Goal: Task Accomplishment & Management: Manage account settings

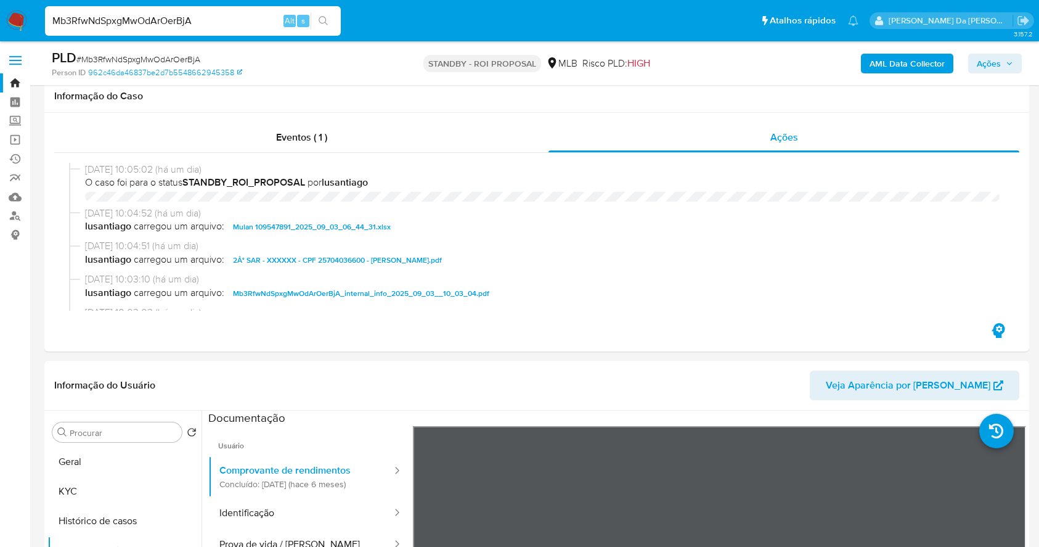
select select "10"
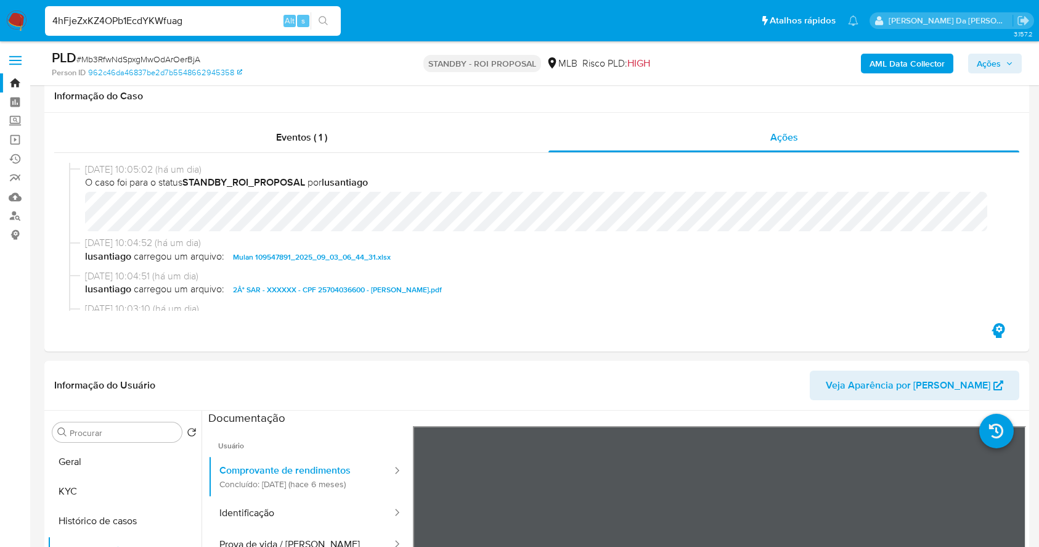
scroll to position [164, 0]
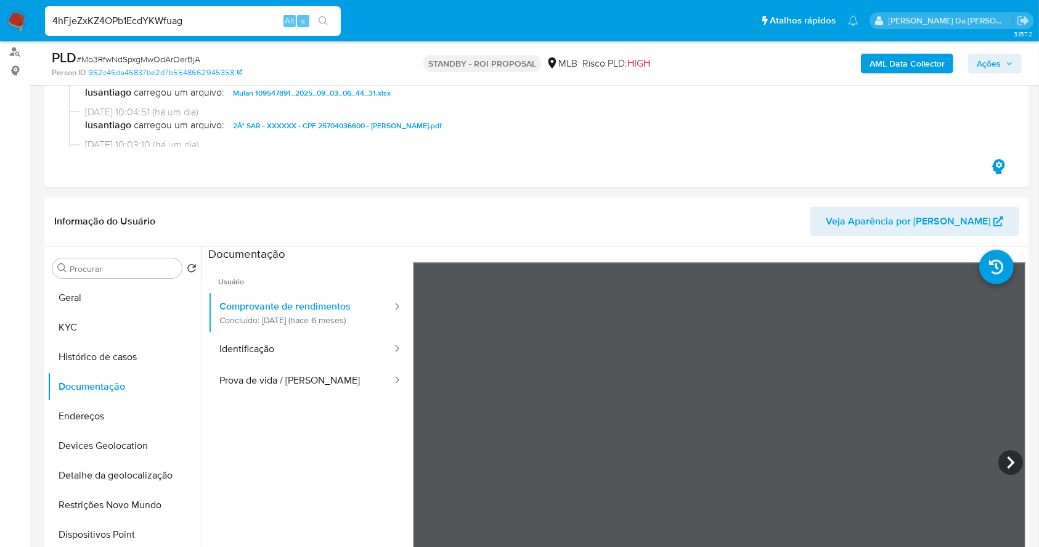
type input "4hFjeZxKZ4OPb1EcdYKWfuag"
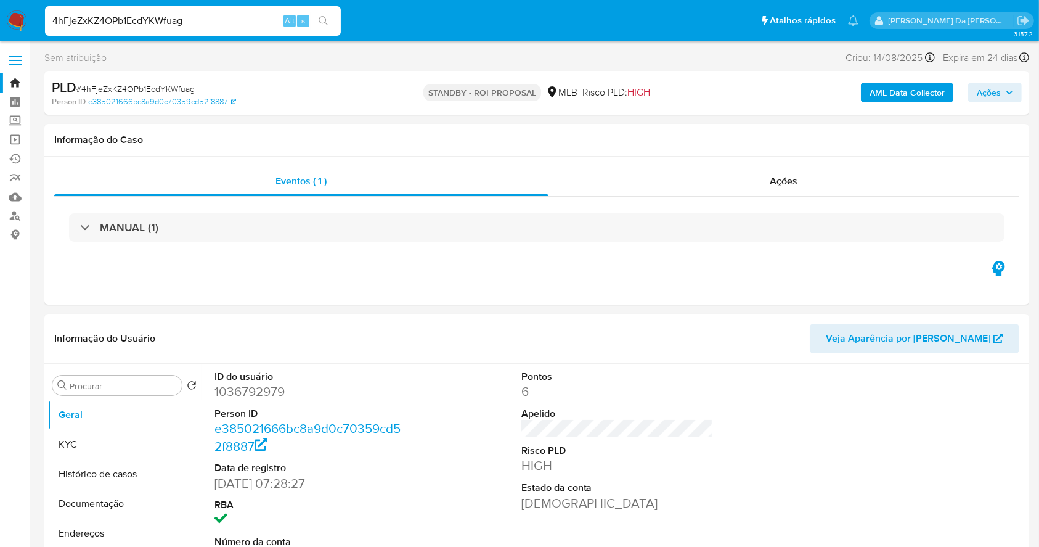
select select "10"
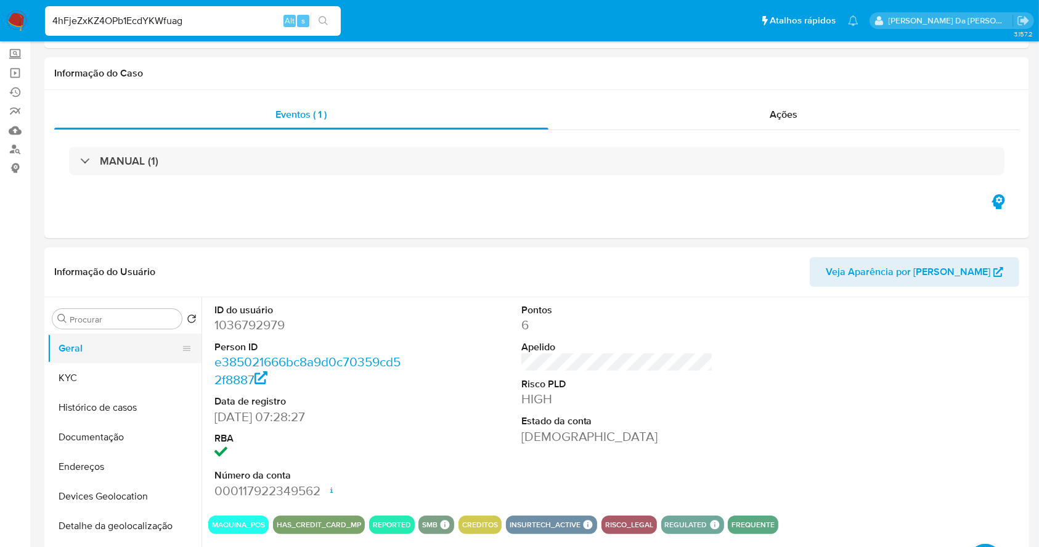
scroll to position [82, 0]
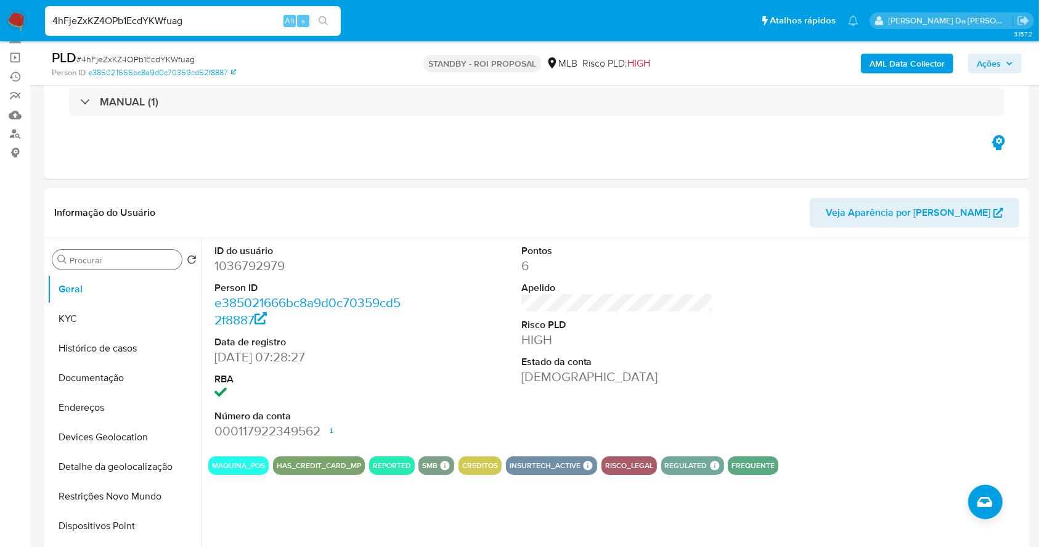
click at [153, 255] on input "Procurar" at bounding box center [123, 260] width 107 height 11
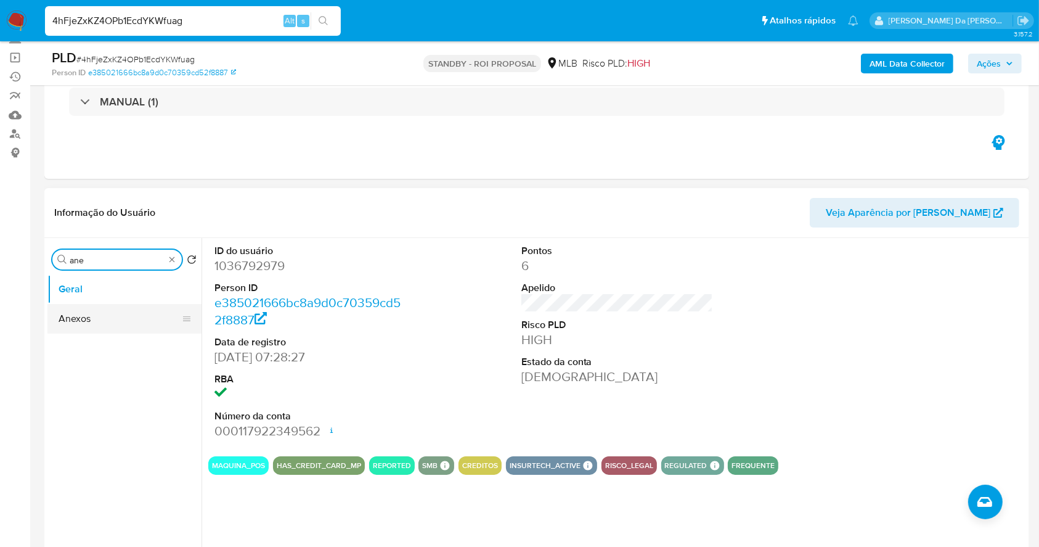
type input "ane"
click at [121, 329] on button "Anexos" at bounding box center [119, 319] width 144 height 30
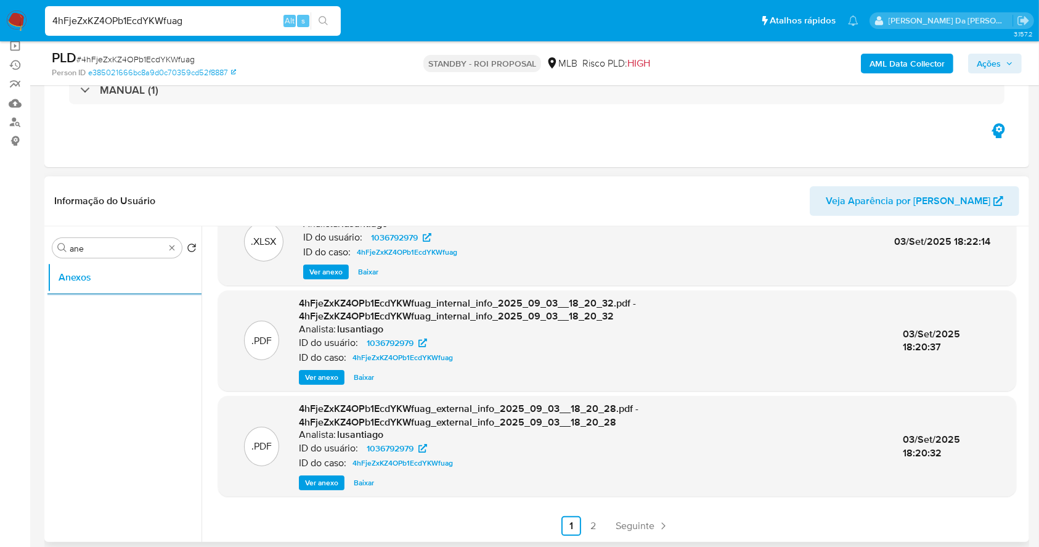
scroll to position [164, 0]
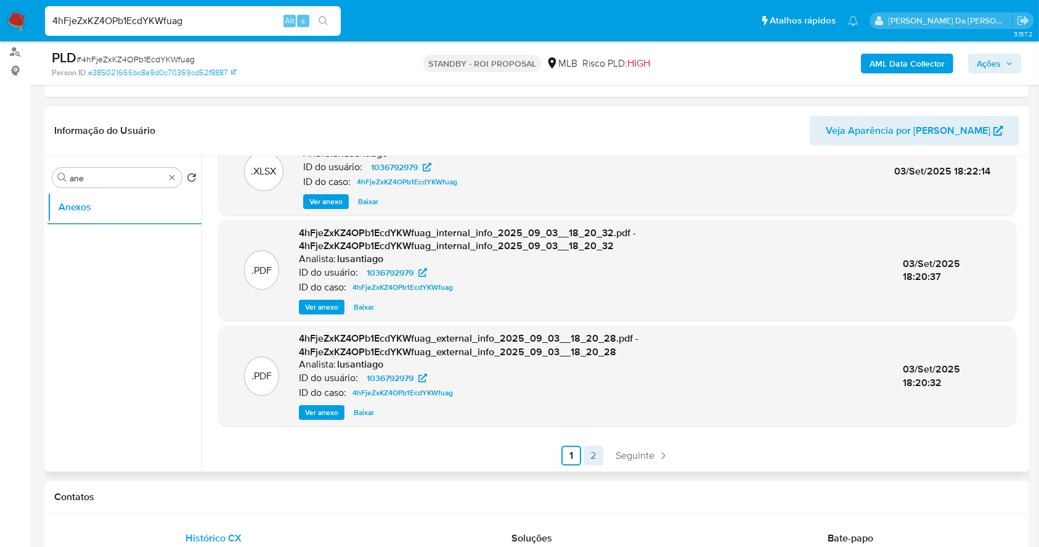
click at [597, 457] on link "2" at bounding box center [594, 456] width 20 height 20
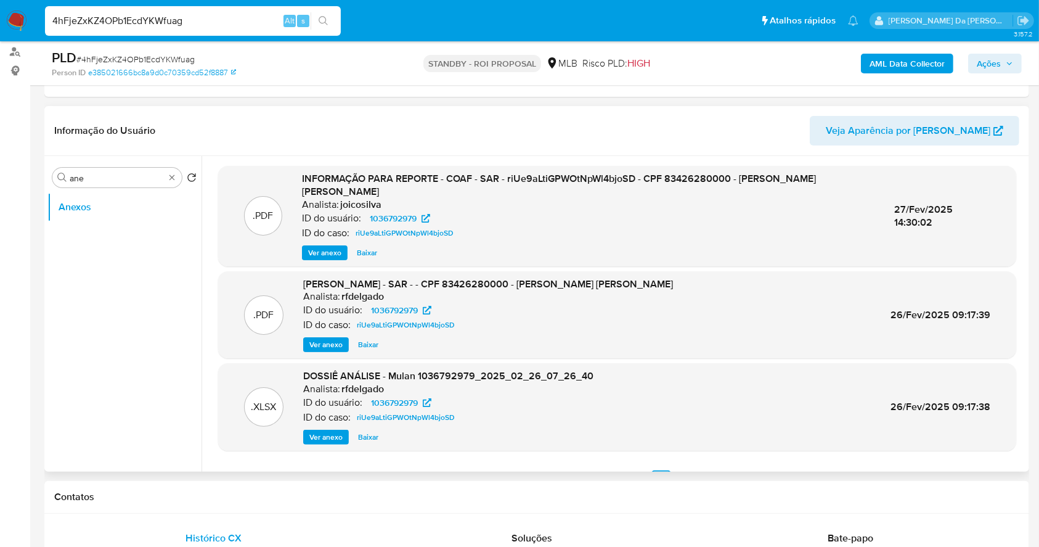
click at [330, 253] on span "Ver anexo" at bounding box center [324, 253] width 33 height 12
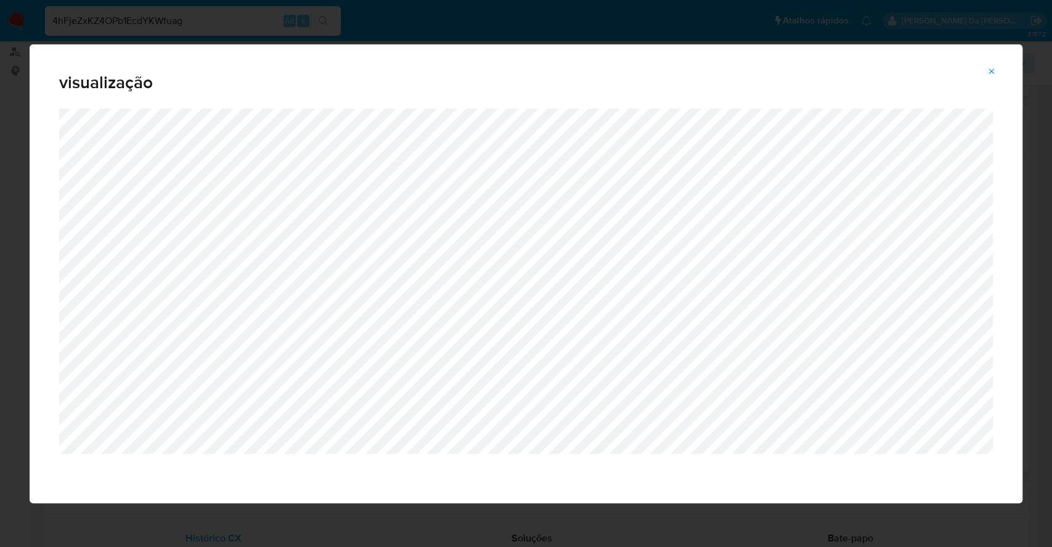
click at [987, 76] on span "Attachment preview" at bounding box center [992, 71] width 10 height 17
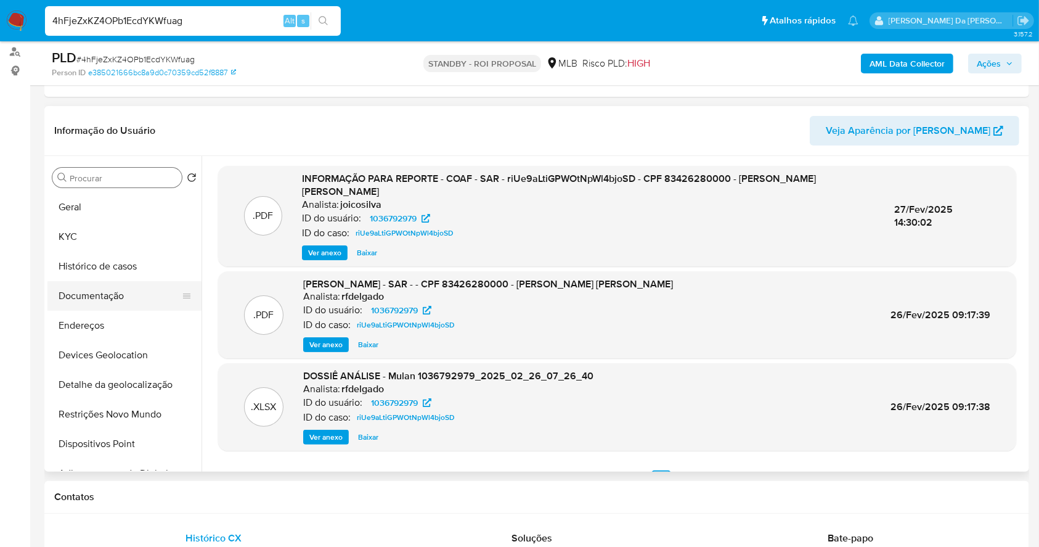
click at [89, 290] on button "Documentação" at bounding box center [119, 296] width 144 height 30
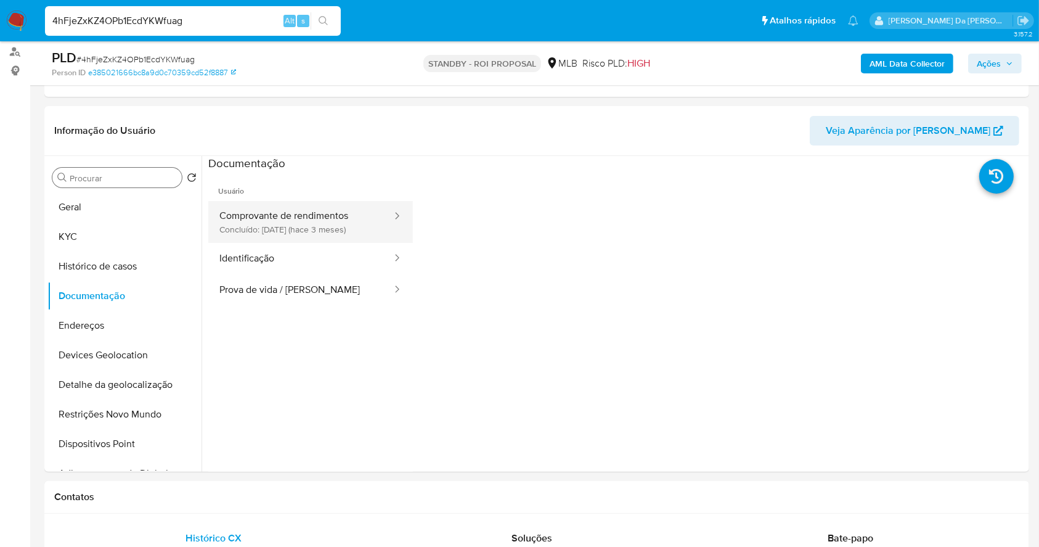
click at [316, 213] on button "Comprovante de rendimentos Concluído: 02/06/2025 (hace 3 meses)" at bounding box center [300, 222] width 185 height 42
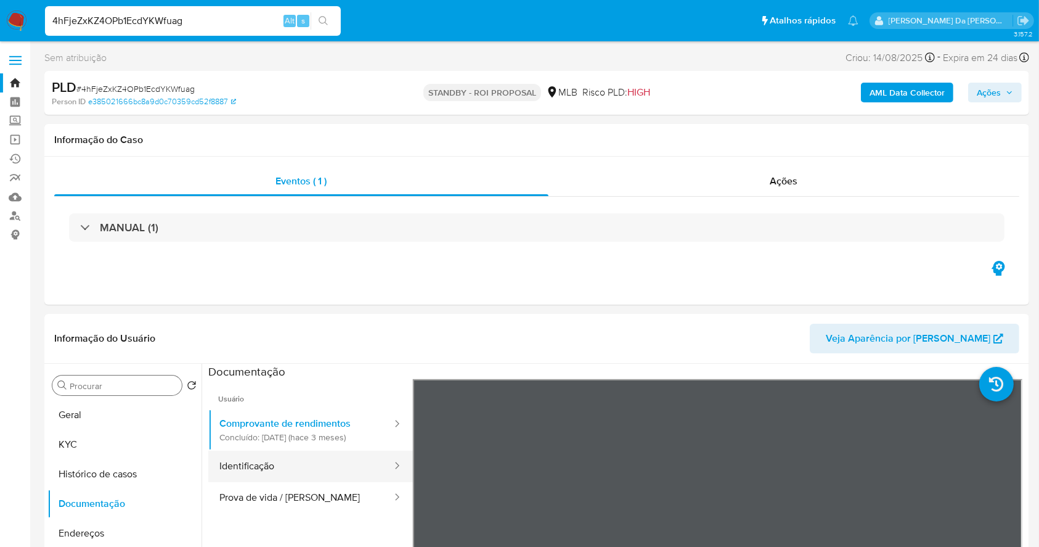
click at [290, 468] on button "Identificação" at bounding box center [300, 466] width 185 height 31
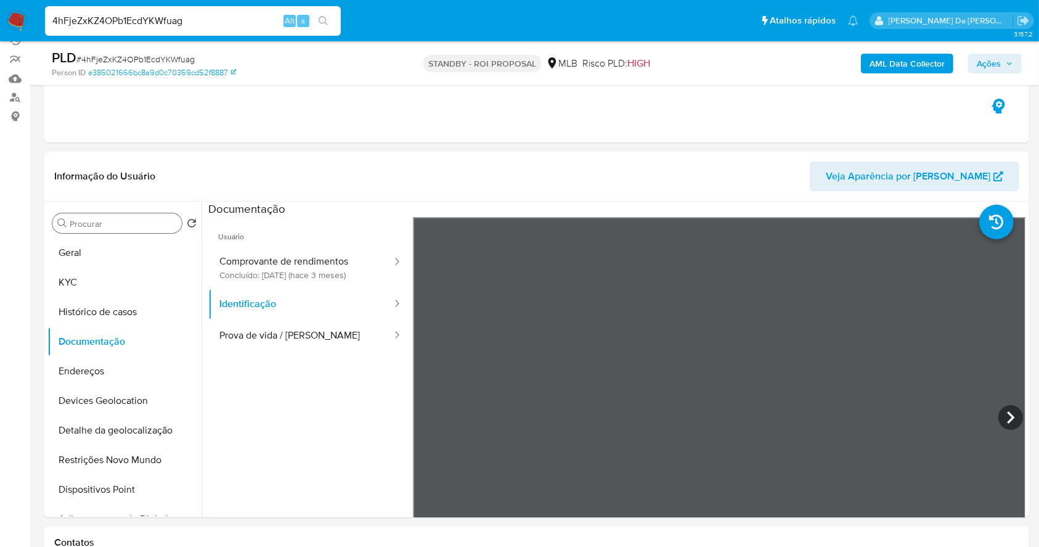
scroll to position [247, 0]
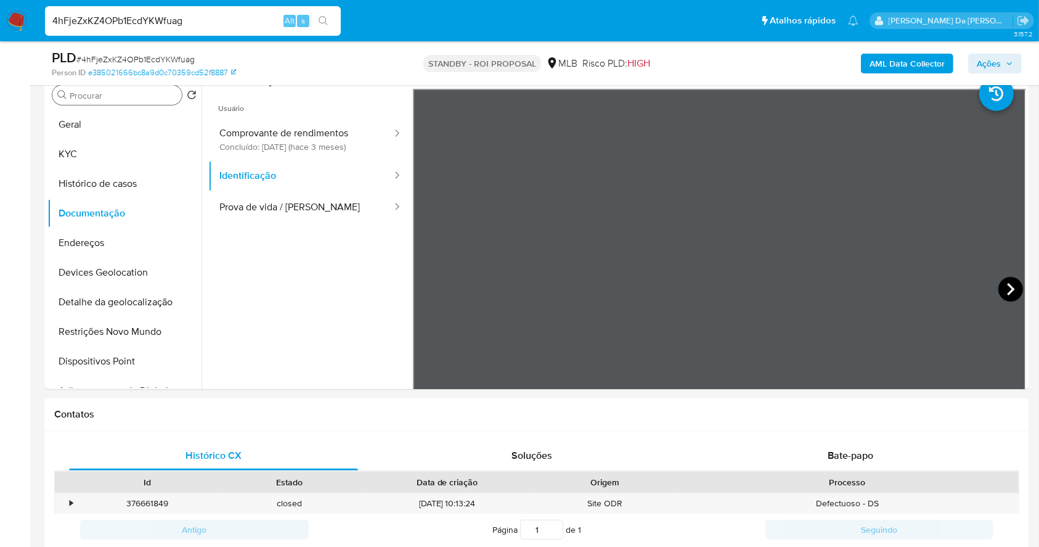
click at [1006, 288] on icon at bounding box center [1010, 289] width 25 height 25
drag, startPoint x: 285, startPoint y: 197, endPoint x: 406, endPoint y: 200, distance: 120.2
click at [283, 197] on button "Prova de vida / Selfie" at bounding box center [300, 207] width 185 height 31
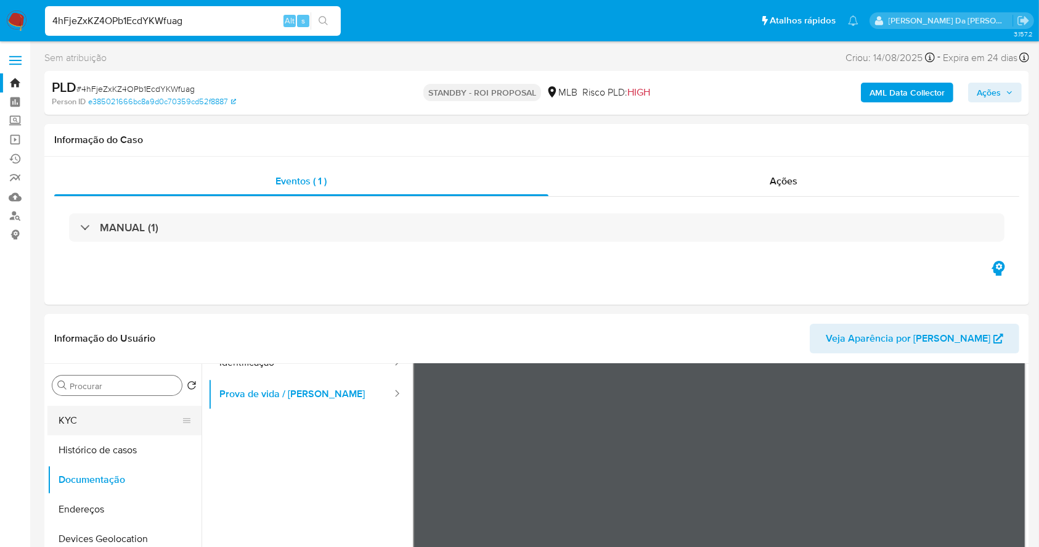
scroll to position [0, 0]
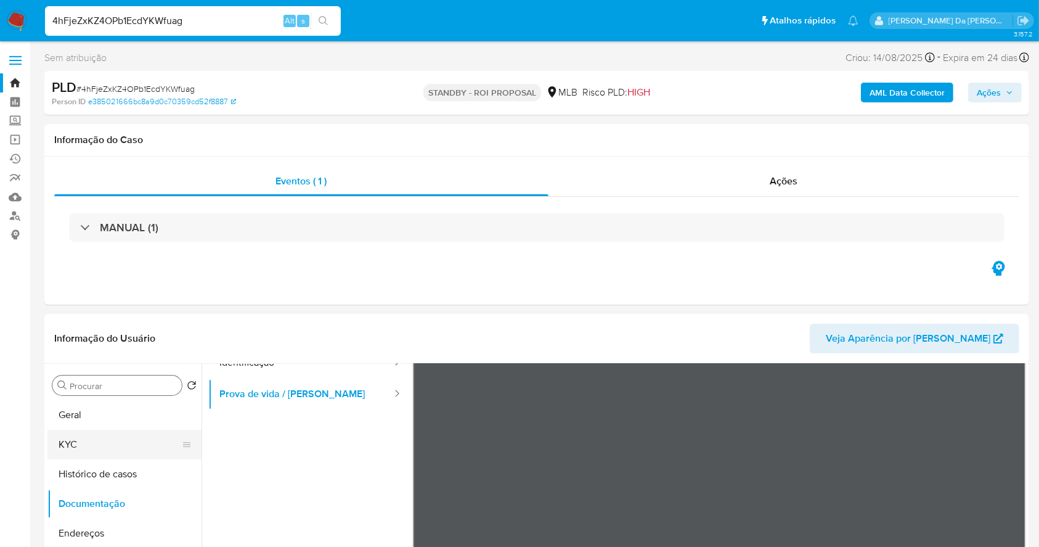
click at [112, 431] on button "KYC" at bounding box center [119, 445] width 144 height 30
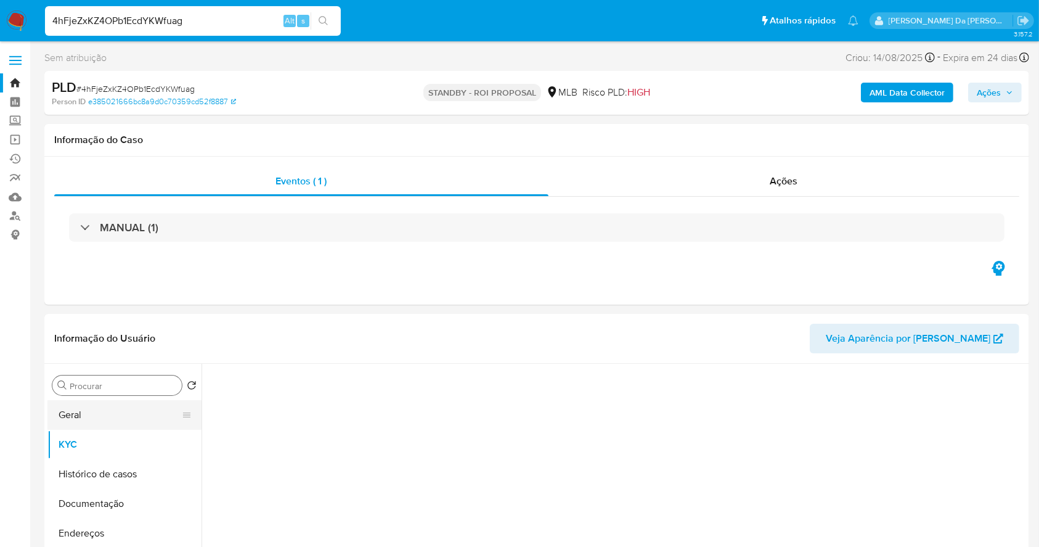
click at [120, 417] on button "Geral" at bounding box center [119, 415] width 144 height 30
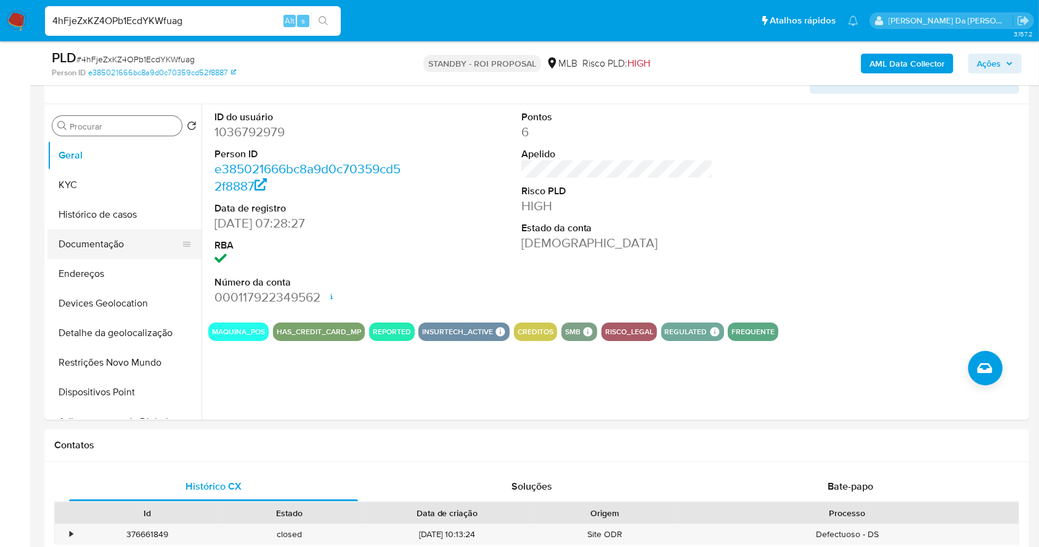
scroll to position [201, 0]
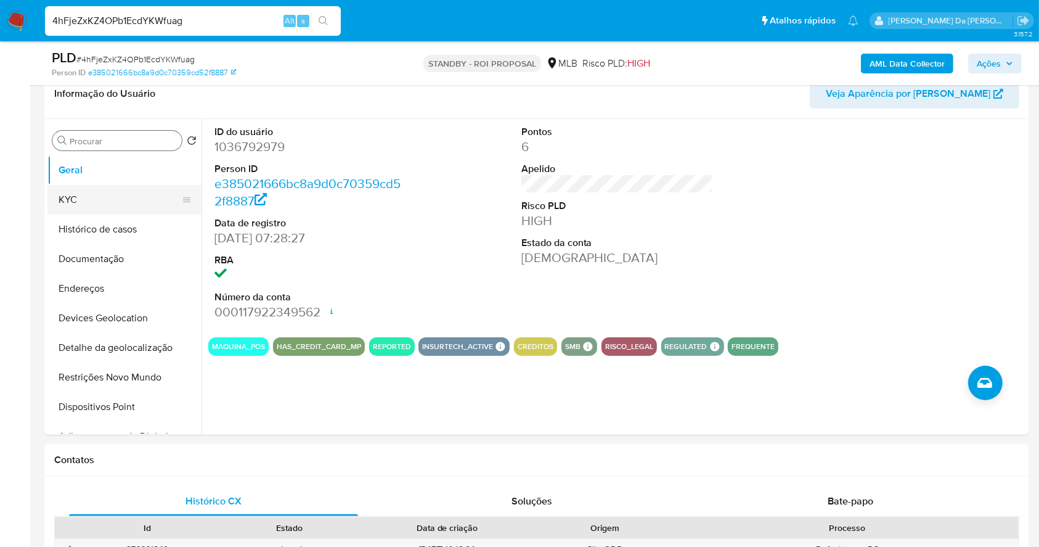
click at [127, 195] on button "KYC" at bounding box center [119, 200] width 144 height 30
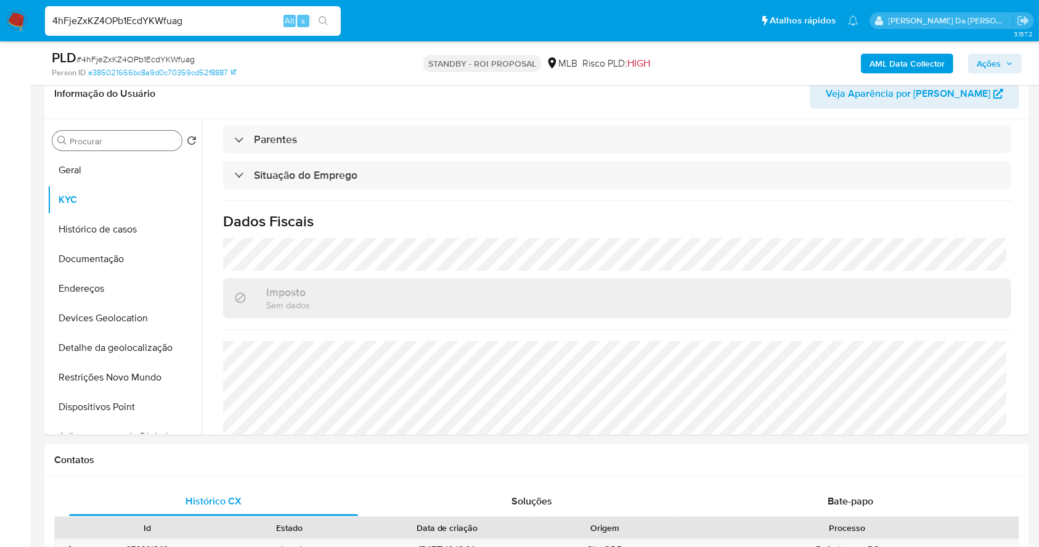
scroll to position [523, 0]
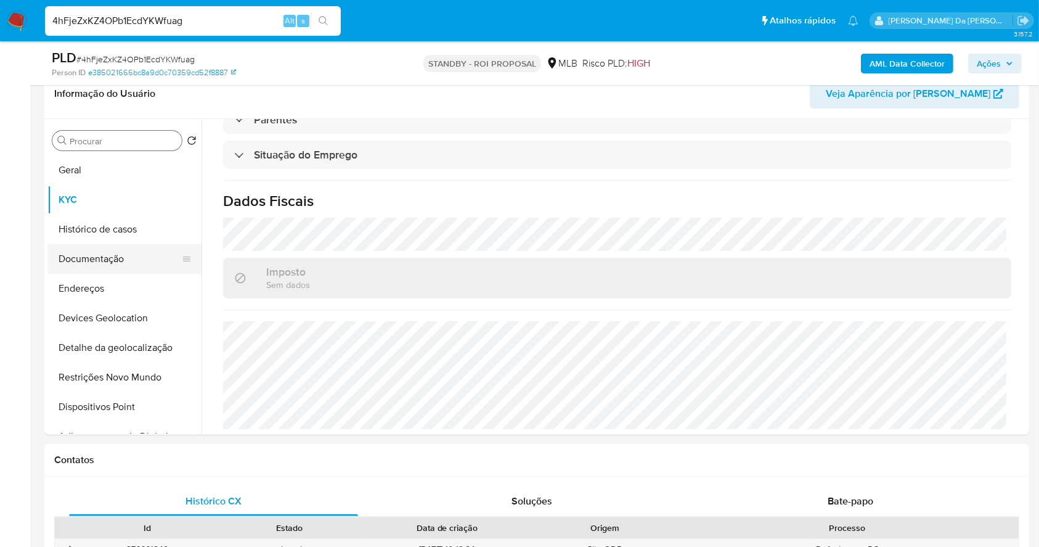
click at [113, 259] on button "Documentação" at bounding box center [119, 259] width 144 height 30
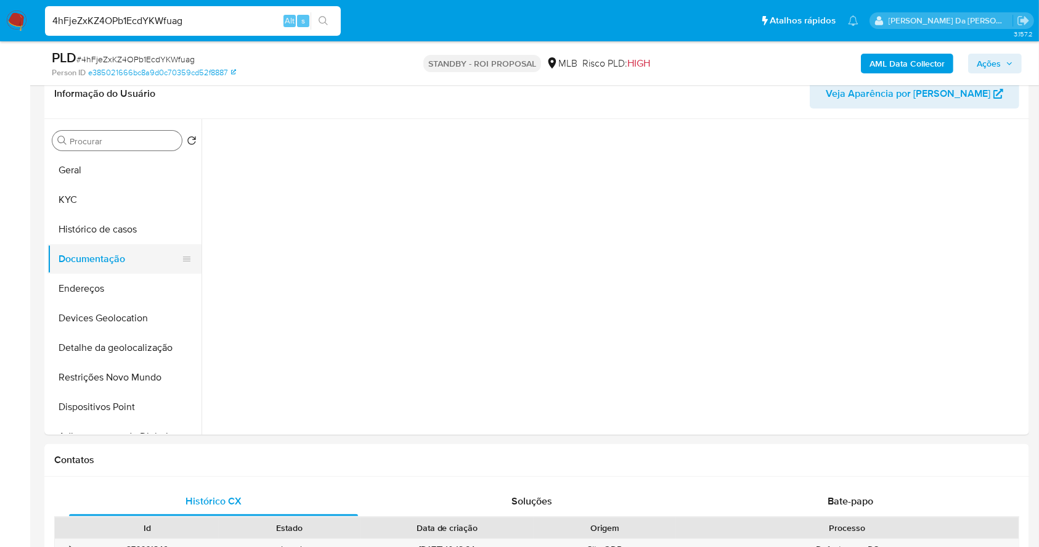
scroll to position [0, 0]
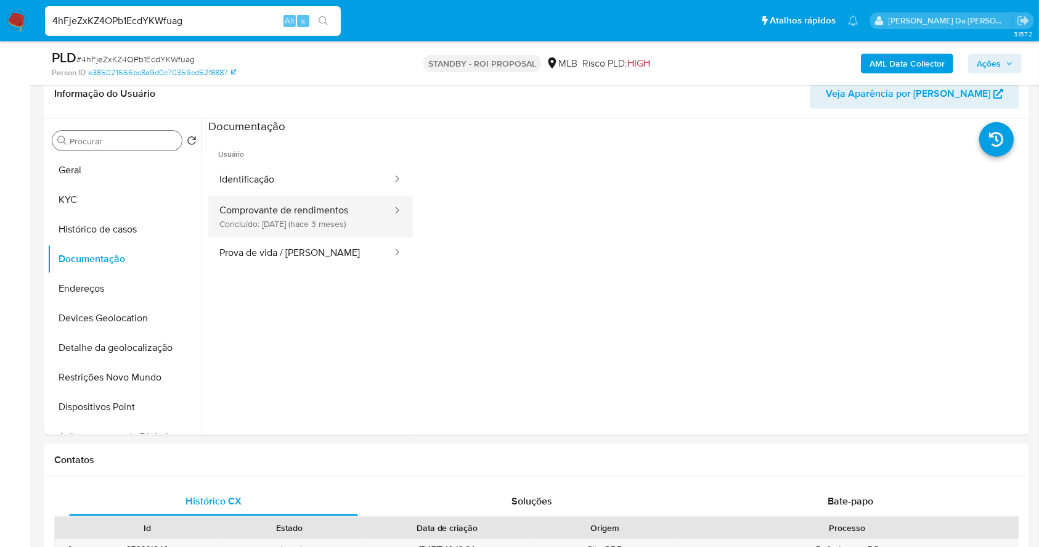
click at [358, 230] on button "Comprovante de rendimentos Concluído: 02/06/2025 (hace 3 meses)" at bounding box center [300, 216] width 185 height 42
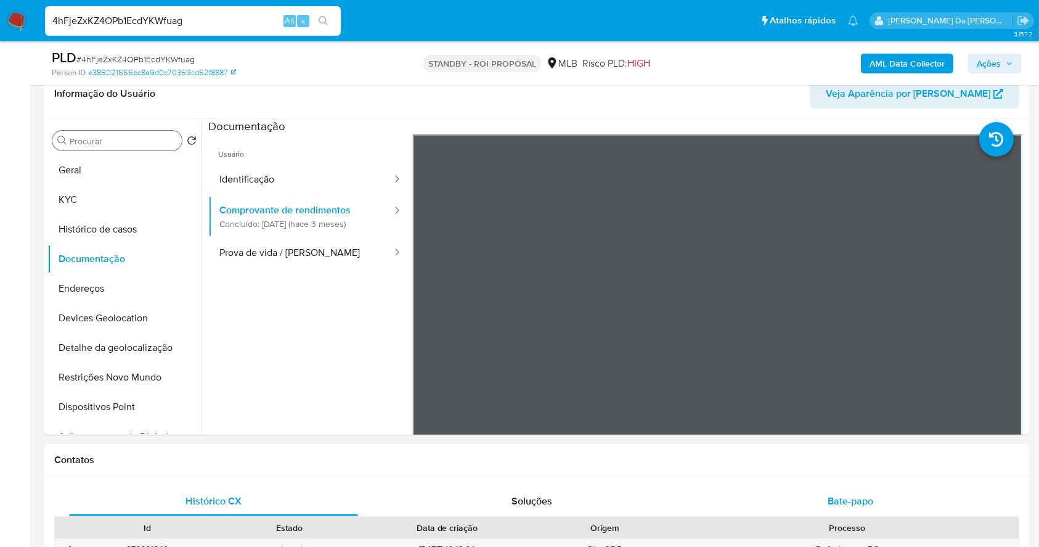
click at [828, 496] on span "Bate-papo" at bounding box center [851, 501] width 46 height 14
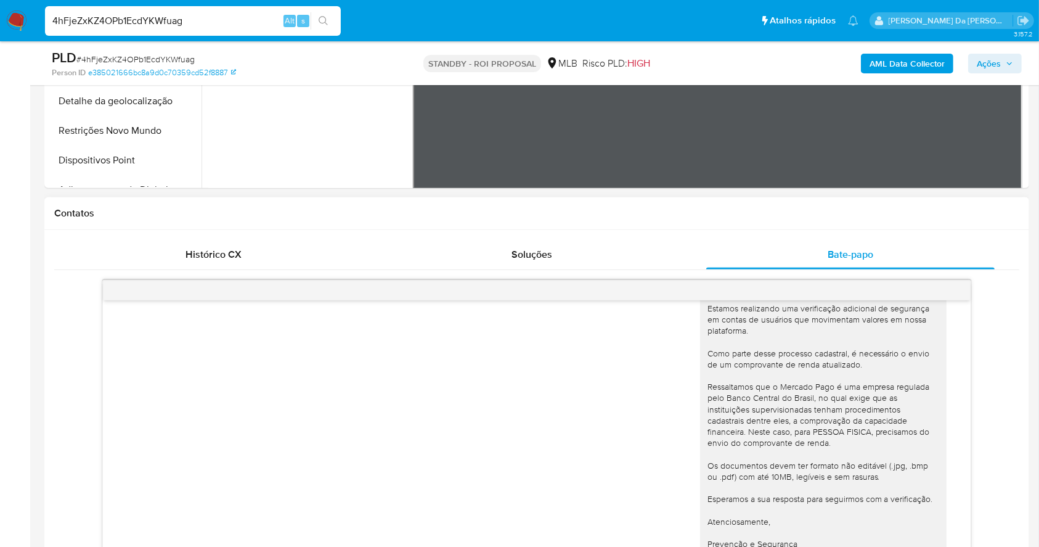
scroll to position [611, 0]
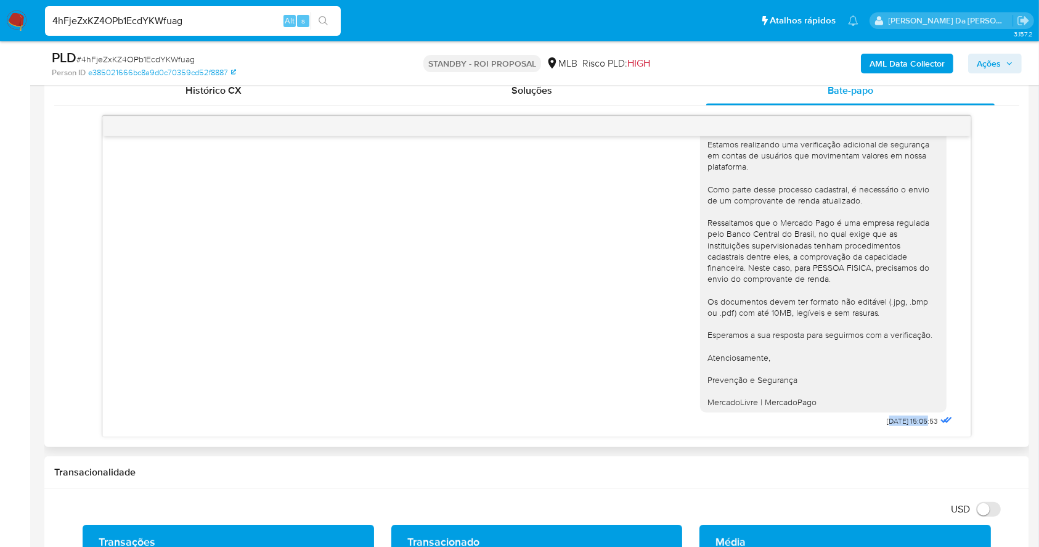
drag, startPoint x: 862, startPoint y: 426, endPoint x: 900, endPoint y: 426, distance: 38.2
click at [900, 426] on div "18/08/2025 15:05:53" at bounding box center [921, 420] width 68 height 17
click at [152, 20] on input "4hFjeZxKZ4OPb1EcdYKWfuag" at bounding box center [193, 21] width 296 height 16
paste input "NdVrD5pjDxN6HIsHP6qywgvH"
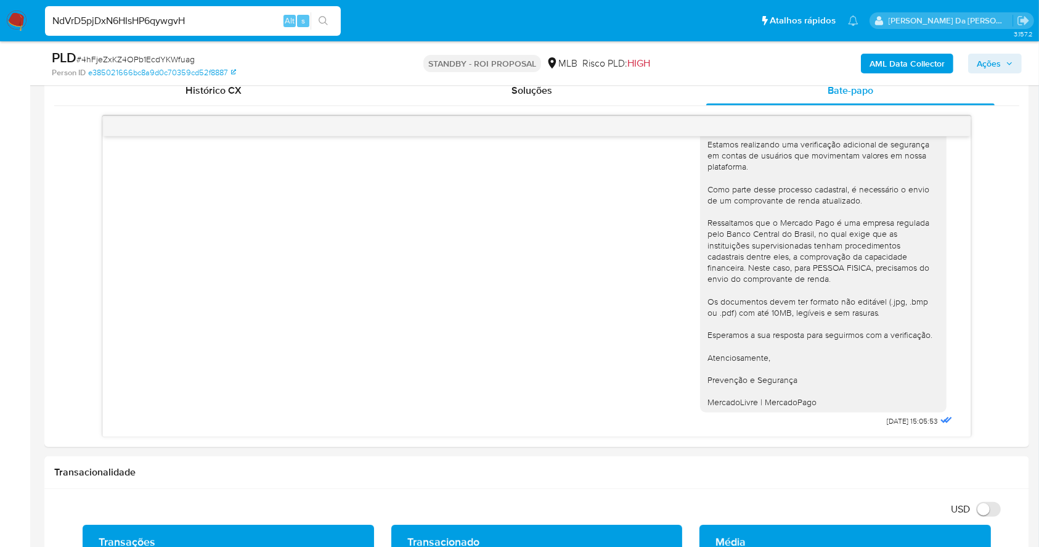
type input "NdVrD5pjDxN6HIsHP6qywgvH"
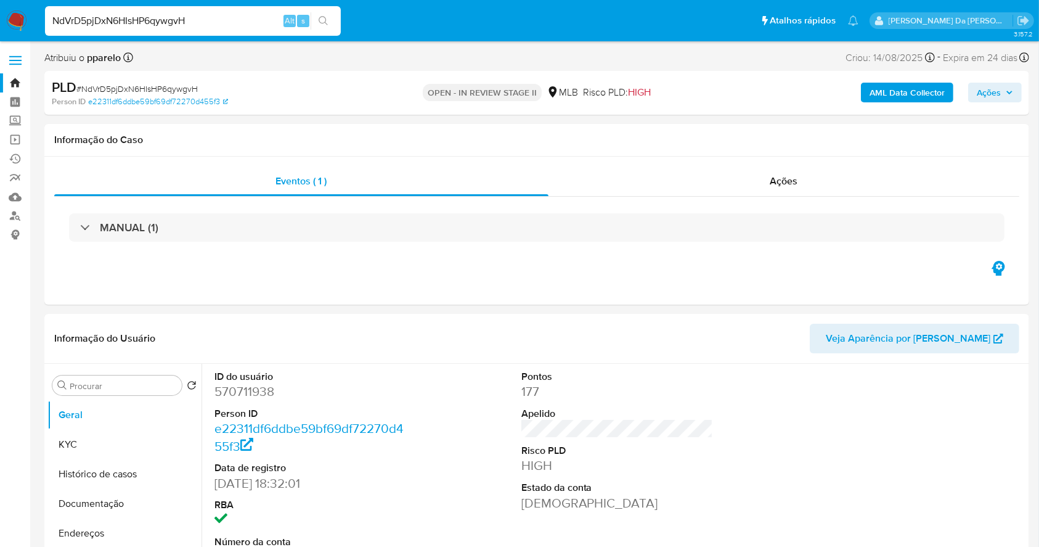
select select "10"
click at [83, 506] on button "Documentação" at bounding box center [119, 504] width 144 height 30
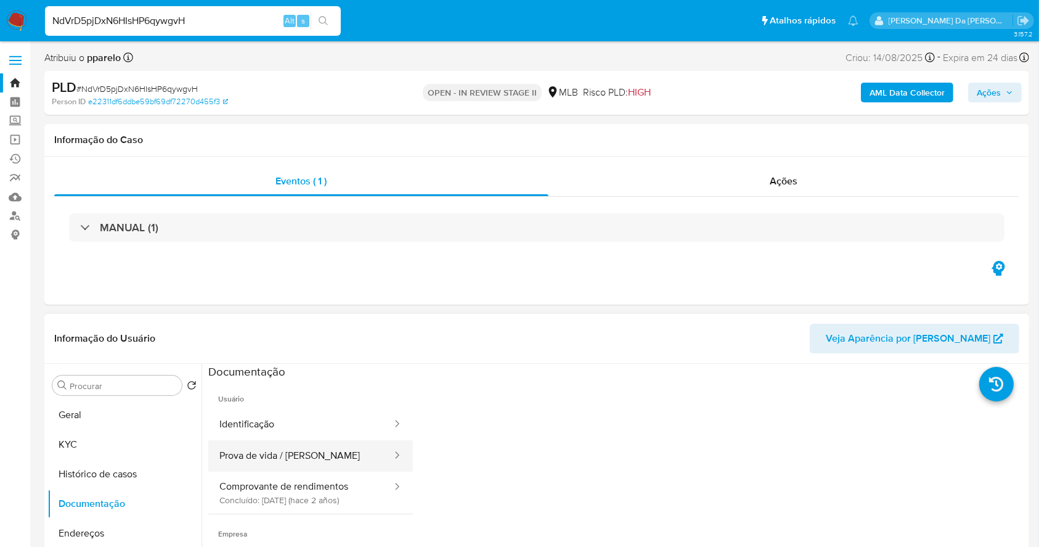
click at [311, 463] on button "Prova de vida / Selfie" at bounding box center [300, 455] width 185 height 31
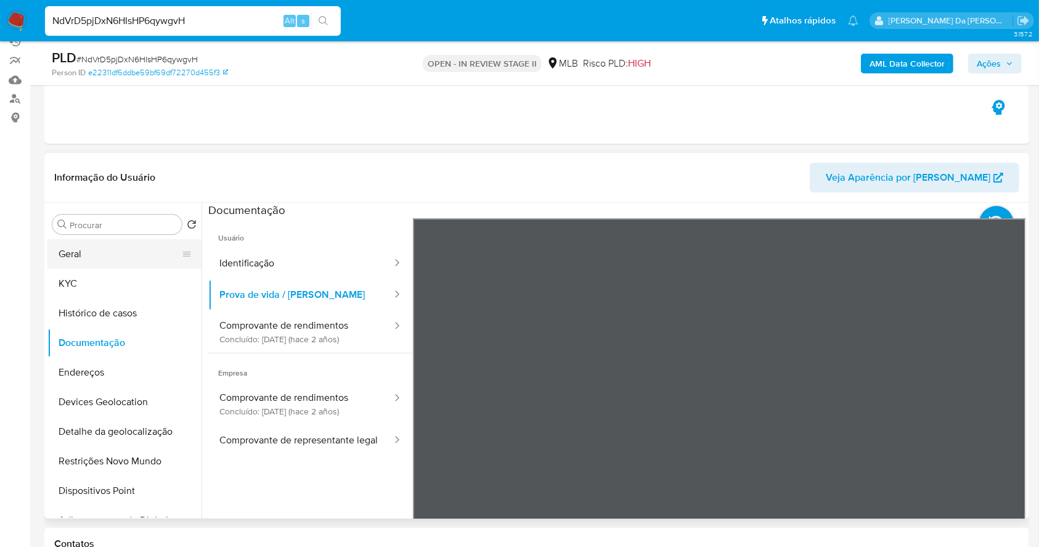
scroll to position [82, 0]
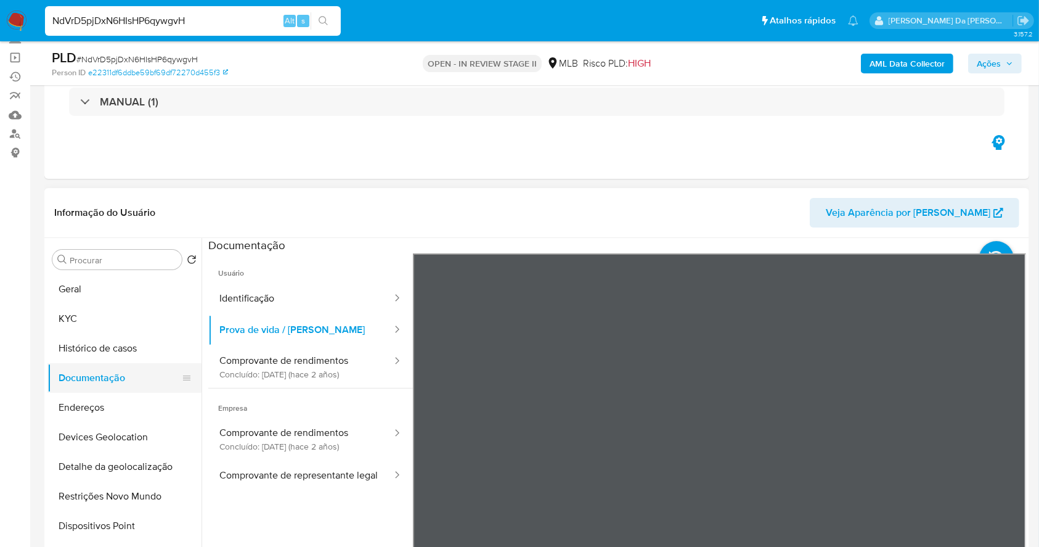
click at [134, 369] on button "Documentação" at bounding box center [119, 378] width 144 height 30
click at [133, 349] on button "Histórico de casos" at bounding box center [119, 348] width 144 height 30
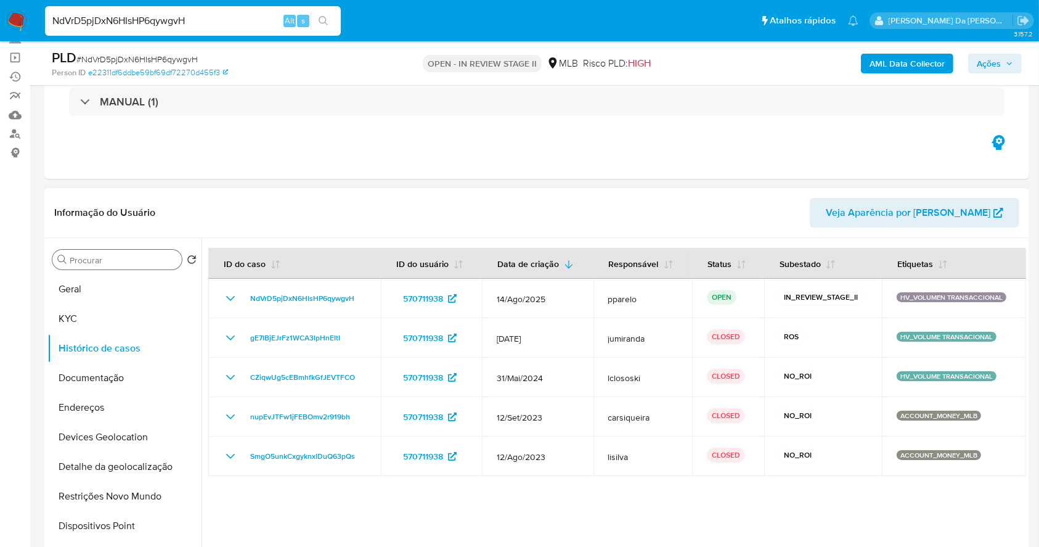
click at [128, 255] on input "Procurar" at bounding box center [123, 260] width 107 height 11
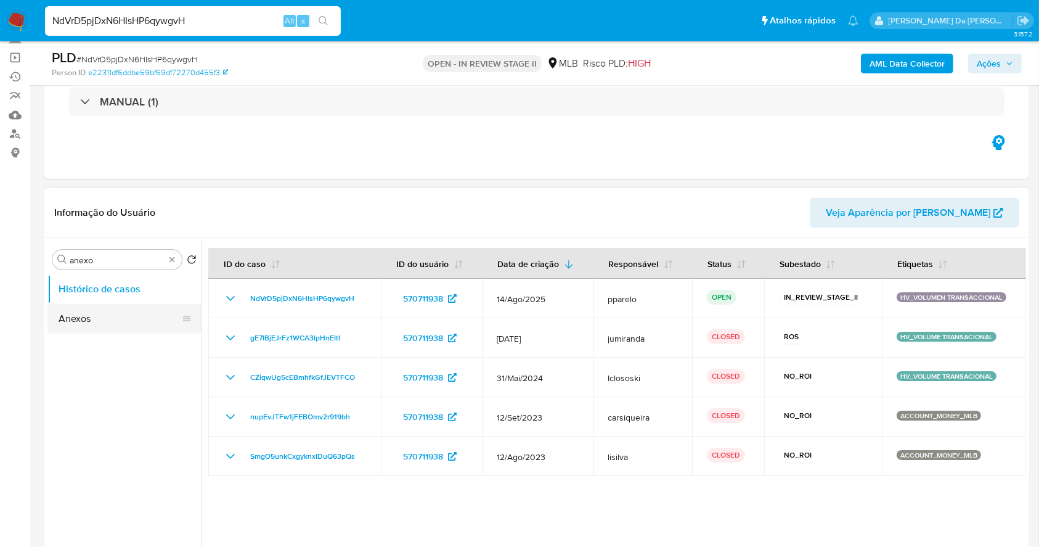
click at [108, 309] on button "Anexos" at bounding box center [119, 319] width 144 height 30
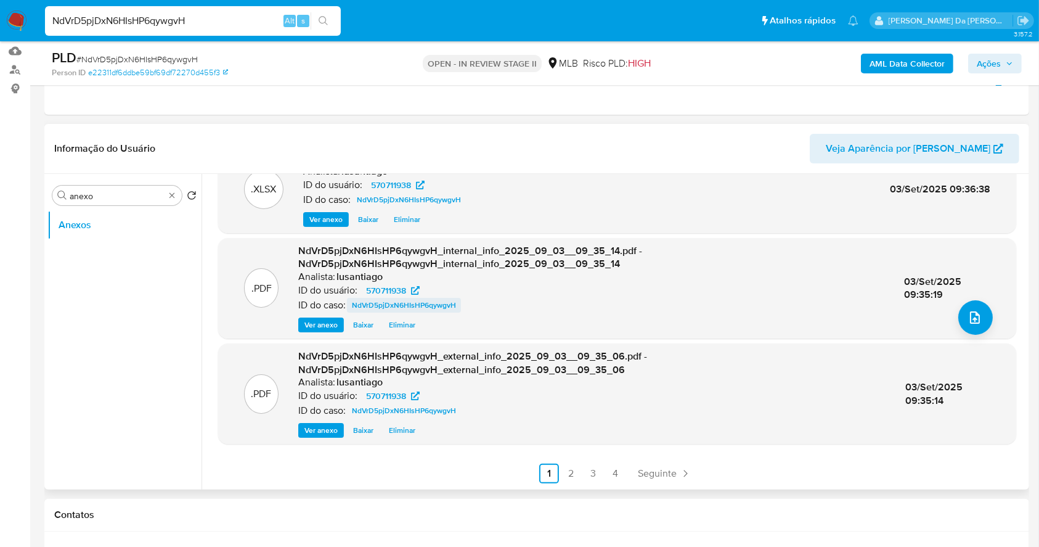
scroll to position [247, 0]
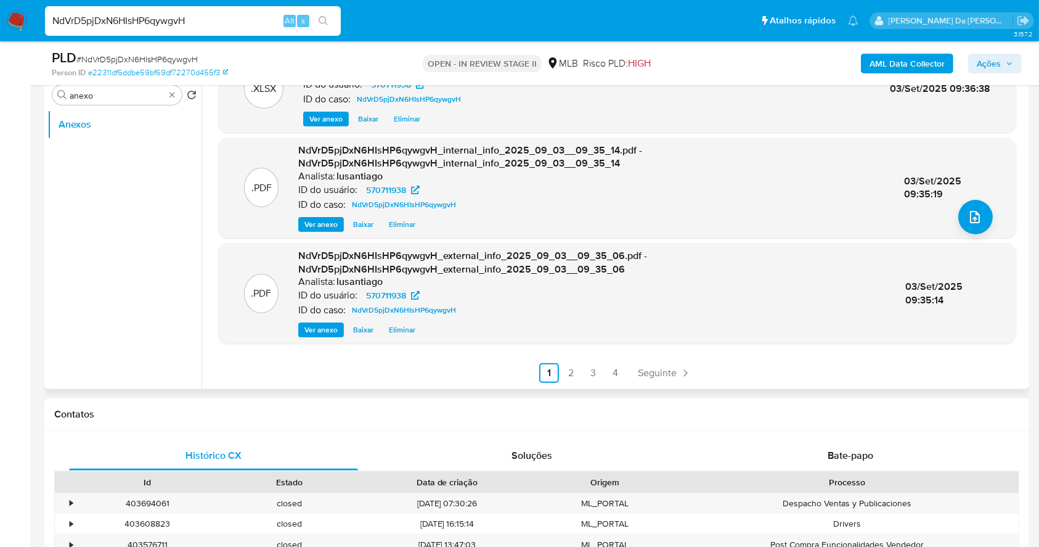
click at [571, 357] on div ".PDF DOSSIÊ ANÁLISE - SAR - XXXXXXX - CNPJ 44071213000180 - ZSHOPS COMERCIO E S…" at bounding box center [617, 168] width 798 height 430
click at [573, 365] on link "2" at bounding box center [571, 373] width 20 height 20
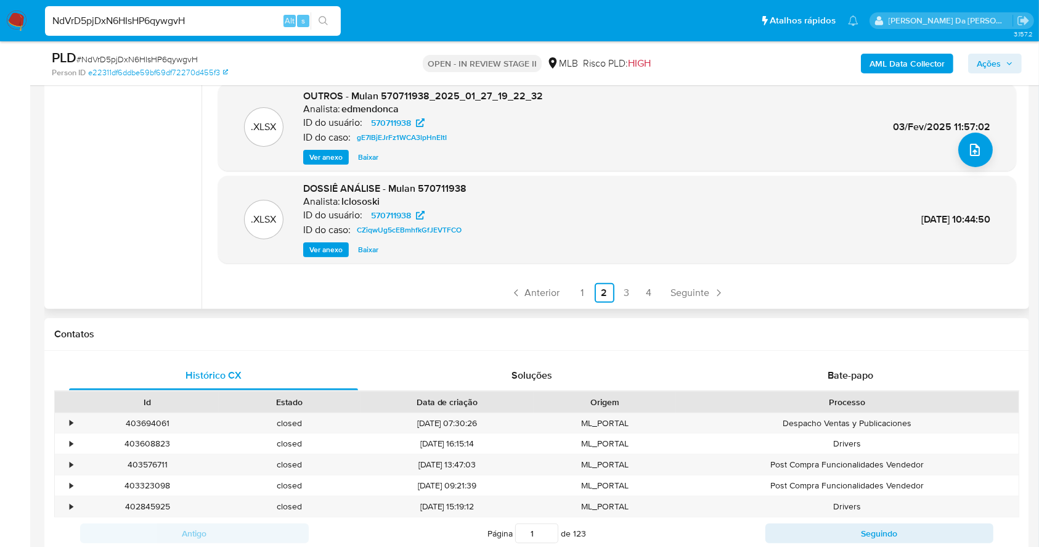
scroll to position [328, 0]
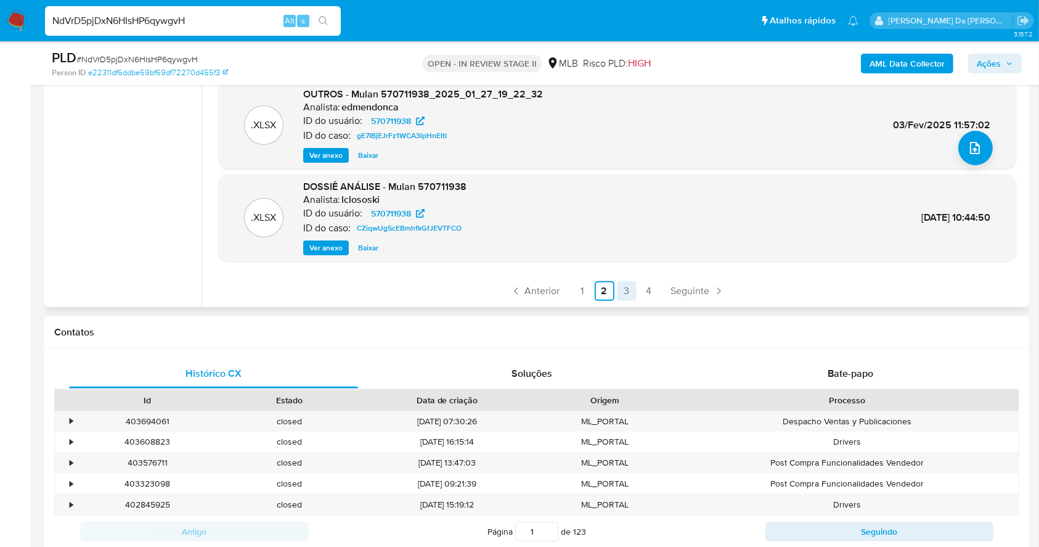
click at [622, 288] on link "3" at bounding box center [627, 291] width 20 height 20
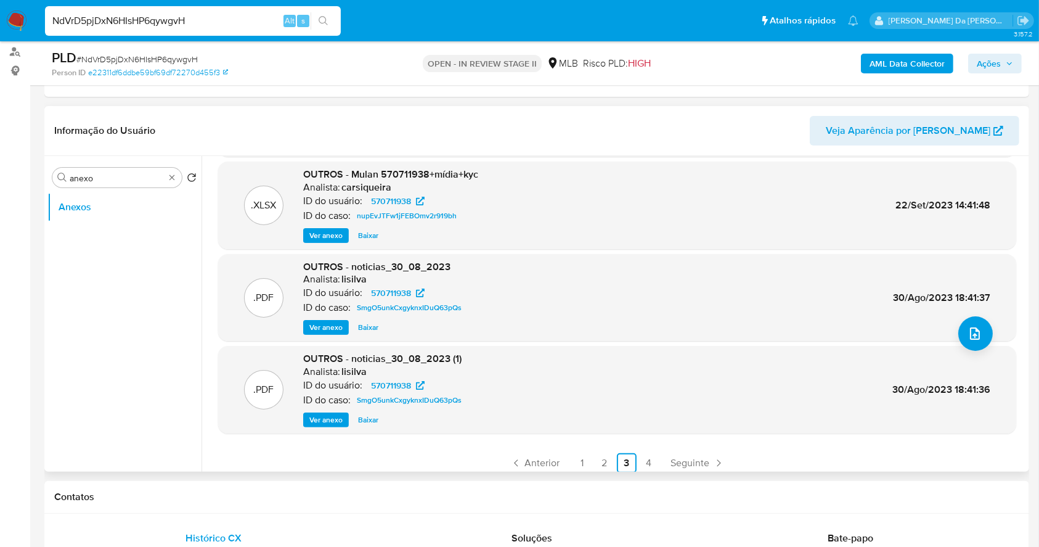
scroll to position [104, 0]
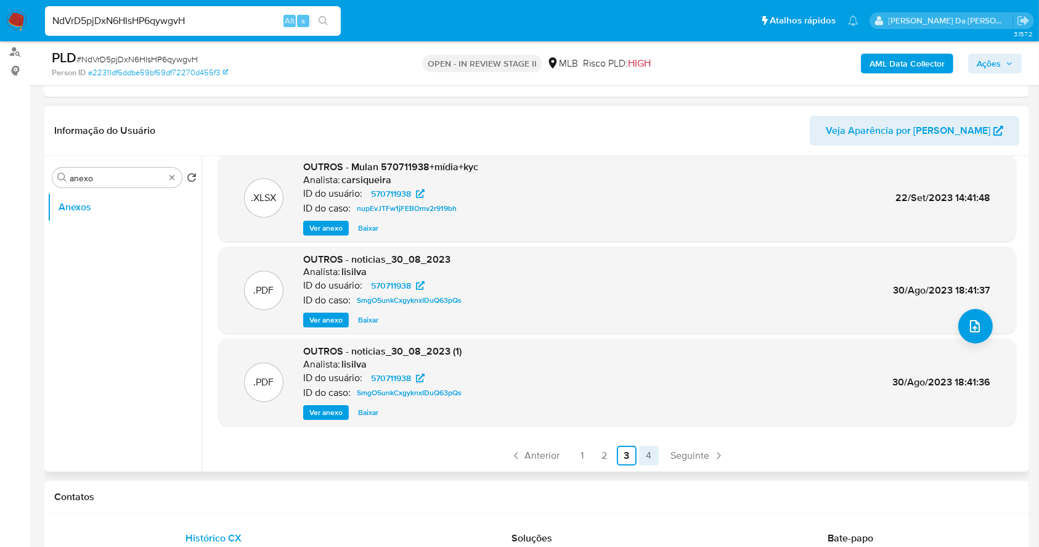
click at [643, 454] on link "4" at bounding box center [649, 456] width 20 height 20
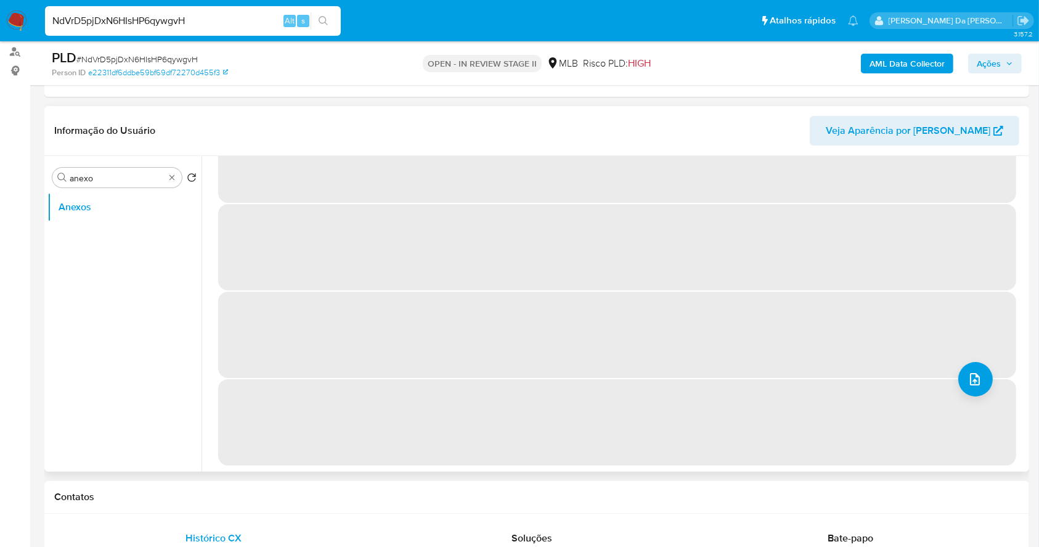
scroll to position [0, 0]
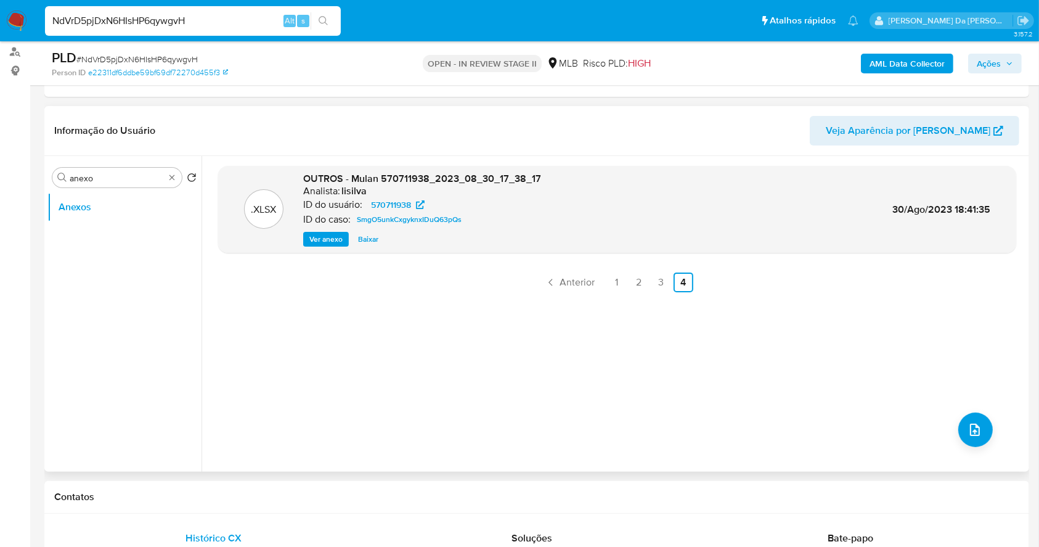
click at [863, 206] on div ".XLSX OUTROS - Mulan 570711938_2023_08_30_17_38_17 Analista: lisilva ID do usuá…" at bounding box center [617, 209] width 786 height 75
click at [666, 279] on link "3" at bounding box center [661, 282] width 20 height 20
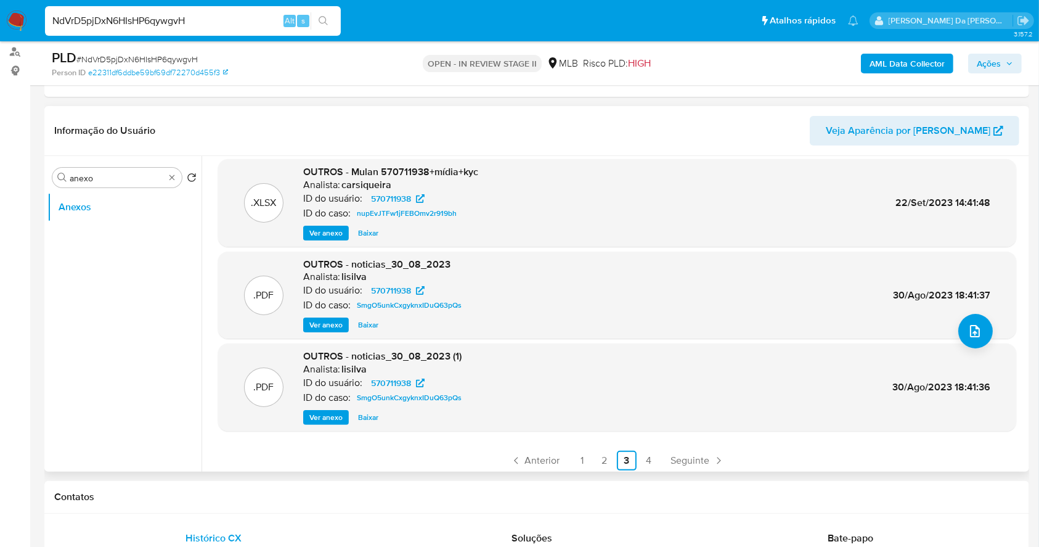
scroll to position [104, 0]
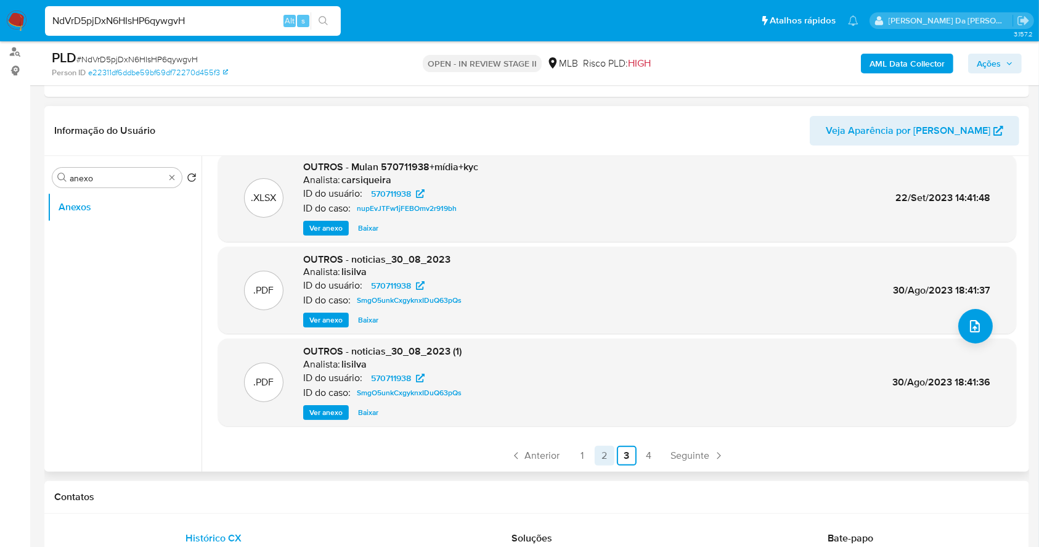
click at [609, 455] on link "2" at bounding box center [605, 456] width 20 height 20
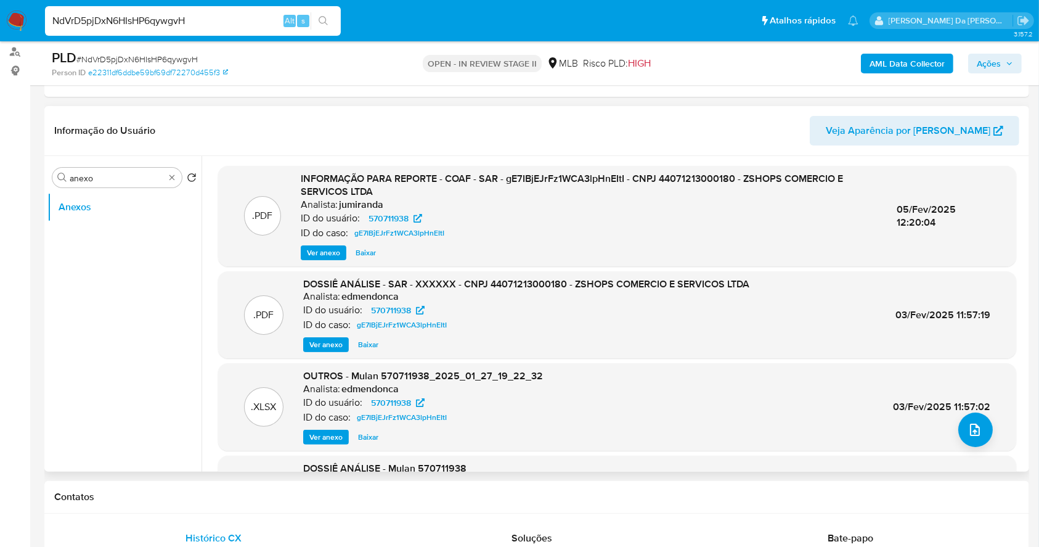
click at [319, 247] on span "Ver anexo" at bounding box center [323, 253] width 33 height 12
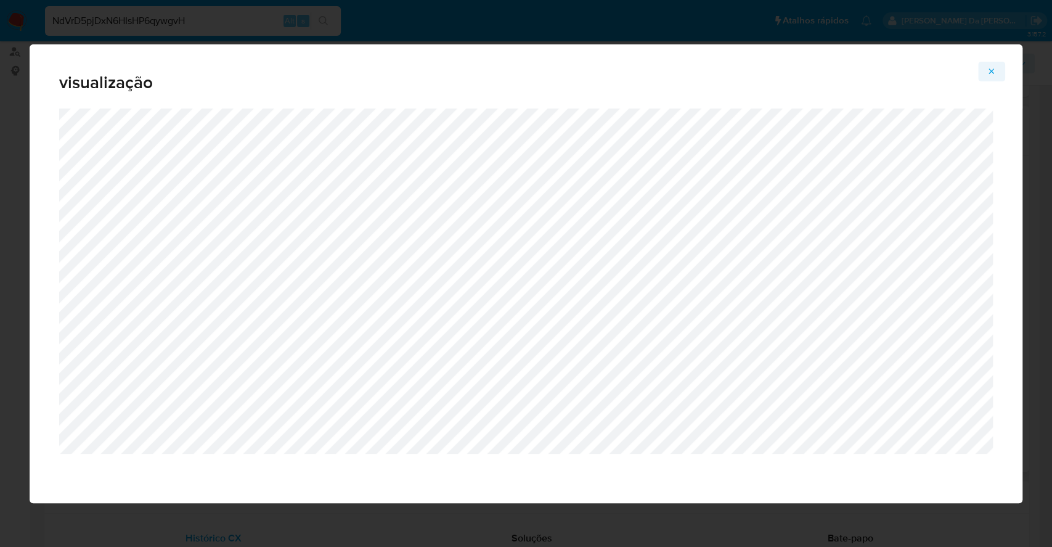
click at [991, 73] on icon "Attachment preview" at bounding box center [992, 72] width 10 height 10
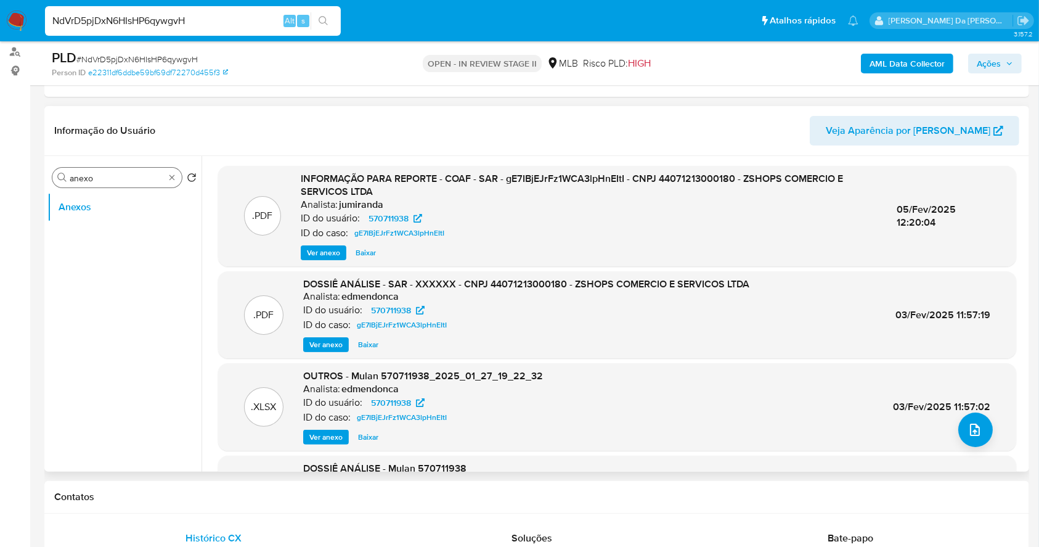
click at [150, 176] on input "anexo" at bounding box center [117, 178] width 95 height 11
type input "item"
click at [110, 230] on button "Items" at bounding box center [119, 237] width 144 height 30
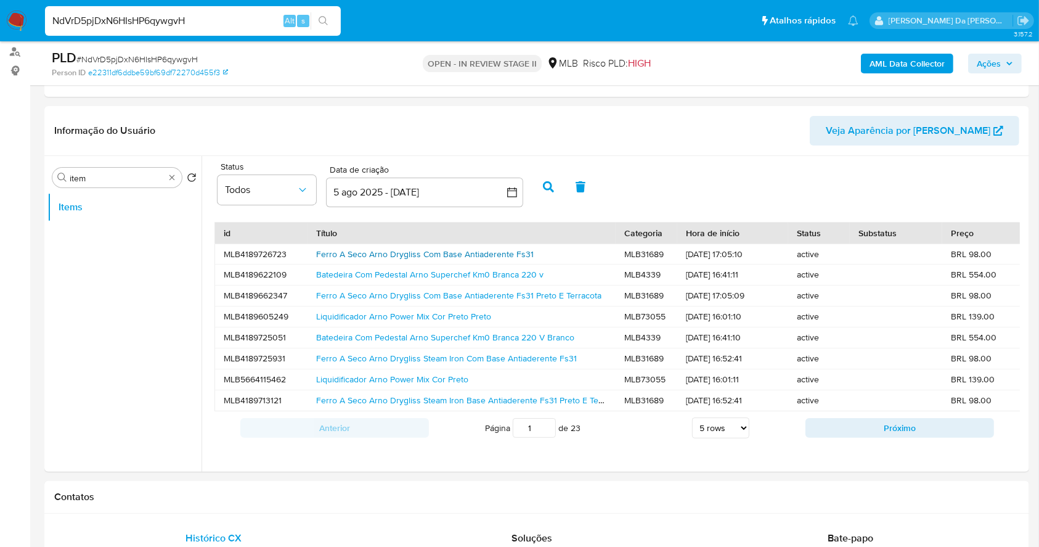
click at [382, 257] on link "Ferro A Seco Arno Drygliss Com Base Antiaderente Fs31" at bounding box center [425, 254] width 218 height 12
click at [353, 268] on link "Batedeira Com Pedestal Arno Superchef Km0 Branca 220 v" at bounding box center [429, 274] width 227 height 12
click at [330, 377] on link "Liquidificador Arno Power Mix Cor Preto" at bounding box center [392, 379] width 152 height 12
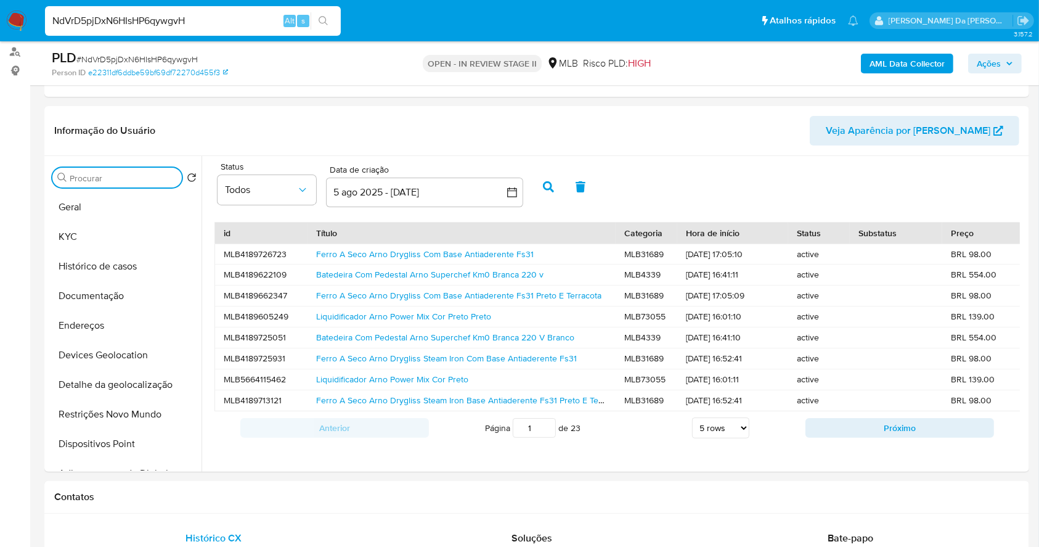
click at [128, 176] on input "Procurar" at bounding box center [123, 178] width 107 height 11
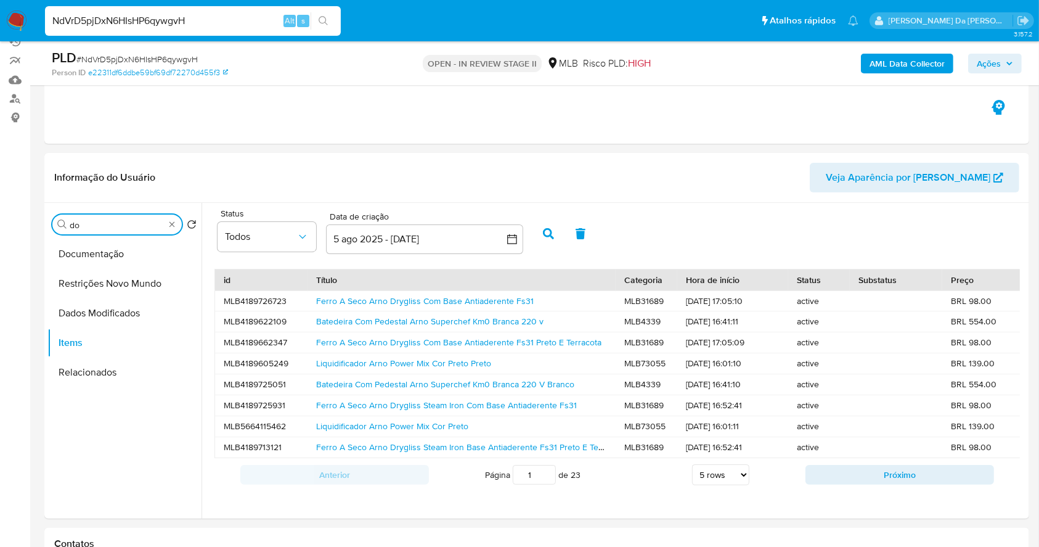
scroll to position [82, 0]
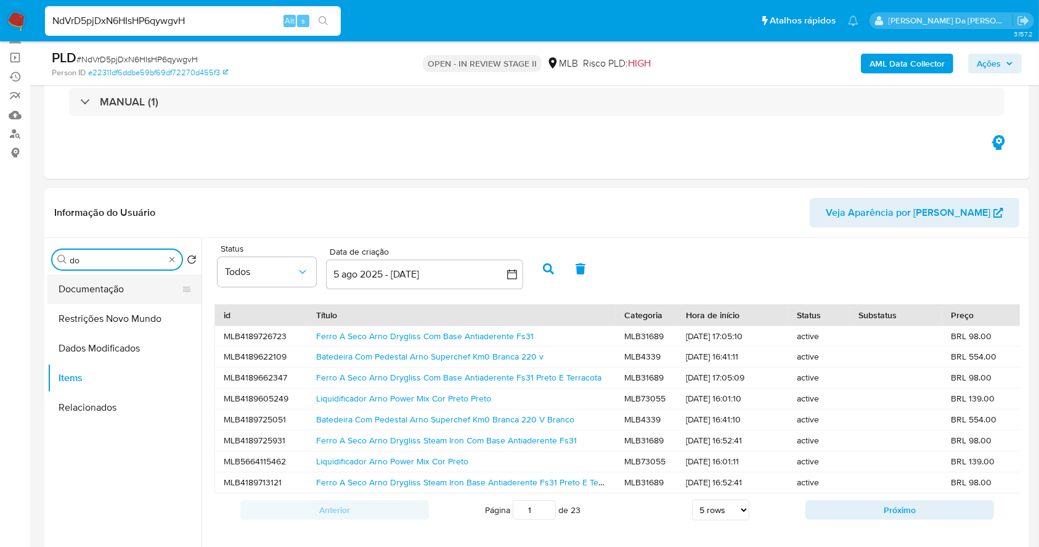
type input "do"
click at [91, 275] on button "Documentação" at bounding box center [119, 289] width 144 height 30
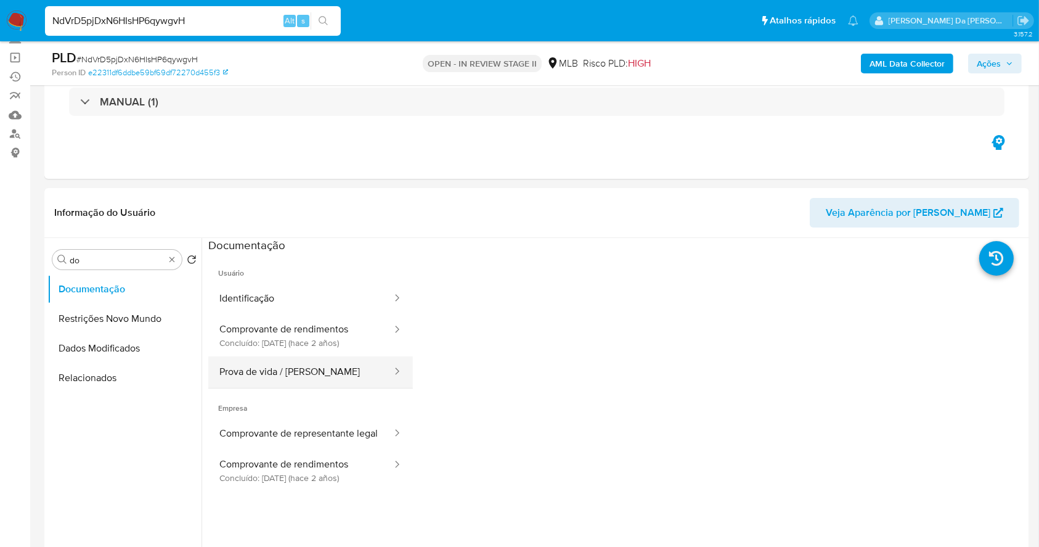
click at [337, 372] on button "Prova de vida / [PERSON_NAME]" at bounding box center [300, 371] width 185 height 31
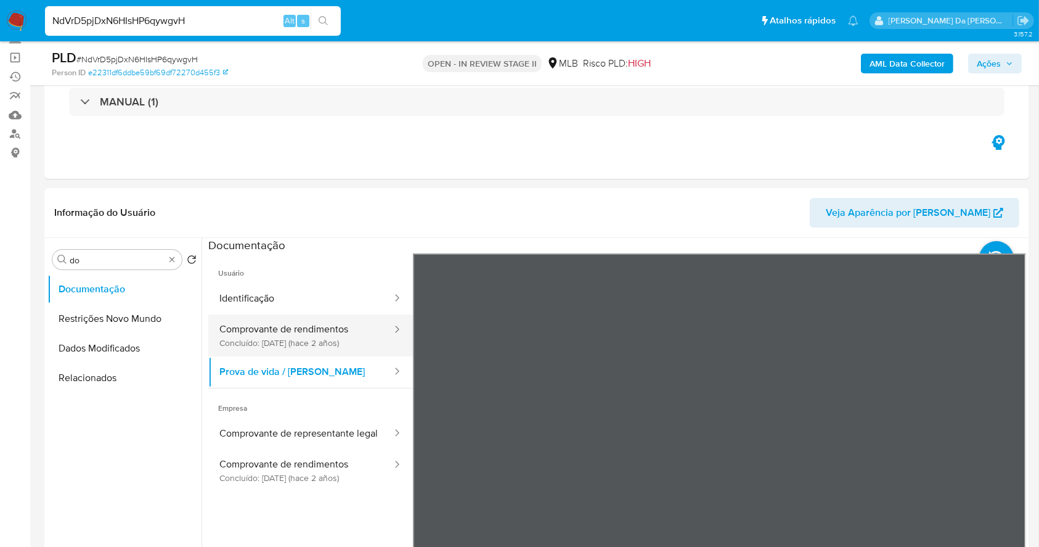
click at [338, 339] on button "Comprovante de rendimentos Concluído: 12/06/2023 (hace 2 años)" at bounding box center [300, 335] width 185 height 42
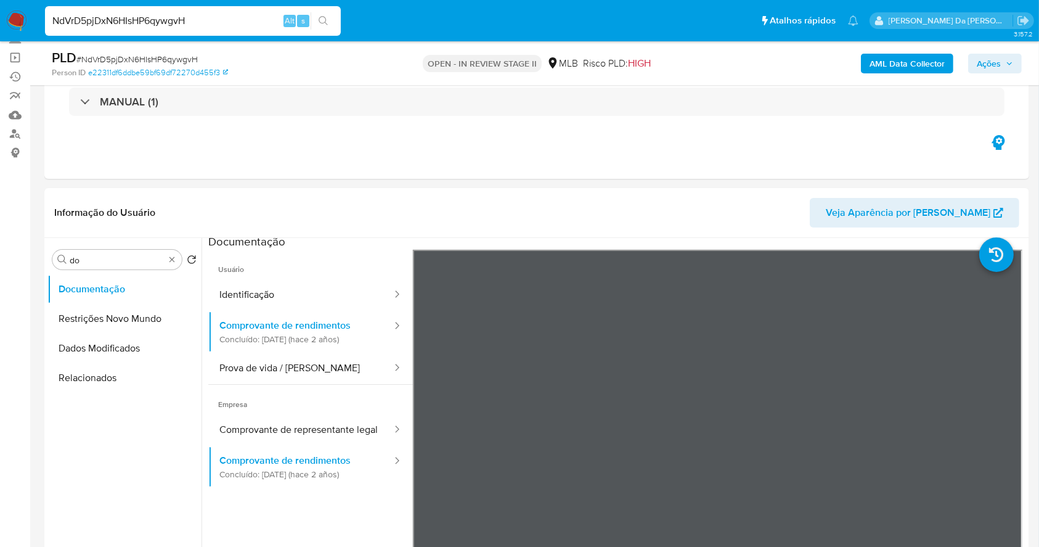
scroll to position [0, 0]
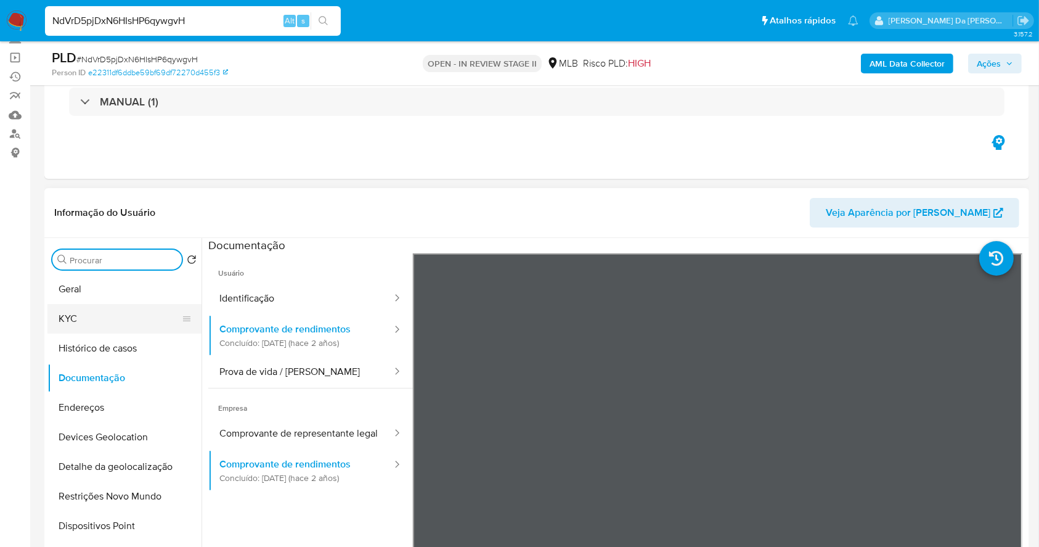
click at [88, 308] on button "KYC" at bounding box center [119, 319] width 144 height 30
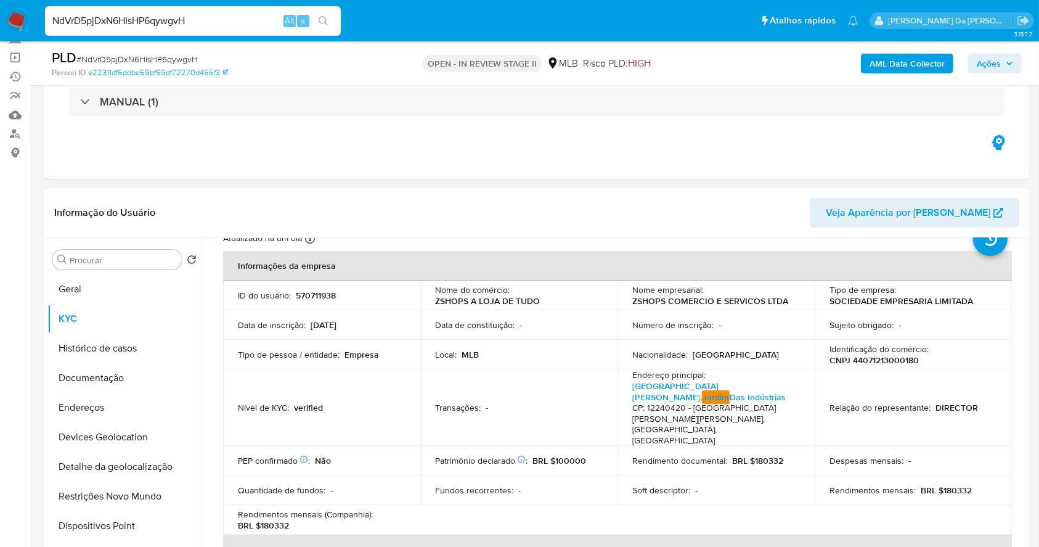
scroll to position [82, 0]
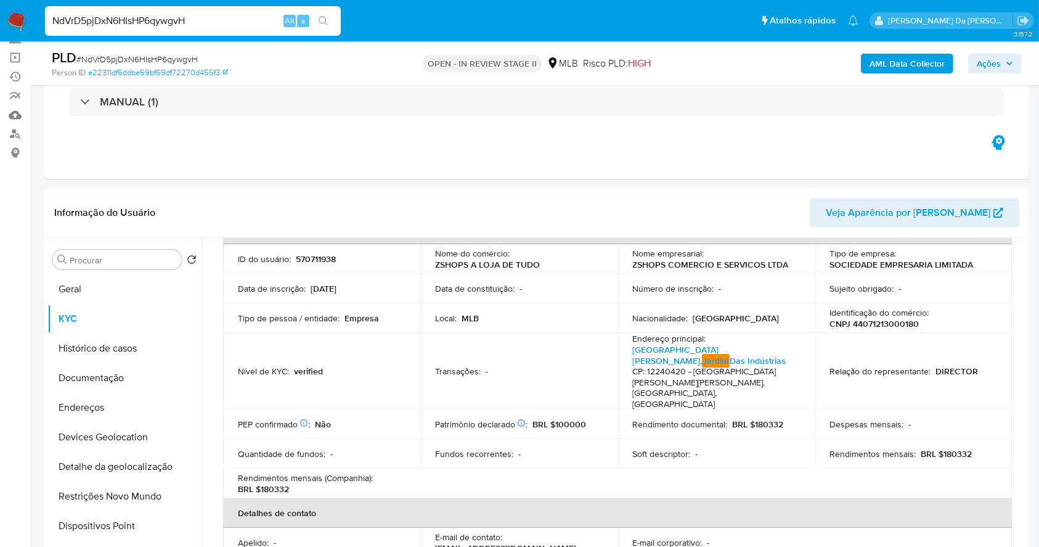
click at [261, 13] on input "NdVrD5pjDxN6HIsHP6qywgvH" at bounding box center [193, 21] width 296 height 16
paste input "BhJtdXF3bAAXTX07yXkZWEy7"
type input "BhJtdXF3bAAXTX07yXkZWEy7"
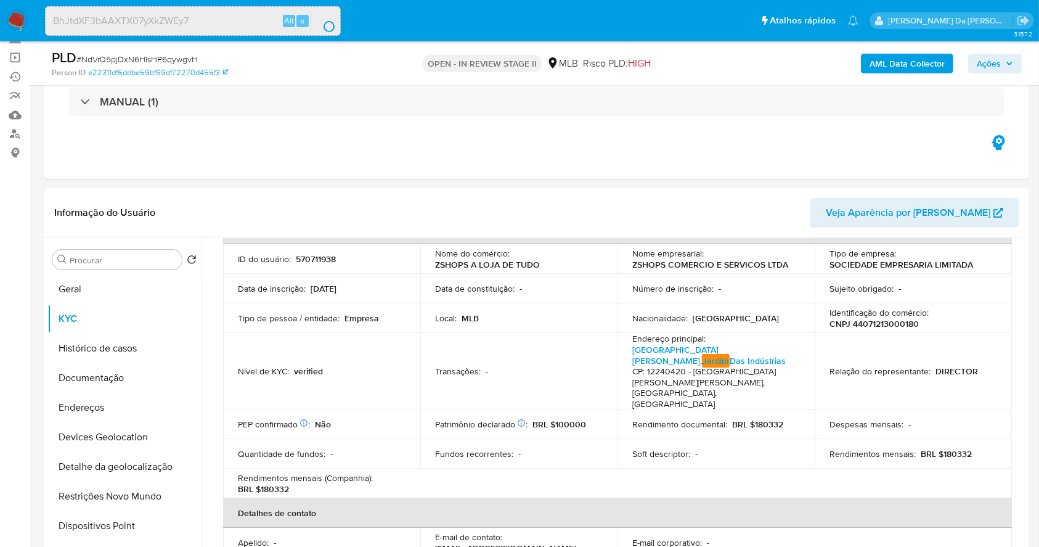
drag, startPoint x: 179, startPoint y: 28, endPoint x: 181, endPoint y: 22, distance: 6.3
click at [179, 28] on div "BhJtdXF3bAAXTX07yXkZWEy7 Alt s" at bounding box center [193, 21] width 296 height 30
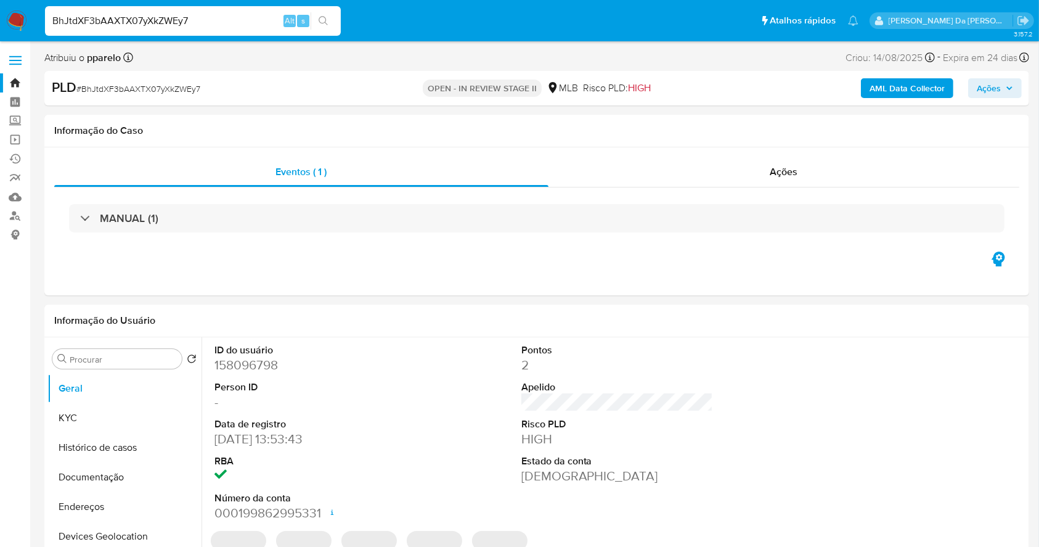
select select "10"
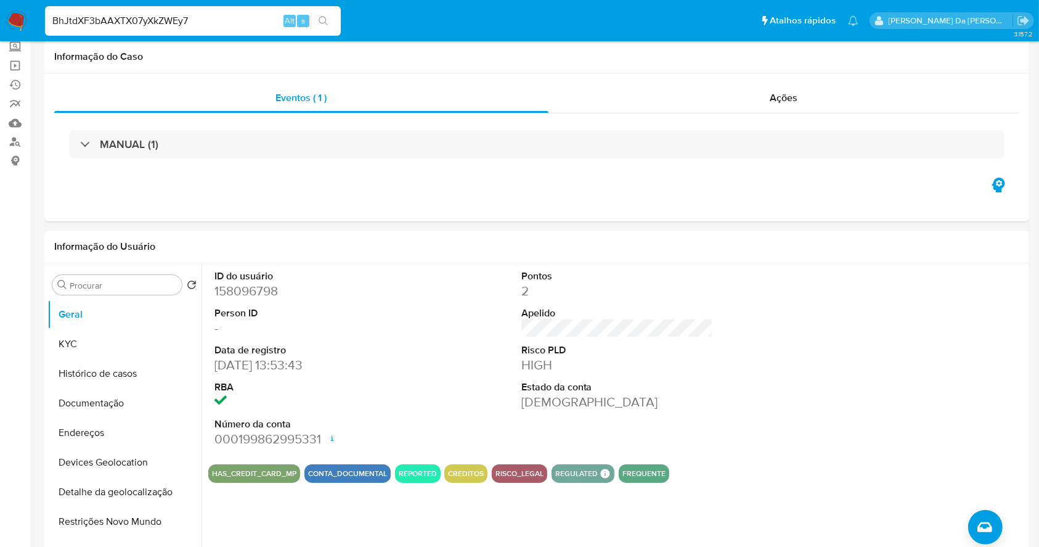
scroll to position [82, 0]
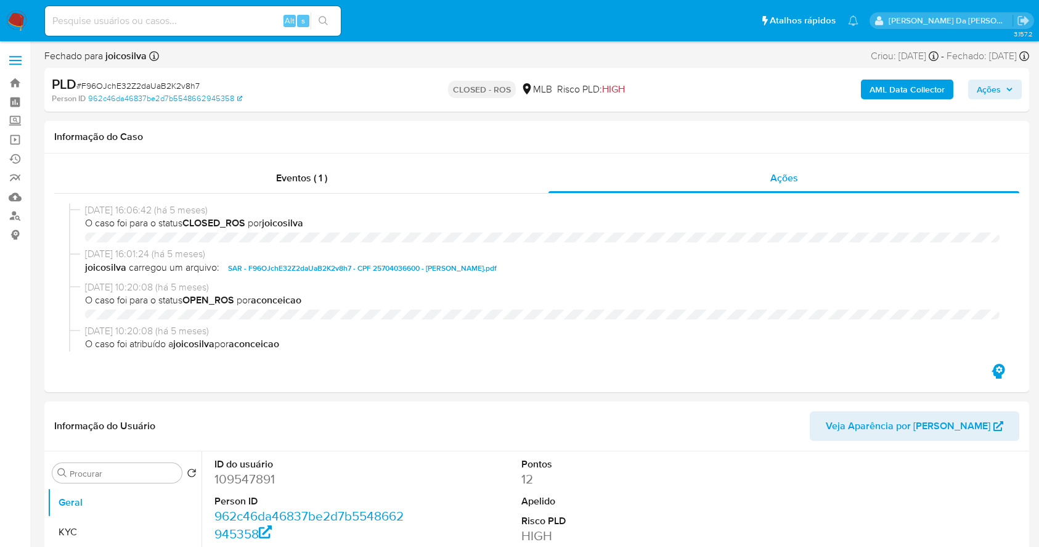
select select "10"
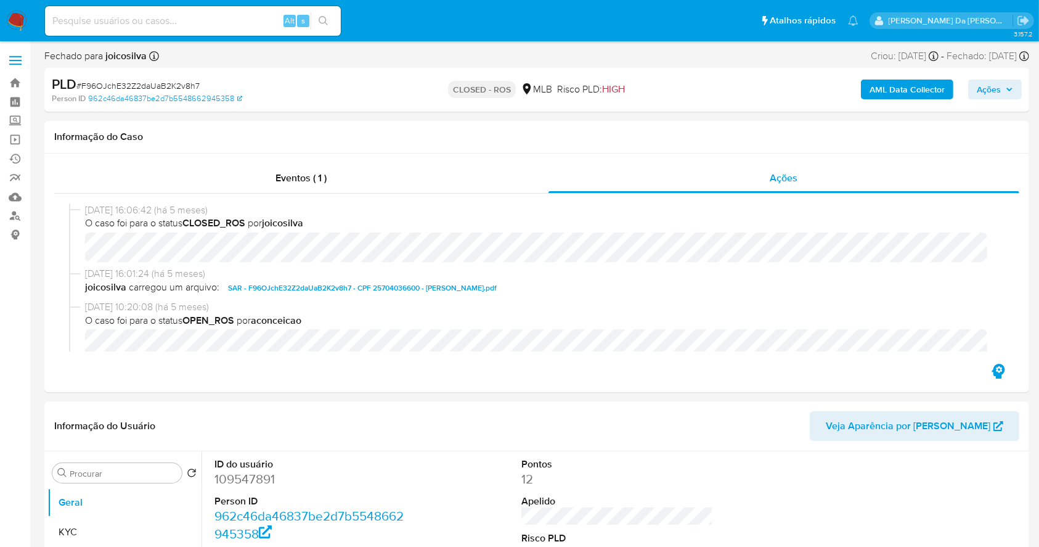
click at [21, 18] on img at bounding box center [16, 20] width 21 height 21
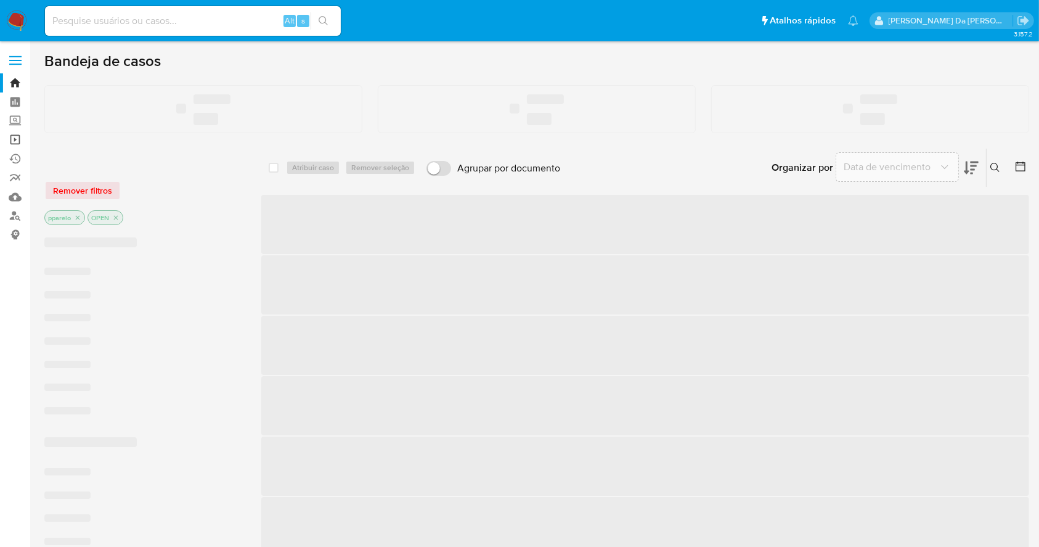
click at [16, 138] on link "Operações em massa" at bounding box center [73, 139] width 147 height 19
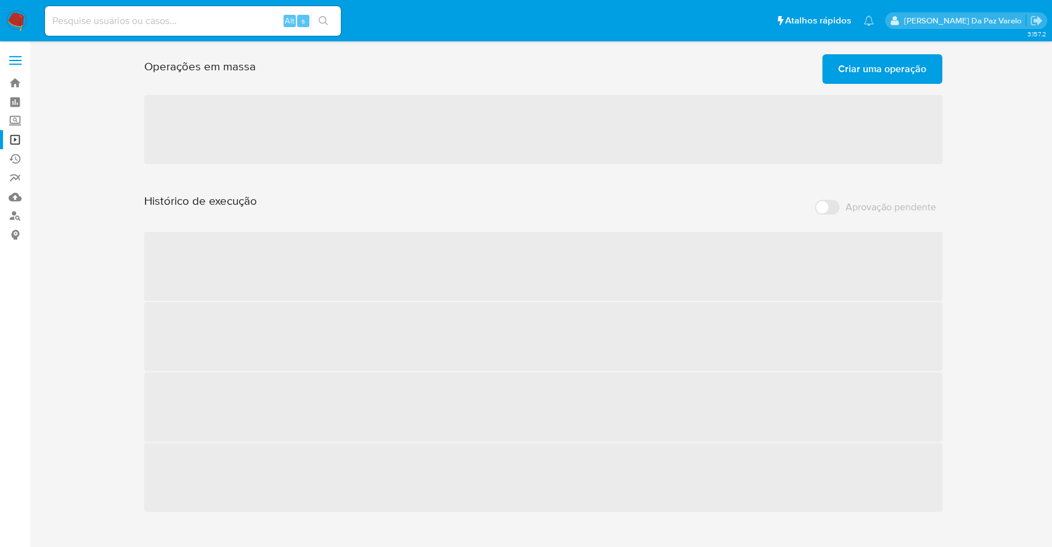
click at [897, 76] on span "Criar uma operação" at bounding box center [882, 68] width 88 height 27
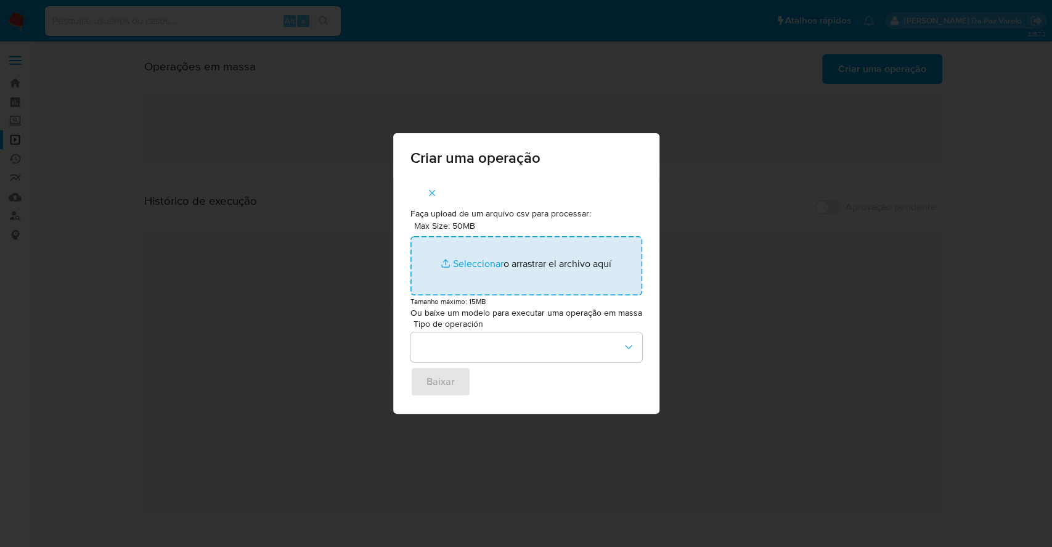
click at [455, 267] on input "Max Size: 50MB Seleccionar archivos" at bounding box center [526, 265] width 232 height 59
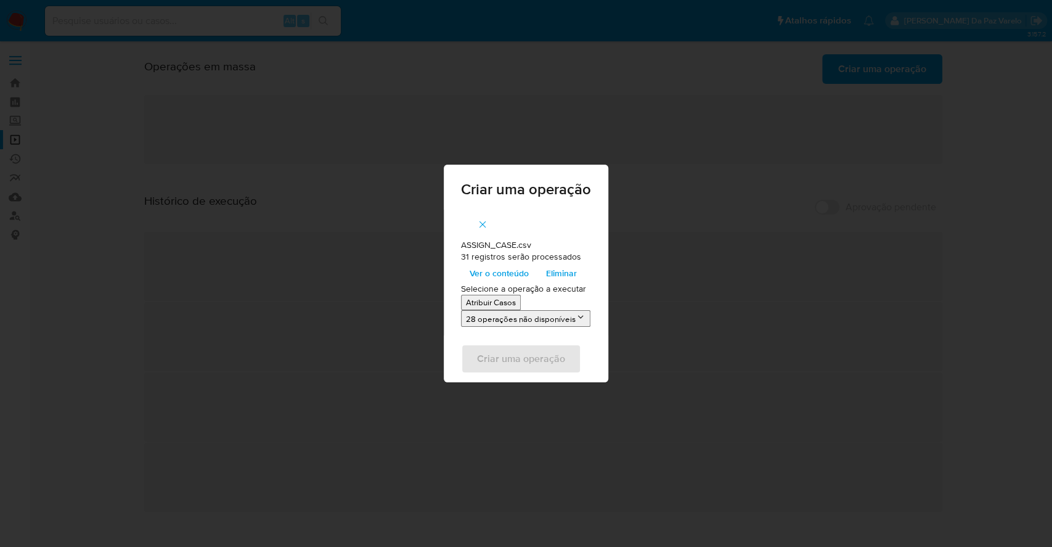
click at [507, 304] on p "Atribuir Casos" at bounding box center [491, 302] width 50 height 12
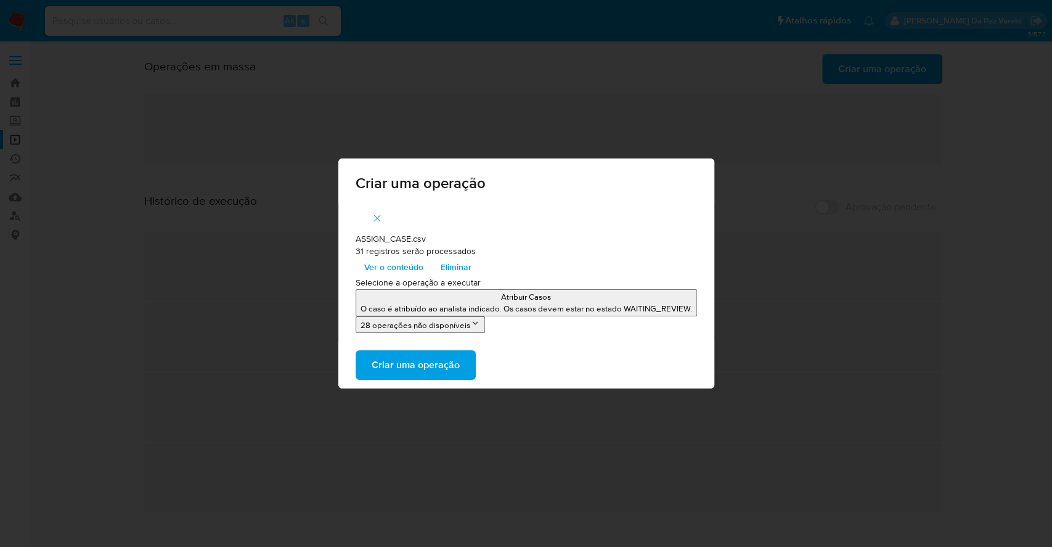
click at [448, 367] on span "Criar uma operação" at bounding box center [416, 364] width 88 height 27
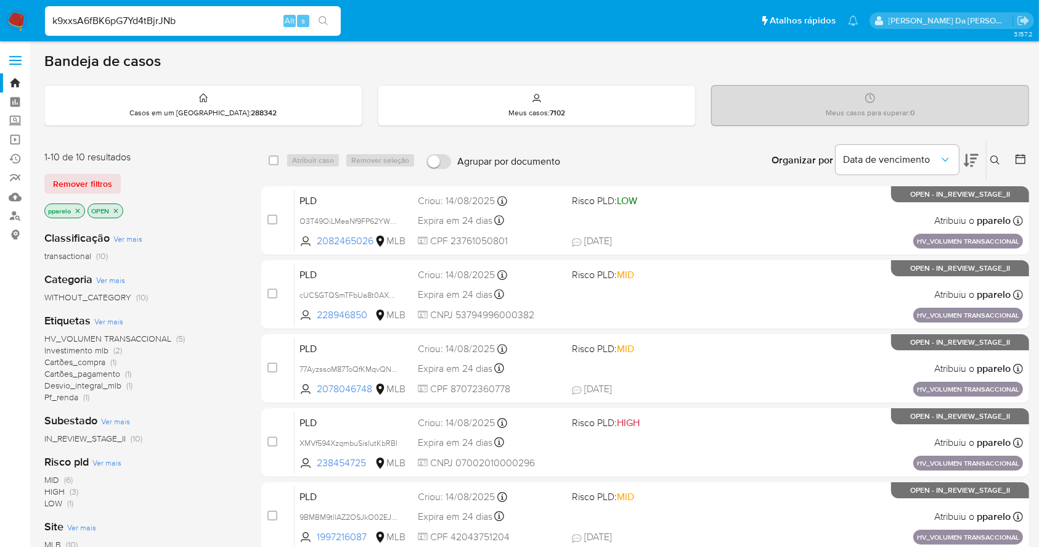
type input "k9xxsA6fBK6pG7Yd4tBjrJNb"
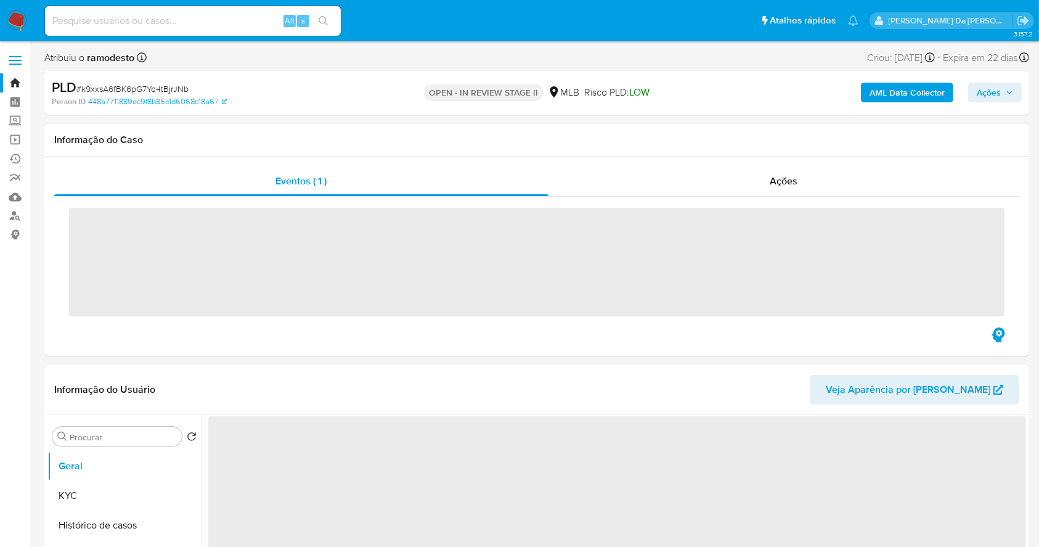
click at [18, 22] on img at bounding box center [16, 20] width 21 height 21
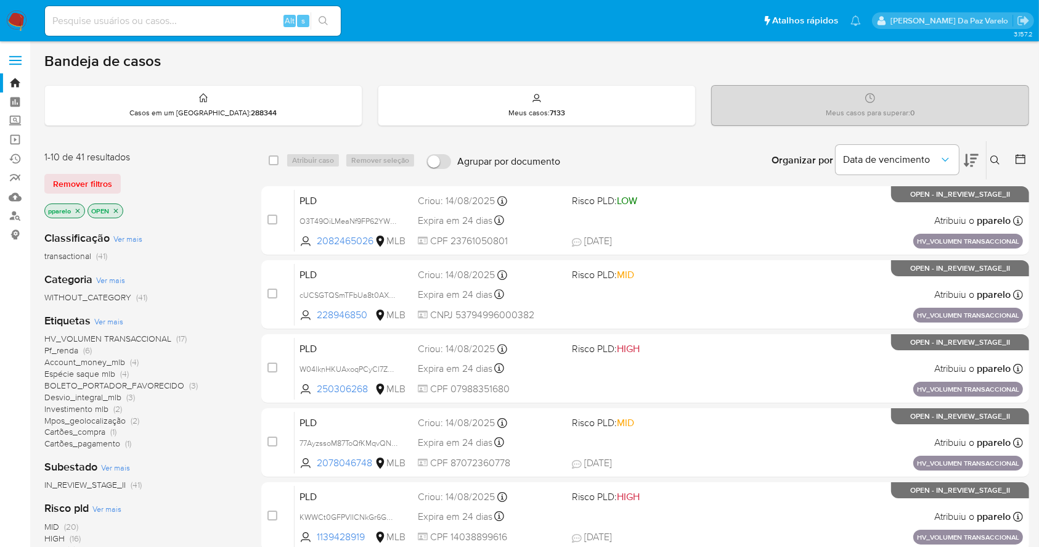
click at [996, 157] on icon at bounding box center [995, 160] width 10 height 10
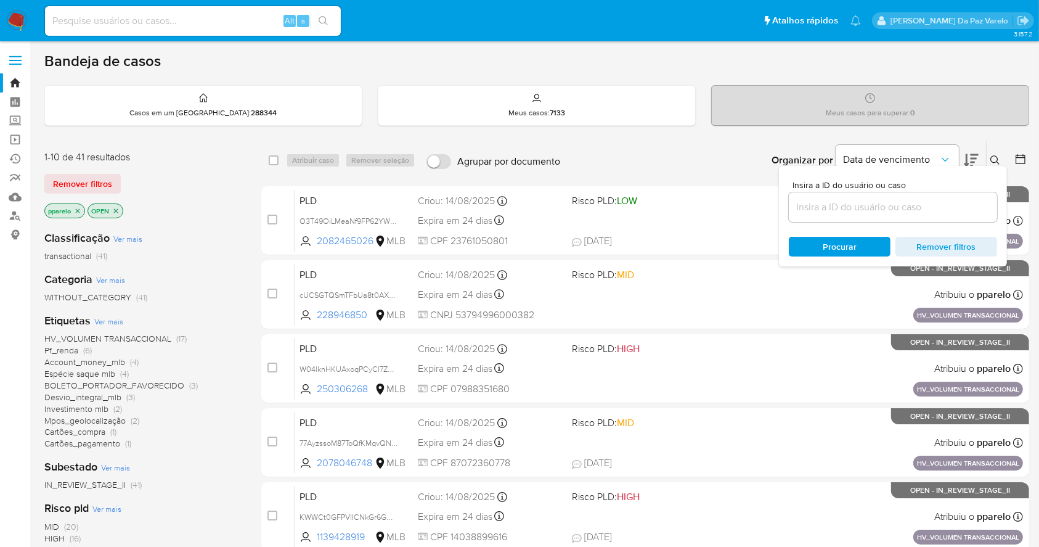
click at [855, 203] on input at bounding box center [893, 207] width 208 height 16
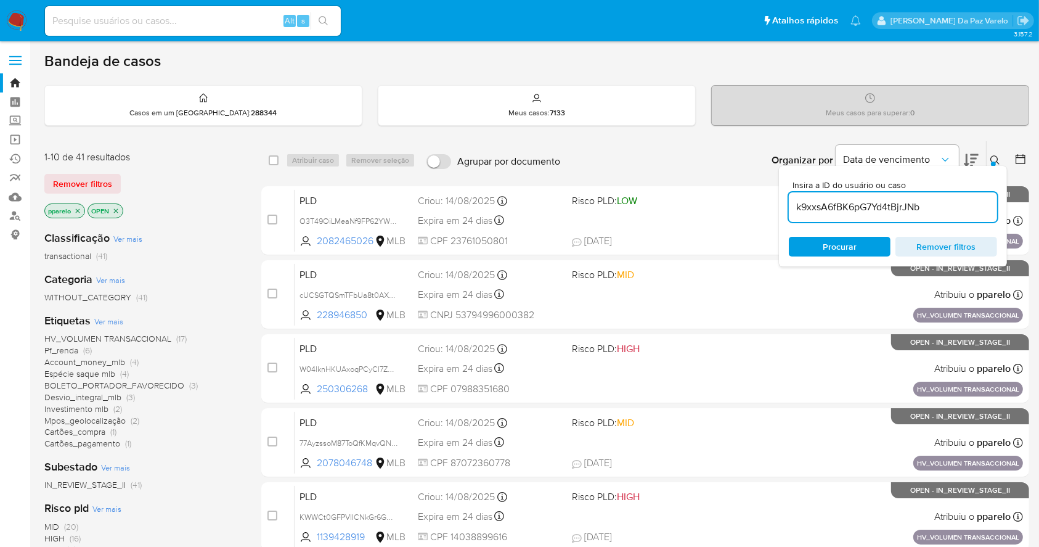
type input "k9xxsA6fBK6pG7Yd4tBjrJNb"
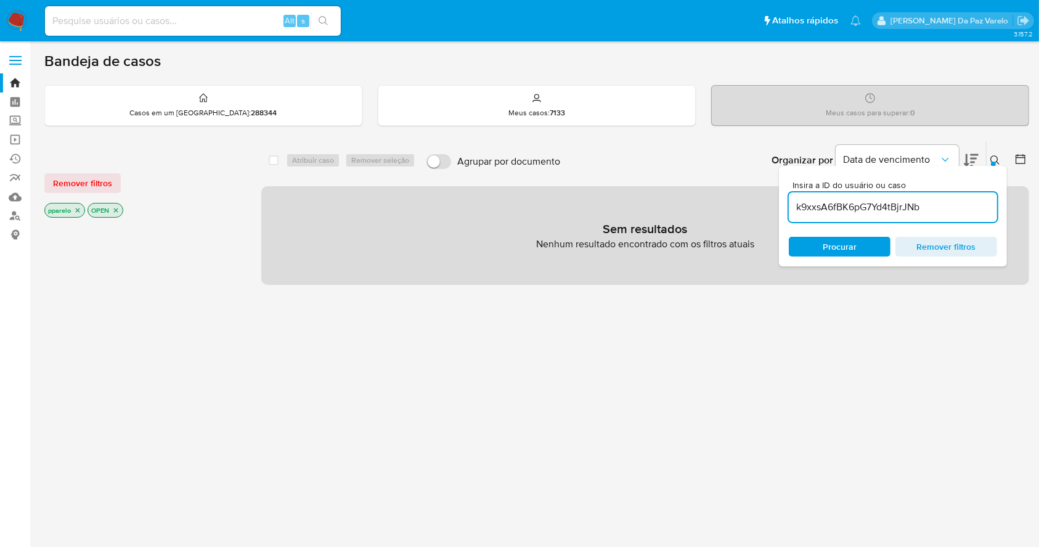
click at [88, 203] on div "pparelo OPEN" at bounding box center [142, 211] width 197 height 17
click at [74, 209] on icon "close-filter" at bounding box center [77, 209] width 7 height 7
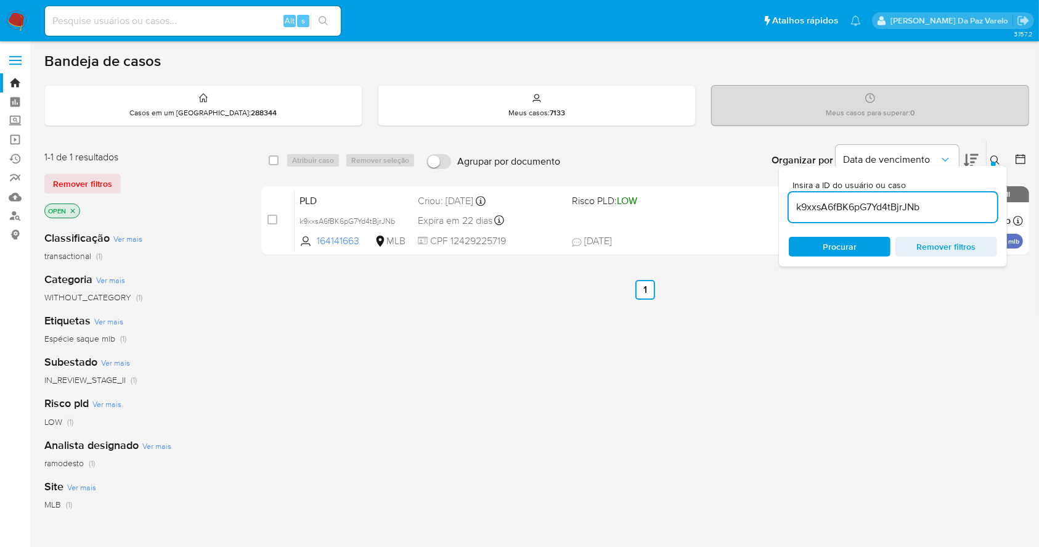
click at [74, 209] on icon "close-filter" at bounding box center [72, 210] width 7 height 7
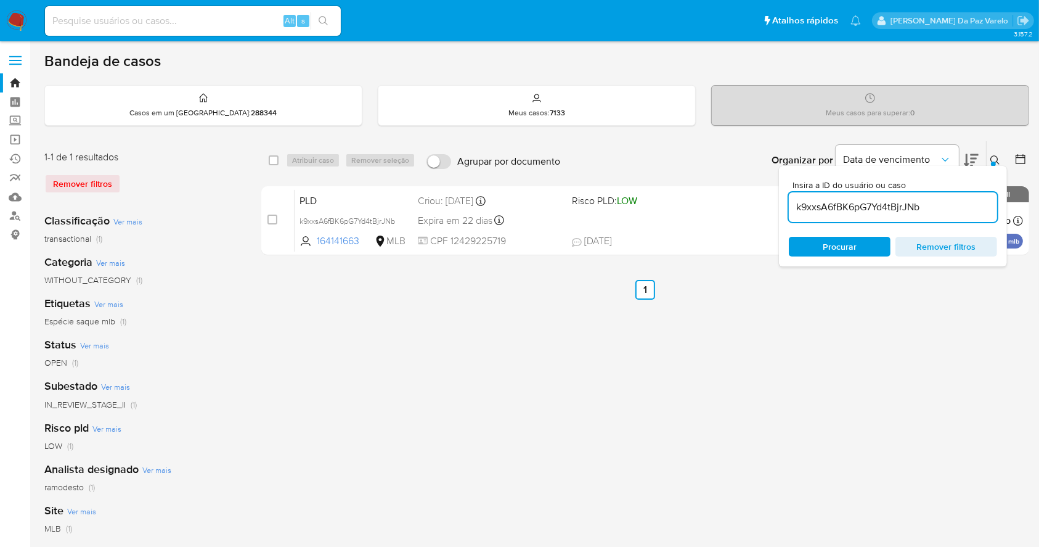
click at [275, 166] on div "select-all-cases-checkbox" at bounding box center [276, 160] width 15 height 15
click at [277, 160] on input "checkbox" at bounding box center [274, 160] width 10 height 10
checkbox input "true"
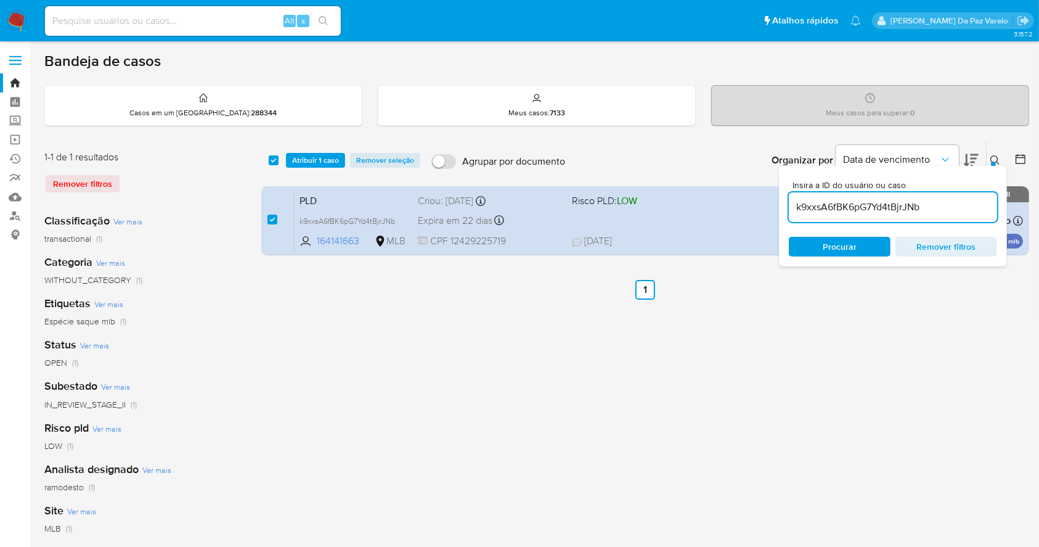
click at [311, 169] on div "select-all-cases-checkbox Atribuir 1 caso Remover seleção Agrupar por documento…" at bounding box center [645, 160] width 768 height 38
click at [301, 164] on span "Atribuir 1 caso" at bounding box center [315, 160] width 47 height 12
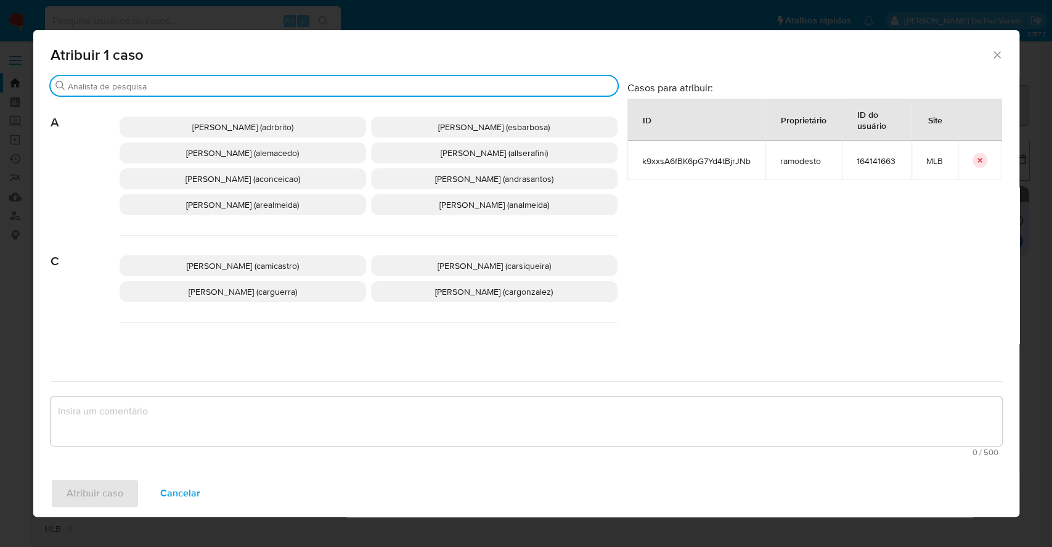
click at [328, 81] on input "Procurar" at bounding box center [340, 86] width 545 height 11
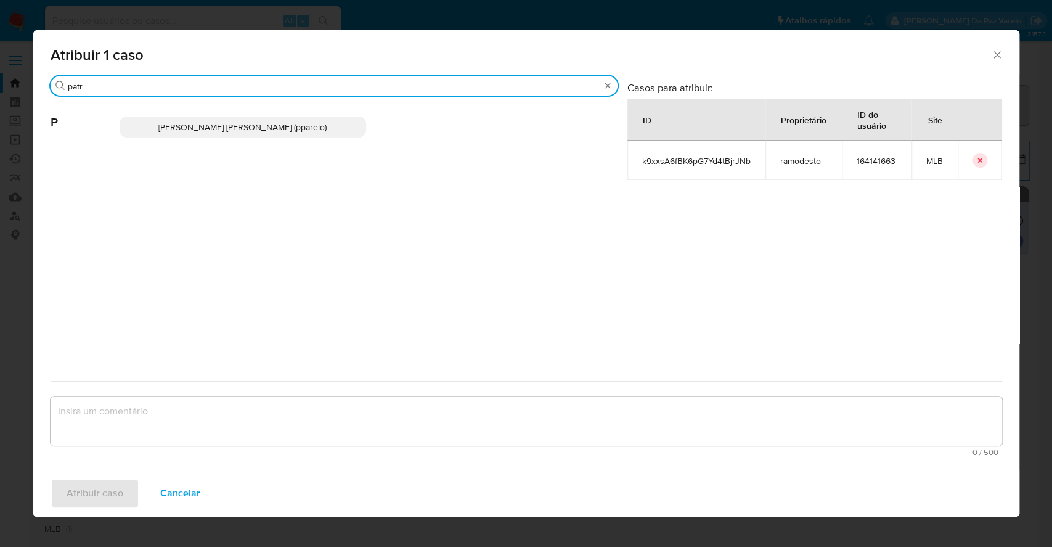
type input "patr"
click at [282, 124] on span "Patricia Aparecida Da Paz Varelo (pparelo)" at bounding box center [242, 127] width 168 height 12
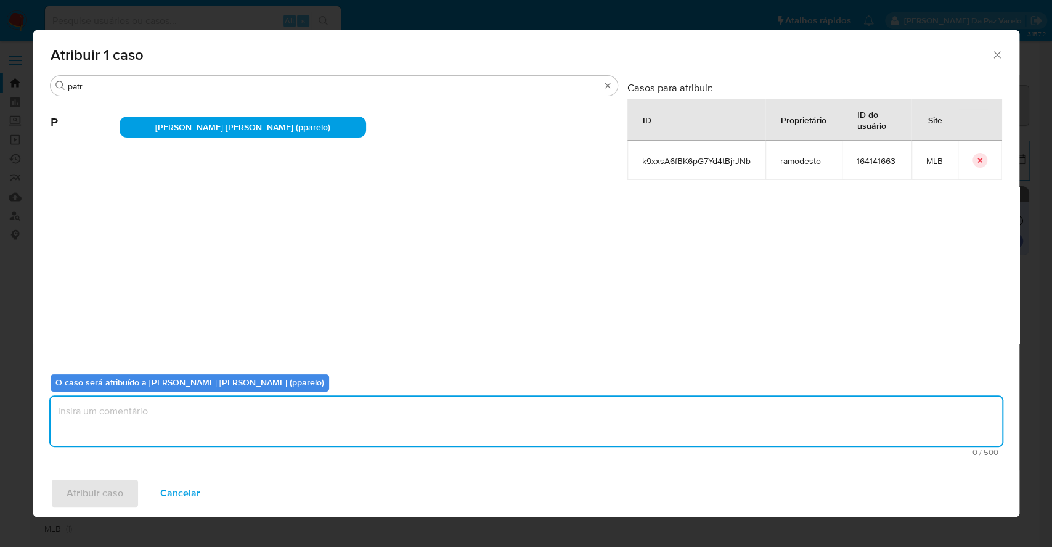
click at [207, 415] on textarea "assign-modal" at bounding box center [527, 420] width 952 height 49
click at [320, 406] on textarea "assign-modal" at bounding box center [527, 420] width 952 height 49
type textarea "."
click at [100, 490] on span "Atribuir caso" at bounding box center [95, 492] width 57 height 27
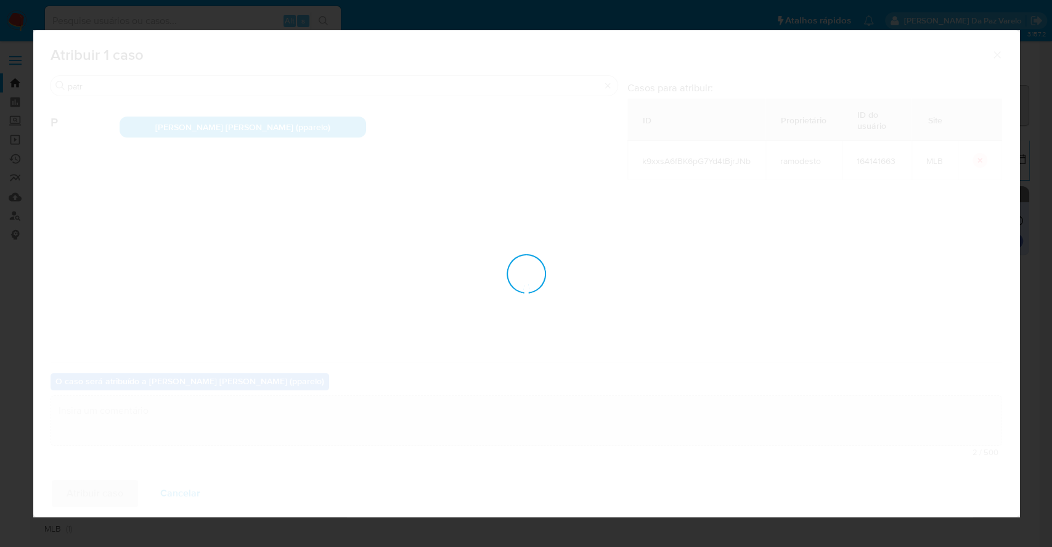
checkbox input "false"
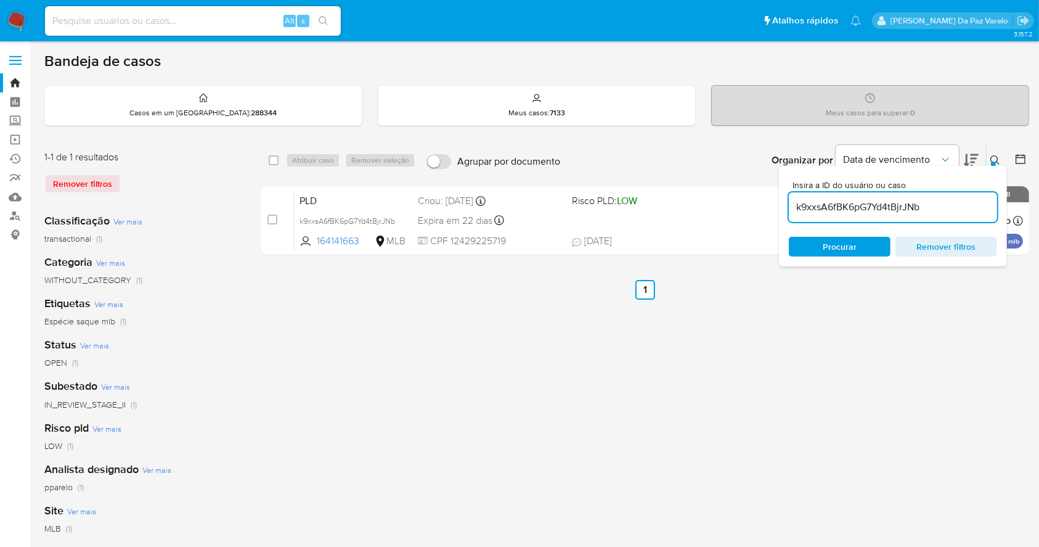
click at [996, 155] on icon at bounding box center [994, 159] width 9 height 9
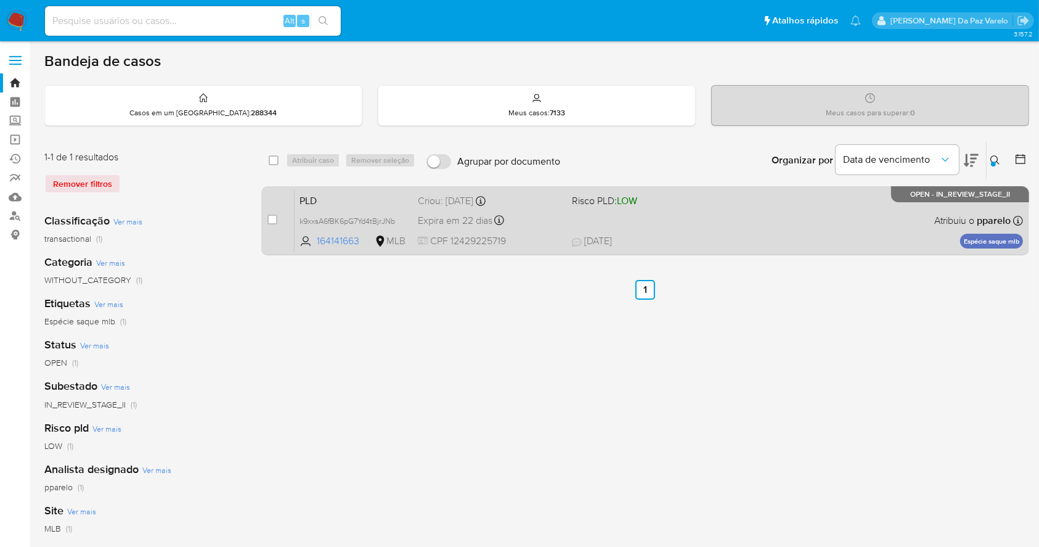
click at [781, 224] on div "PLD k9xxsA6fBK6pG7Yd4tBjrJNb 164141663 MLB Risco PLD: LOW Criou: 12/08/2025 Cri…" at bounding box center [659, 220] width 728 height 62
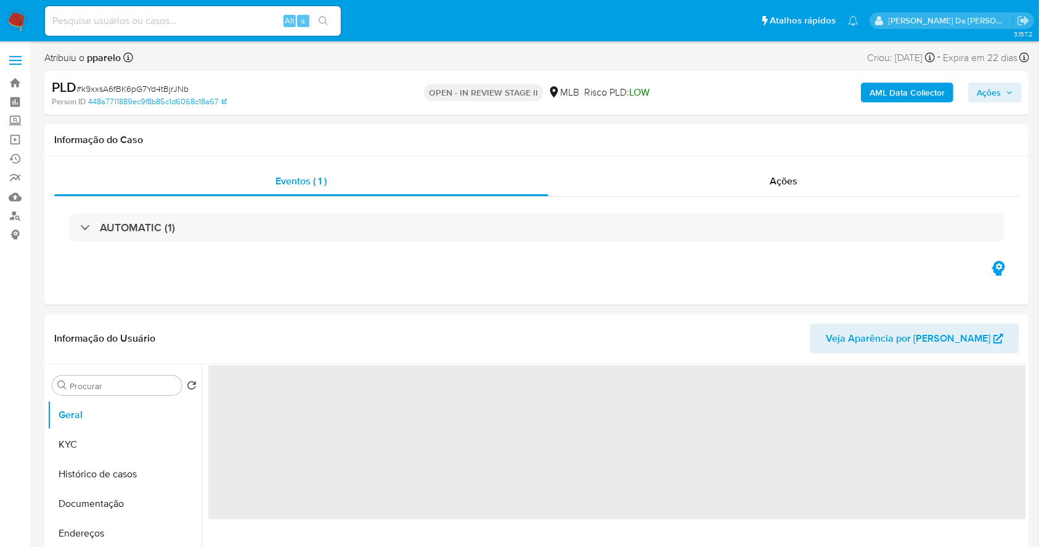
click at [1001, 99] on span "Ações" at bounding box center [995, 92] width 36 height 17
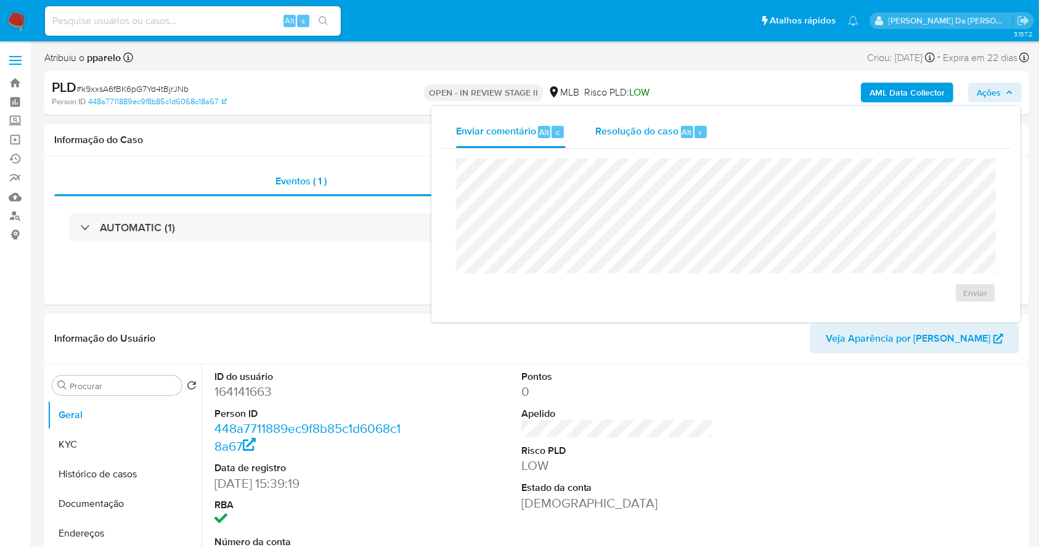
click at [688, 141] on div "Resolução do caso Alt r" at bounding box center [651, 132] width 113 height 32
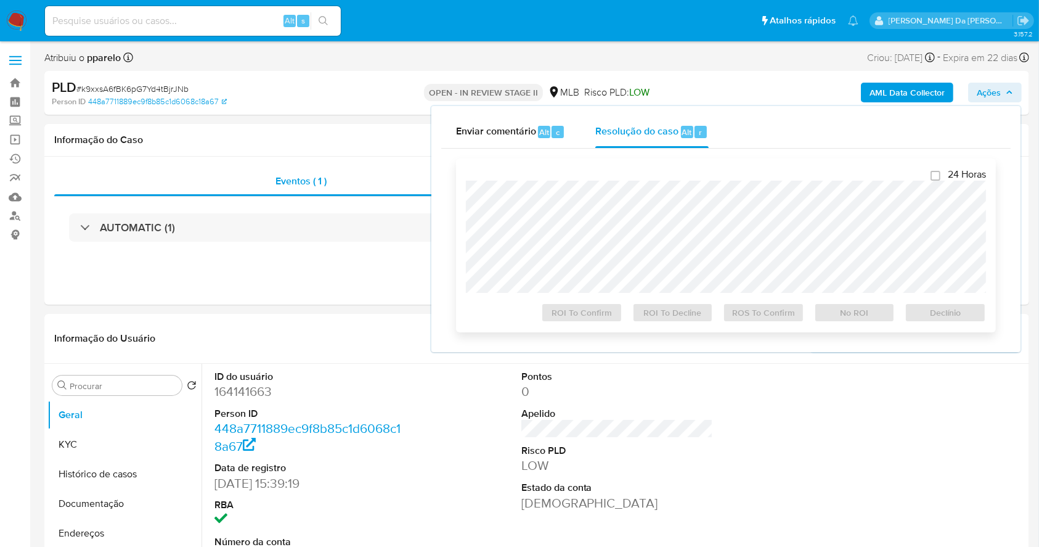
select select "10"
click at [753, 316] on span "ROS To Confirm" at bounding box center [764, 312] width 64 height 17
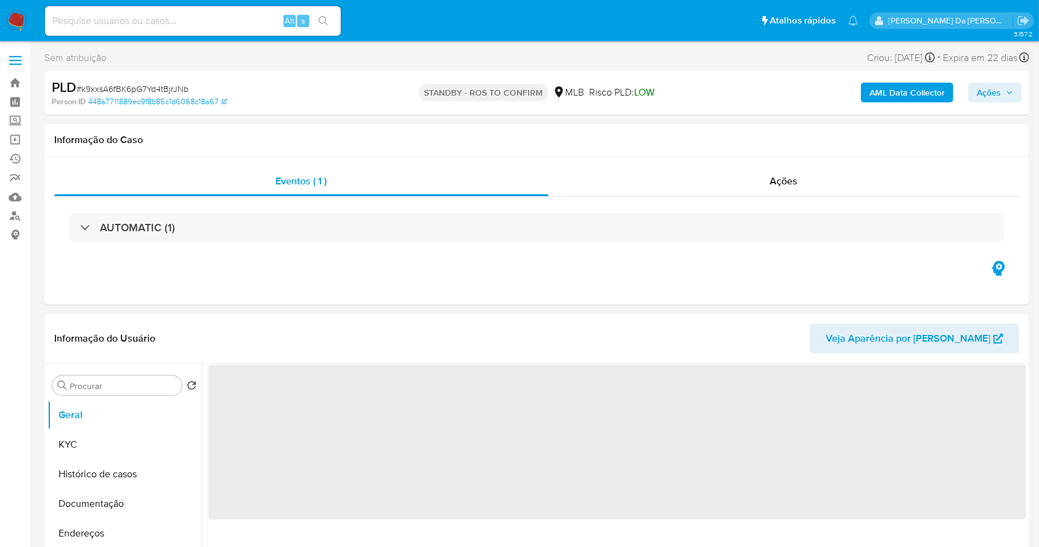
click at [149, 91] on span "# k9xxsA6fBK6pG7Yd4tBjrJNb" at bounding box center [132, 89] width 112 height 12
copy span "k9xxsA6fBK6pG7Yd4tBjrJNb"
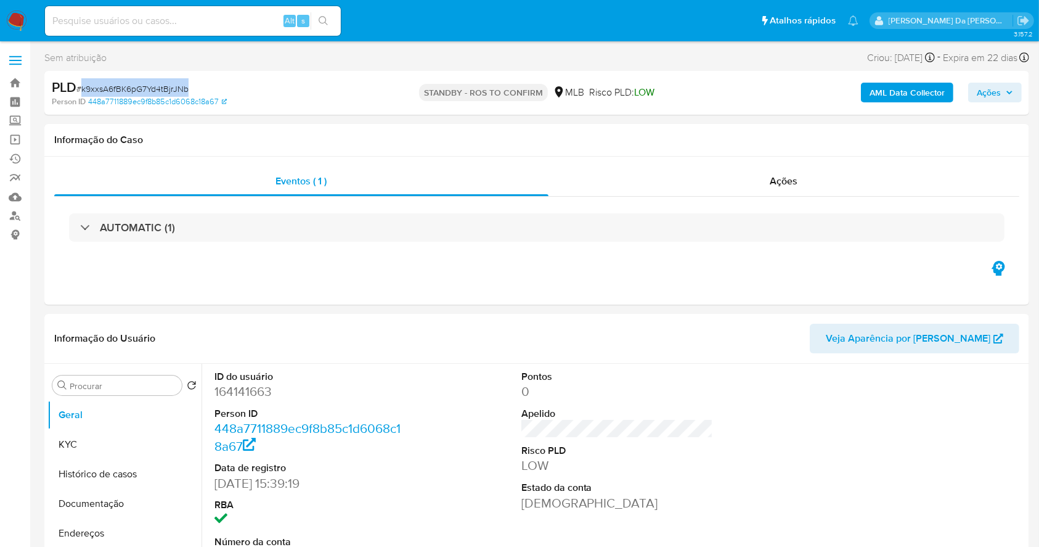
select select "10"
click at [8, 18] on img at bounding box center [16, 20] width 21 height 21
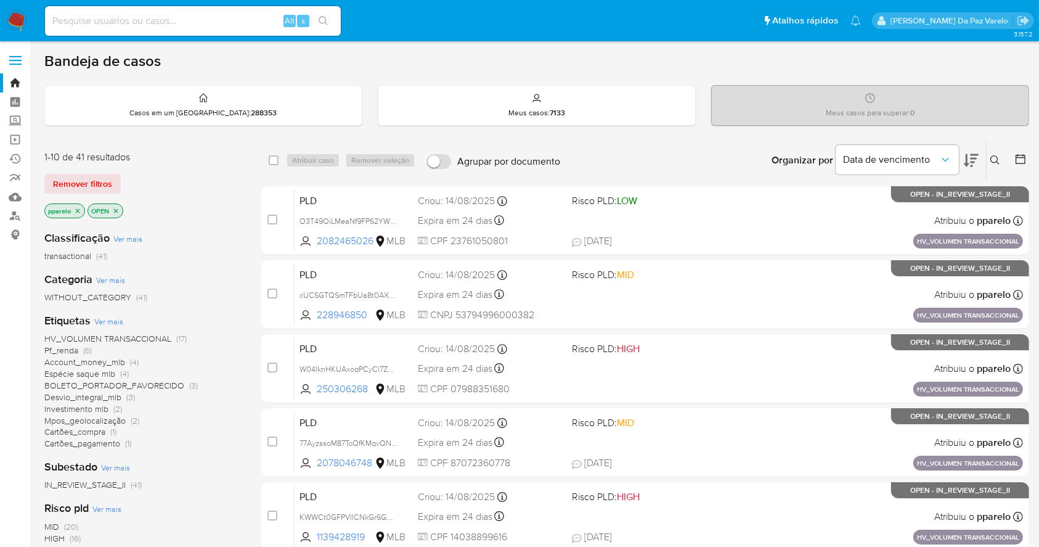
click at [991, 157] on icon at bounding box center [994, 159] width 9 height 9
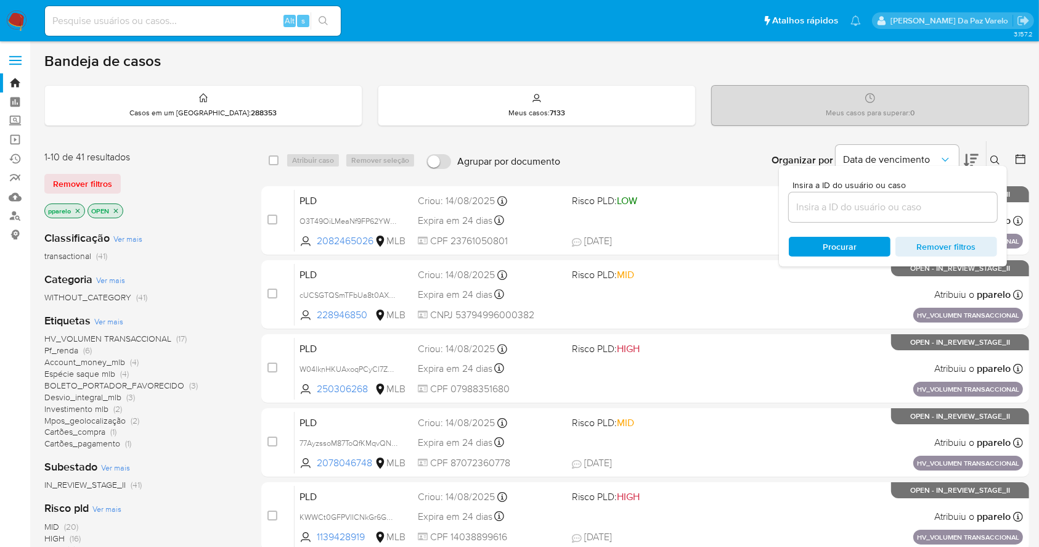
click at [902, 216] on div at bounding box center [893, 207] width 208 height 30
click at [906, 213] on input at bounding box center [893, 207] width 208 height 16
paste input "k9xxsA6fBK6pG7Yd4tBjrJNb"
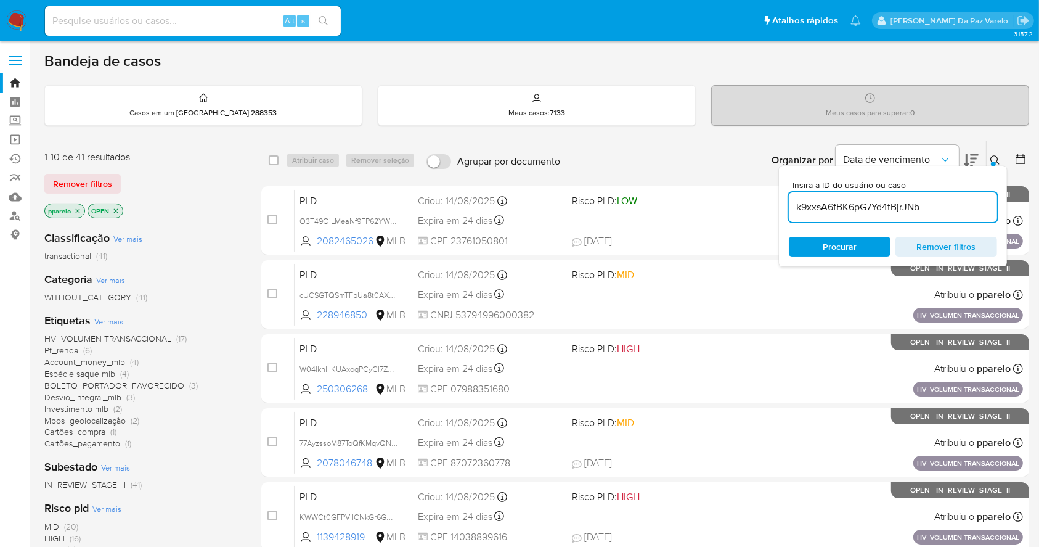
type input "k9xxsA6fBK6pG7Yd4tBjrJNb"
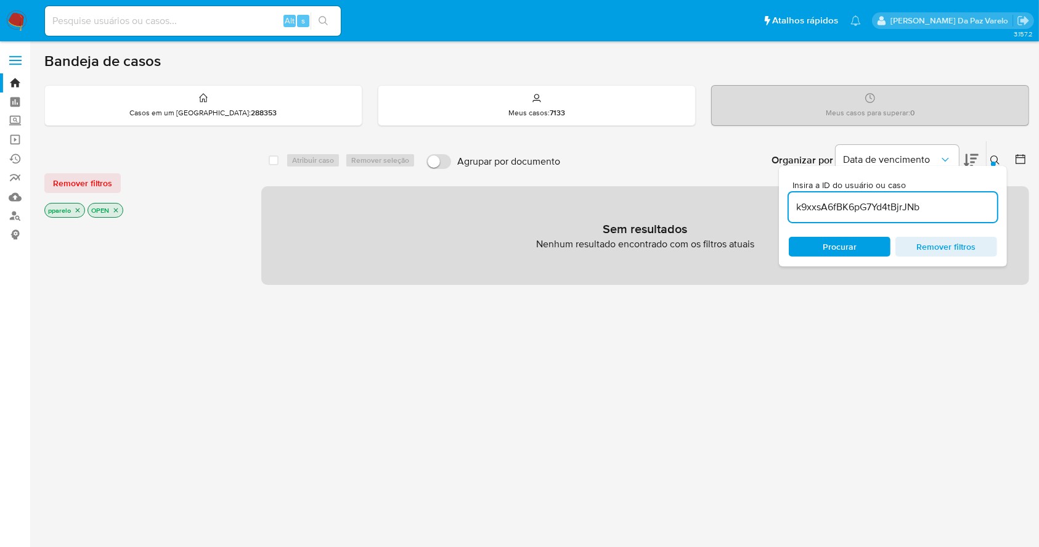
click at [78, 211] on icon "close-filter" at bounding box center [77, 209] width 7 height 7
click at [76, 211] on icon "close-filter" at bounding box center [72, 209] width 7 height 7
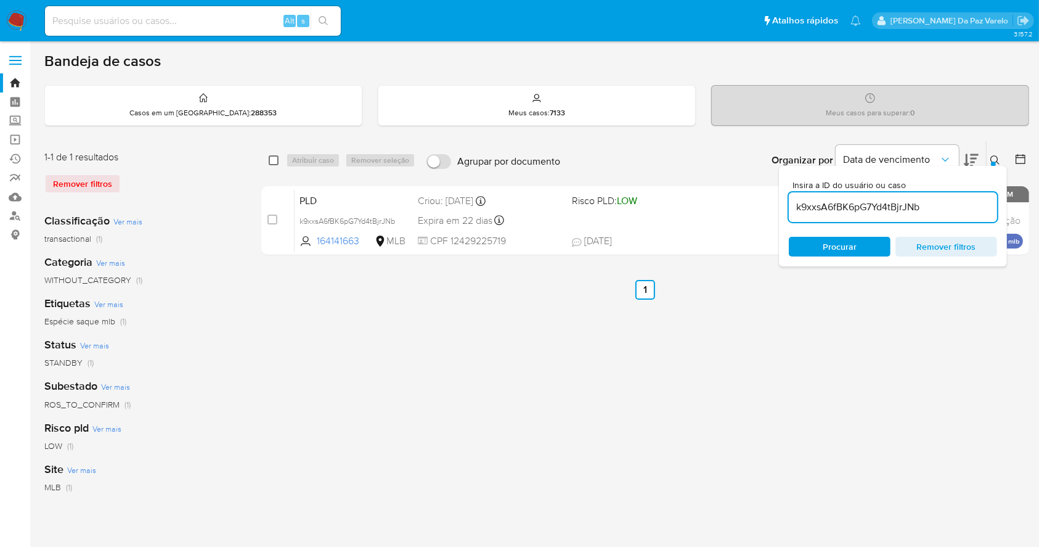
click at [275, 155] on input "checkbox" at bounding box center [274, 160] width 10 height 10
checkbox input "true"
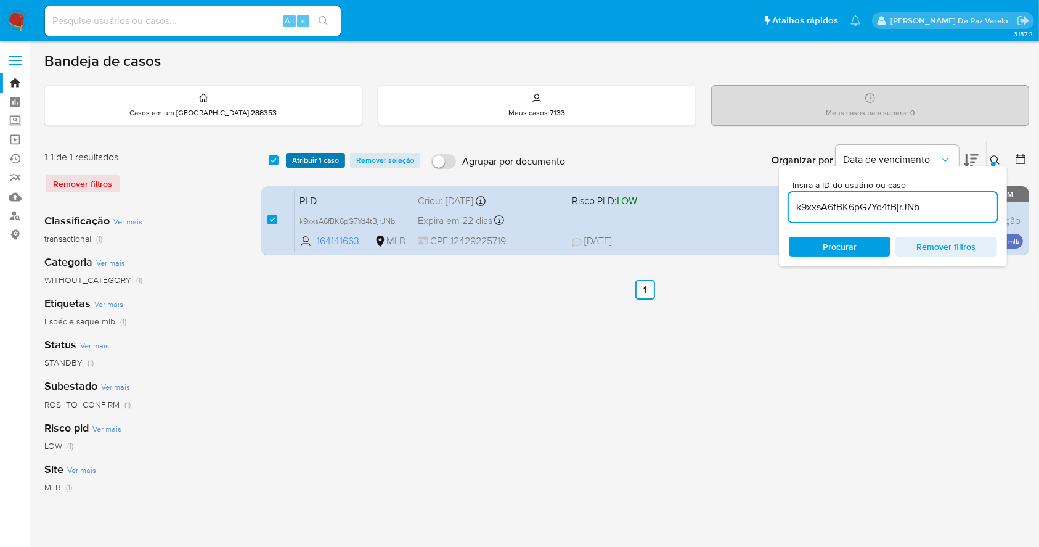
click at [302, 158] on span "Atribuir 1 caso" at bounding box center [315, 160] width 47 height 12
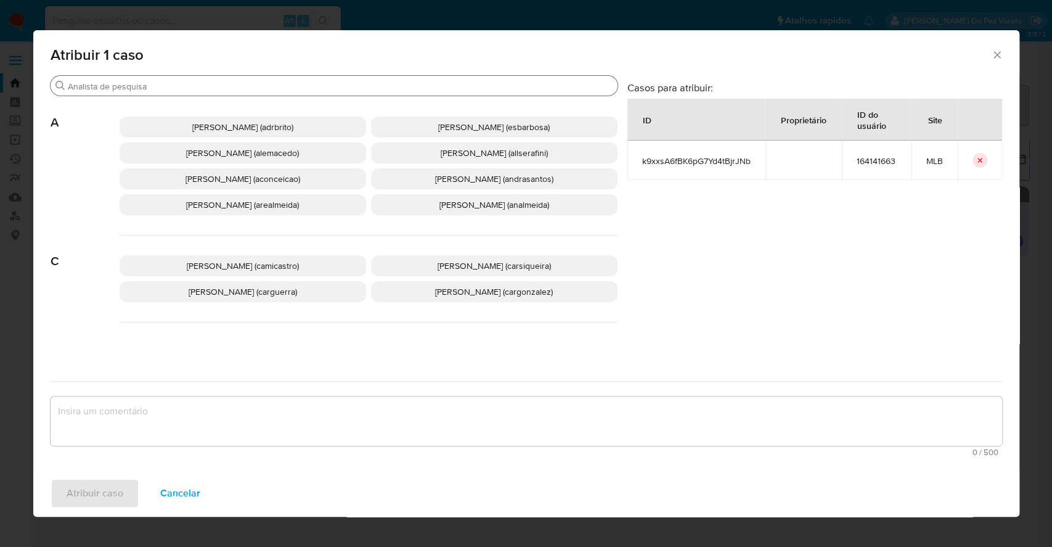
click at [447, 81] on input "Procurar" at bounding box center [340, 86] width 545 height 11
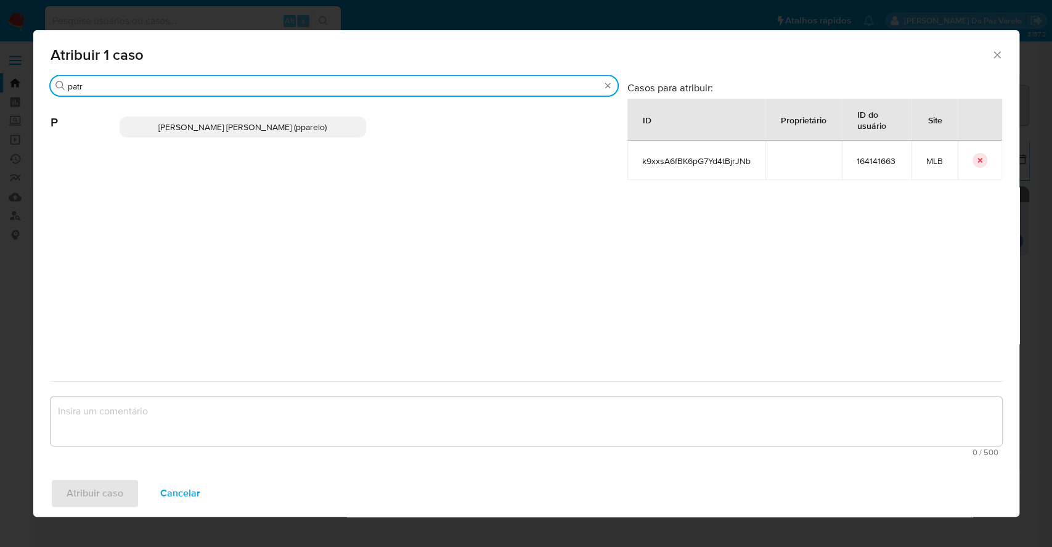
type input "patr"
click at [216, 134] on p "Patricia Aparecida Da Paz Varelo (pparelo)" at bounding box center [243, 126] width 247 height 21
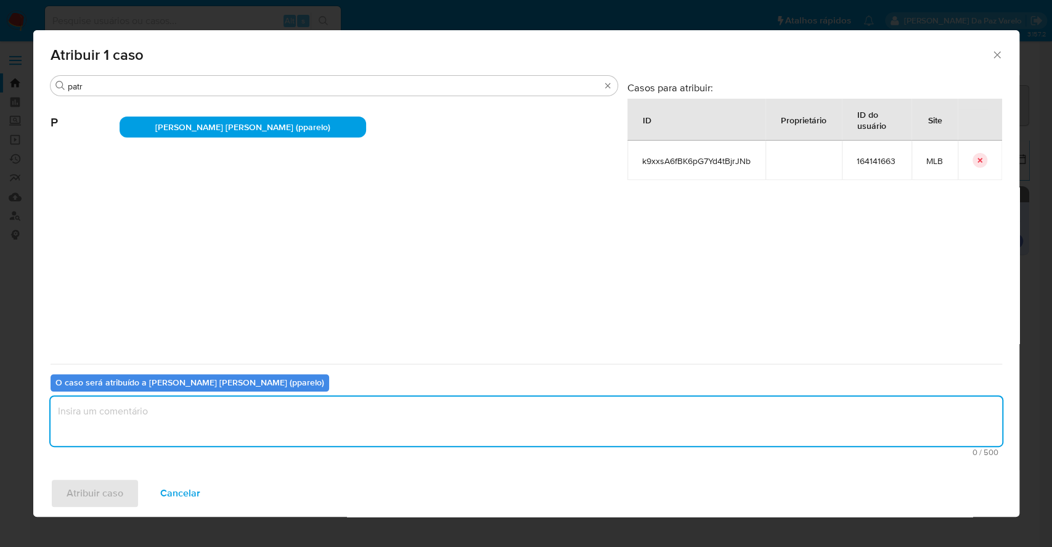
click at [237, 416] on textarea "assign-modal" at bounding box center [527, 420] width 952 height 49
type textarea "."
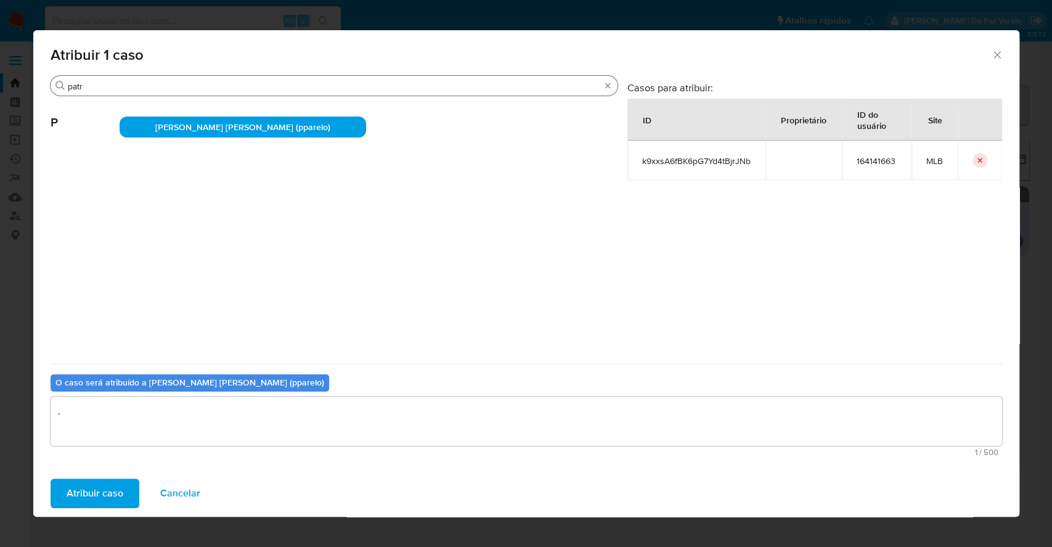
click at [119, 76] on div "Procurar patr" at bounding box center [334, 86] width 567 height 20
click at [115, 97] on span "P" at bounding box center [85, 113] width 69 height 33
click at [128, 76] on div "Procurar patr" at bounding box center [334, 86] width 567 height 20
drag, startPoint x: 128, startPoint y: 76, endPoint x: 123, endPoint y: 81, distance: 6.6
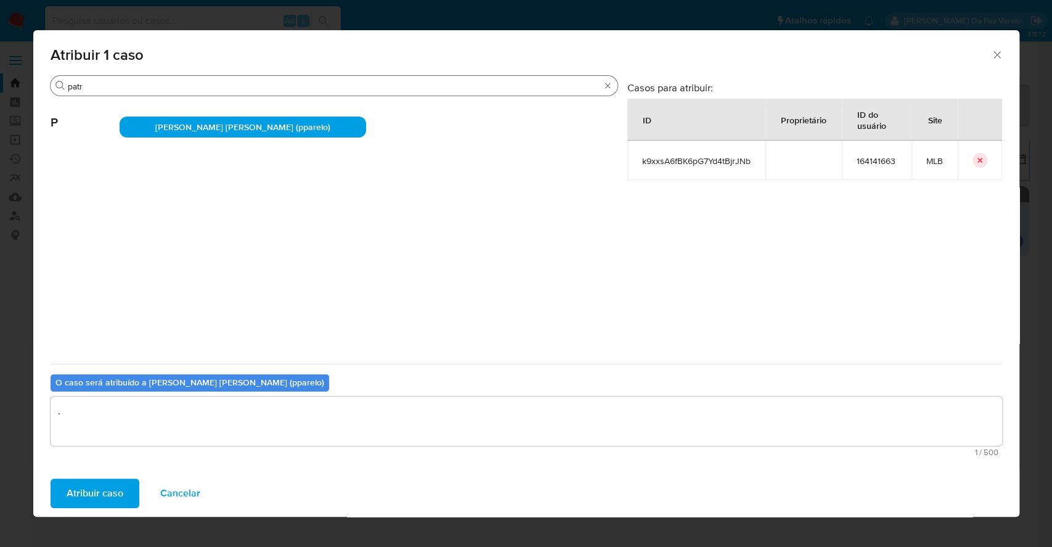
click at [127, 76] on div "Procurar patr" at bounding box center [334, 86] width 567 height 20
click at [121, 83] on input "patr" at bounding box center [334, 86] width 532 height 11
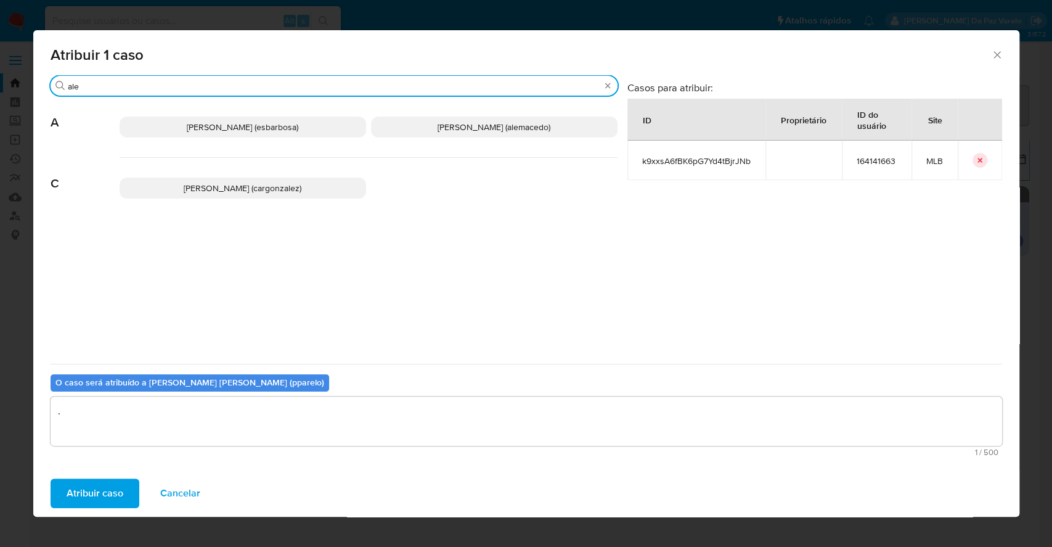
type input "ale"
click at [458, 121] on span "Alexandra Macedo Da Silva (alemacedo)" at bounding box center [494, 127] width 113 height 12
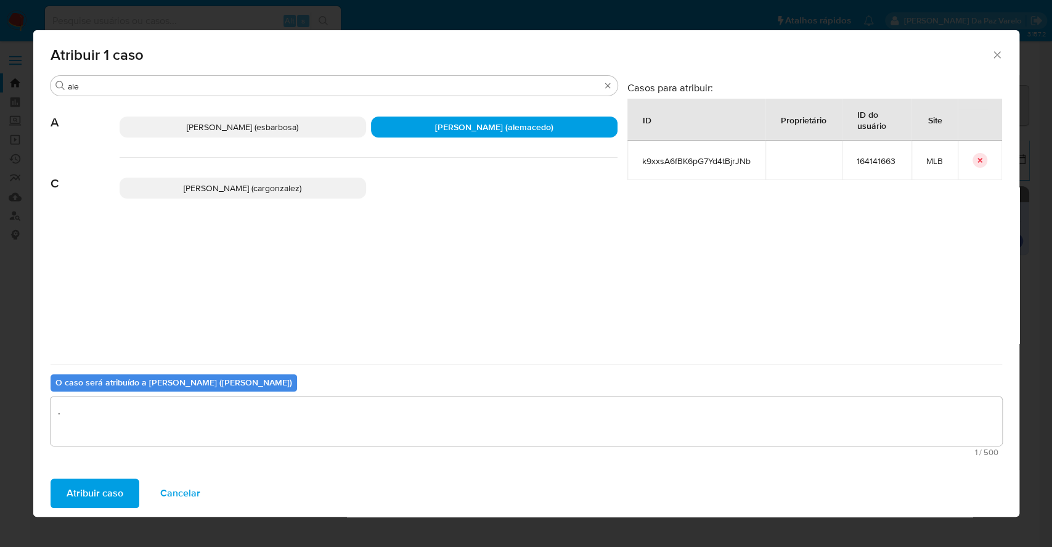
click at [214, 422] on textarea "." at bounding box center [527, 420] width 952 height 49
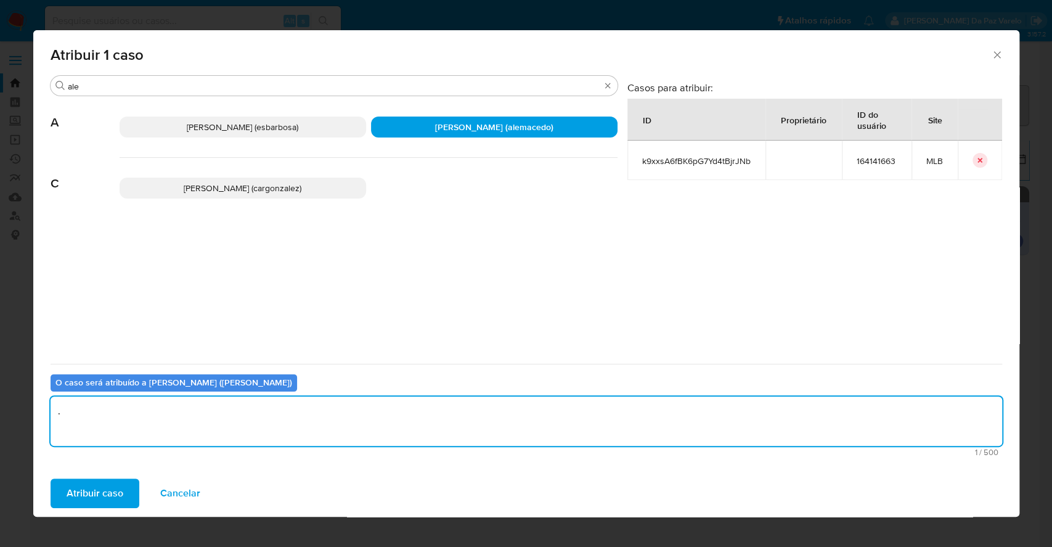
click at [110, 491] on span "Atribuir caso" at bounding box center [95, 492] width 57 height 27
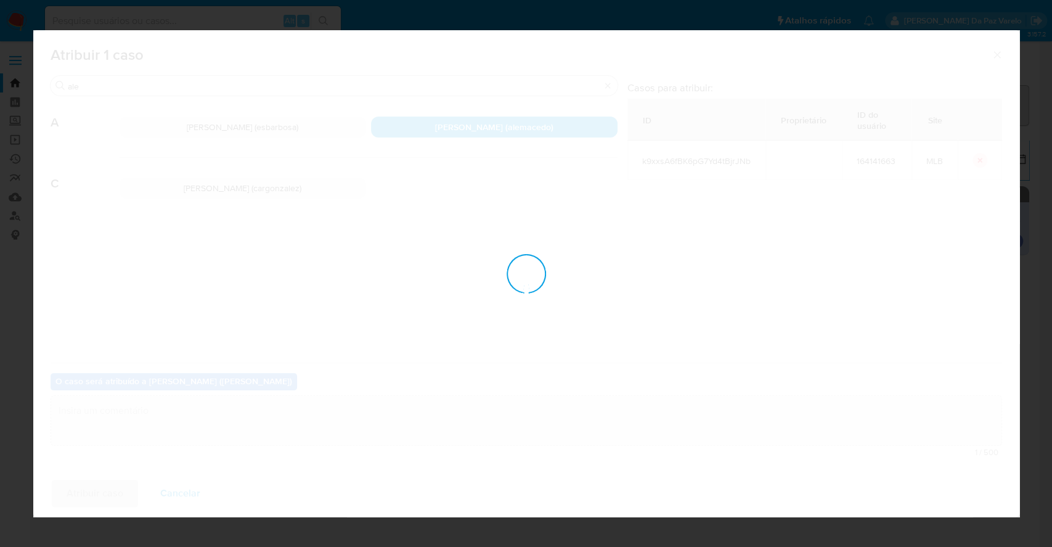
checkbox input "false"
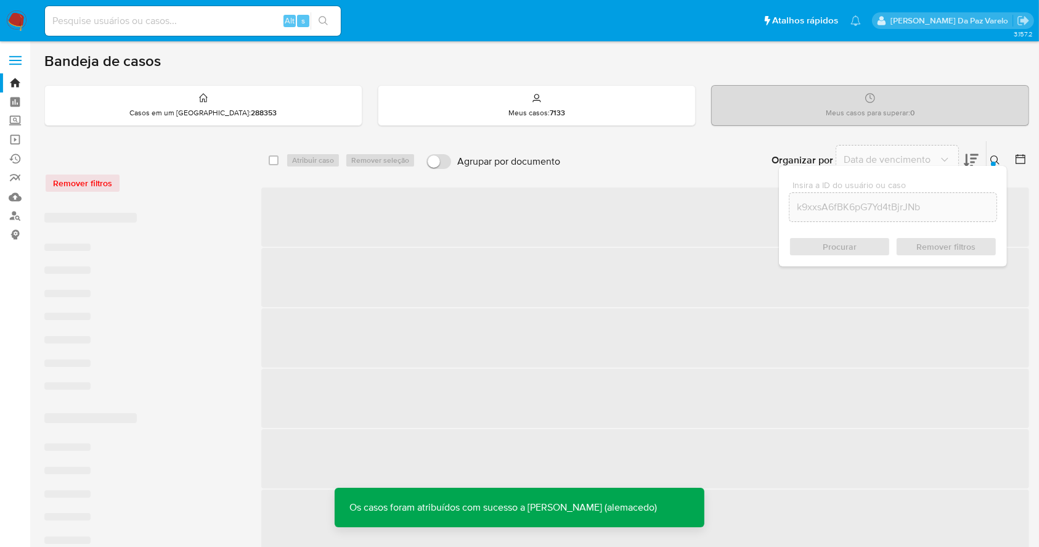
click at [992, 163] on div at bounding box center [993, 163] width 5 height 5
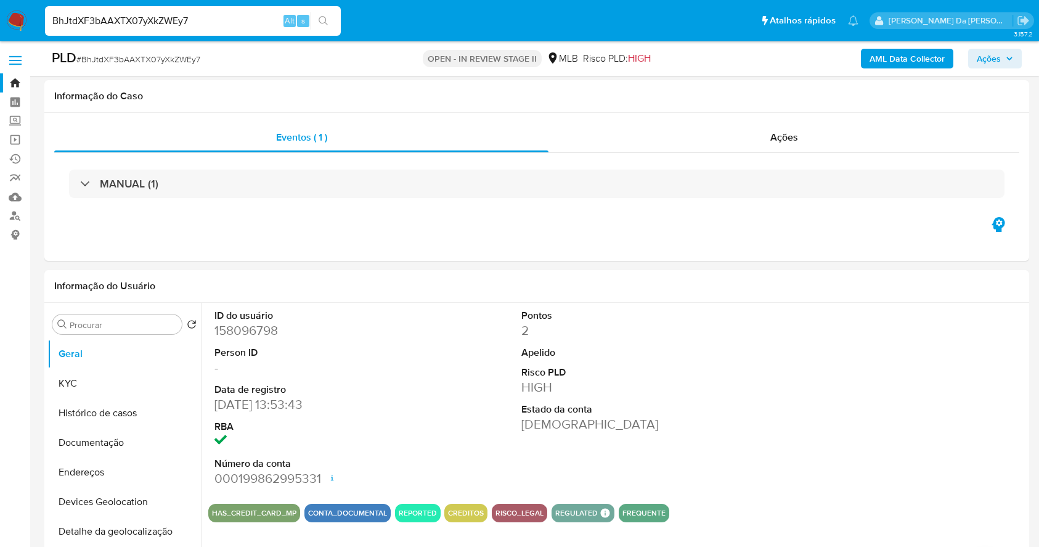
select select "10"
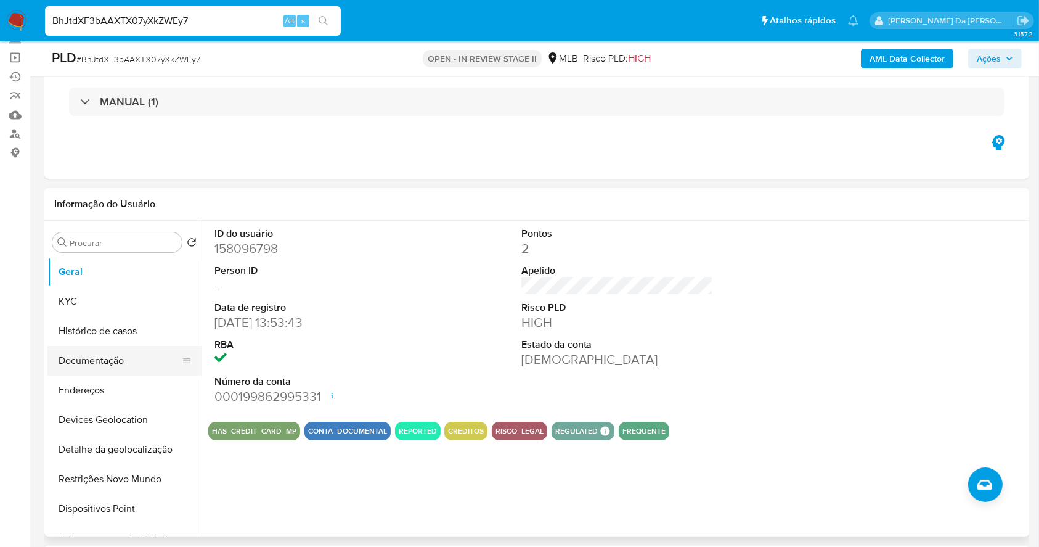
click at [99, 367] on button "Documentação" at bounding box center [119, 361] width 144 height 30
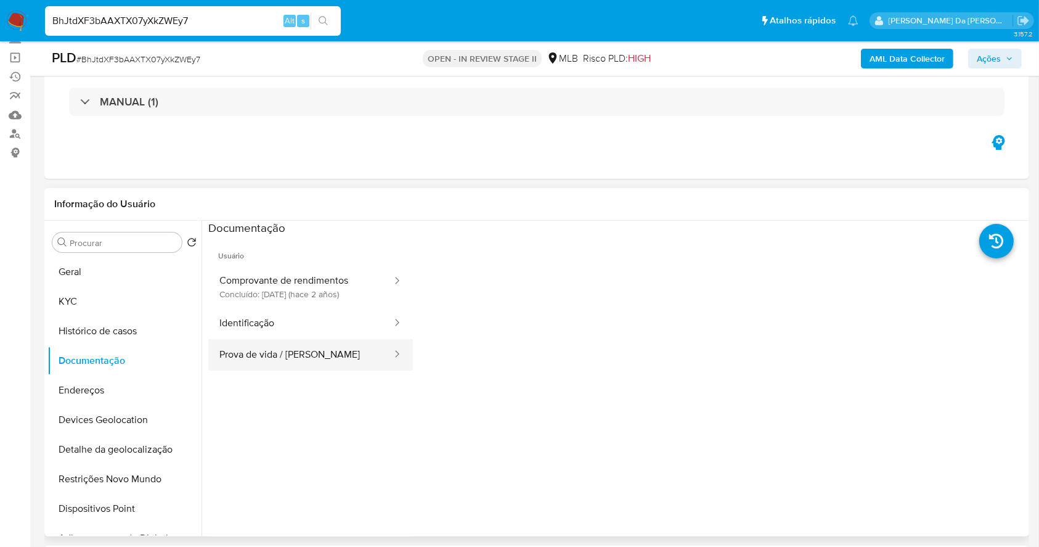
click at [316, 341] on button "Prova de vida / Selfie" at bounding box center [300, 354] width 185 height 31
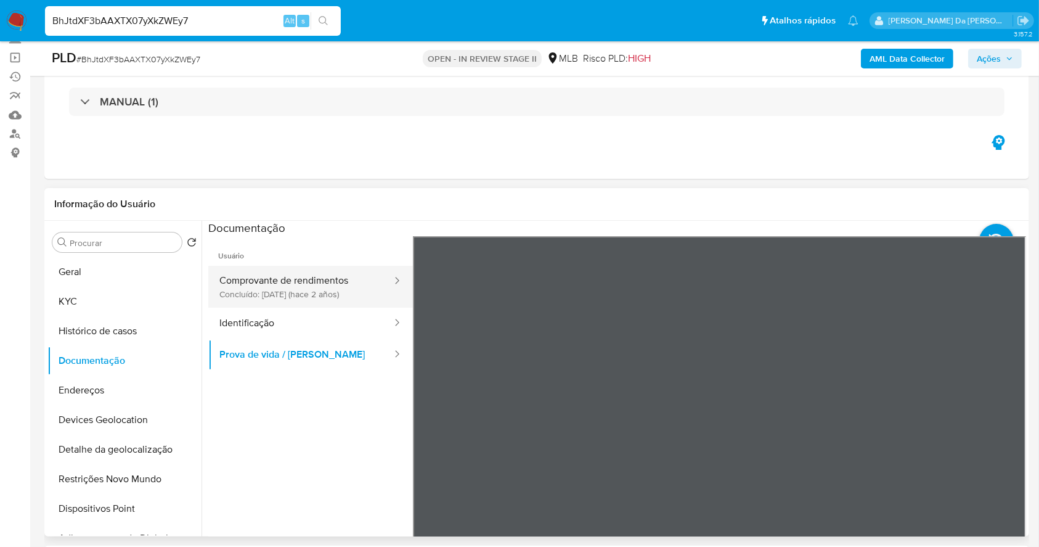
click at [291, 295] on button "Comprovante de rendimentos Concluído: 15/05/2023 (hace 2 años)" at bounding box center [300, 287] width 185 height 42
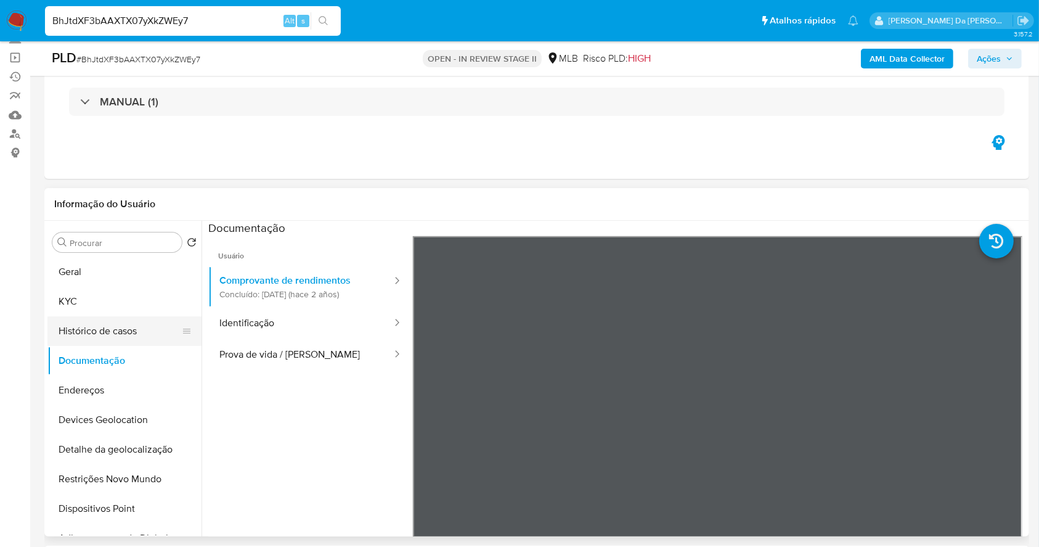
click at [129, 335] on button "Histórico de casos" at bounding box center [119, 331] width 144 height 30
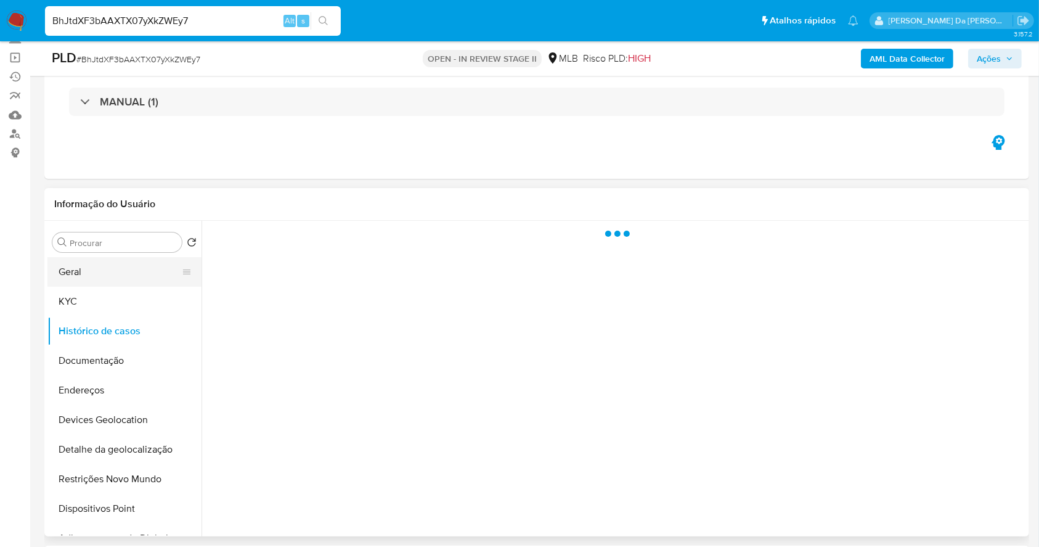
click at [104, 272] on button "Geral" at bounding box center [119, 272] width 144 height 30
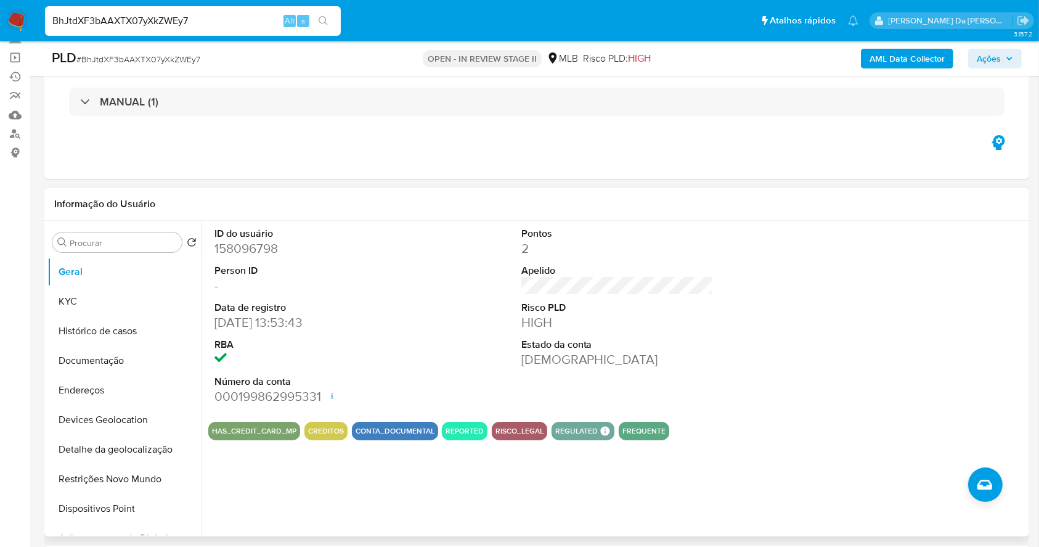
scroll to position [164, 0]
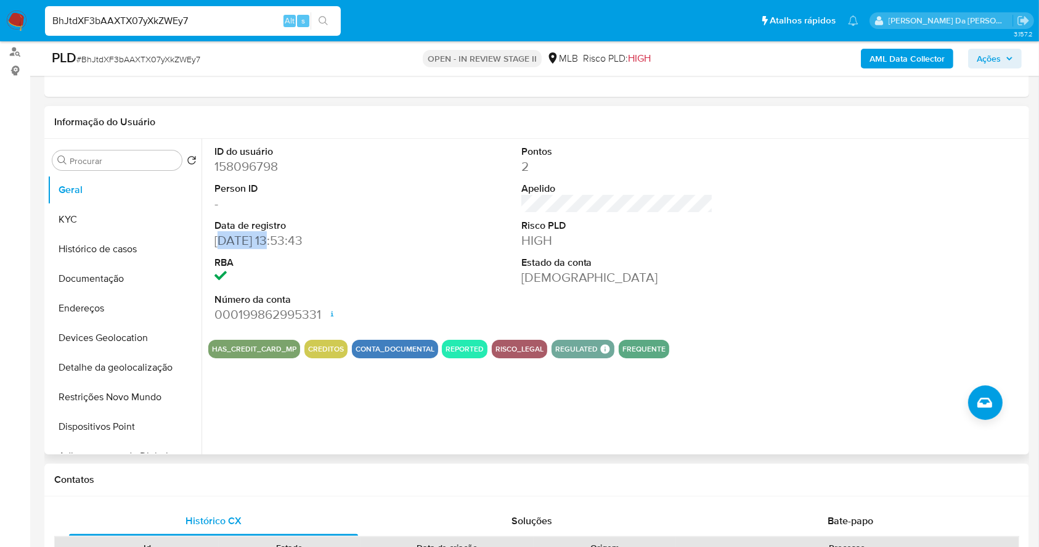
drag, startPoint x: 221, startPoint y: 246, endPoint x: 268, endPoint y: 246, distance: 47.5
click at [268, 246] on dd "01/05/2014 13:53:43" at bounding box center [310, 240] width 192 height 17
click at [119, 259] on button "Histórico de casos" at bounding box center [119, 249] width 144 height 30
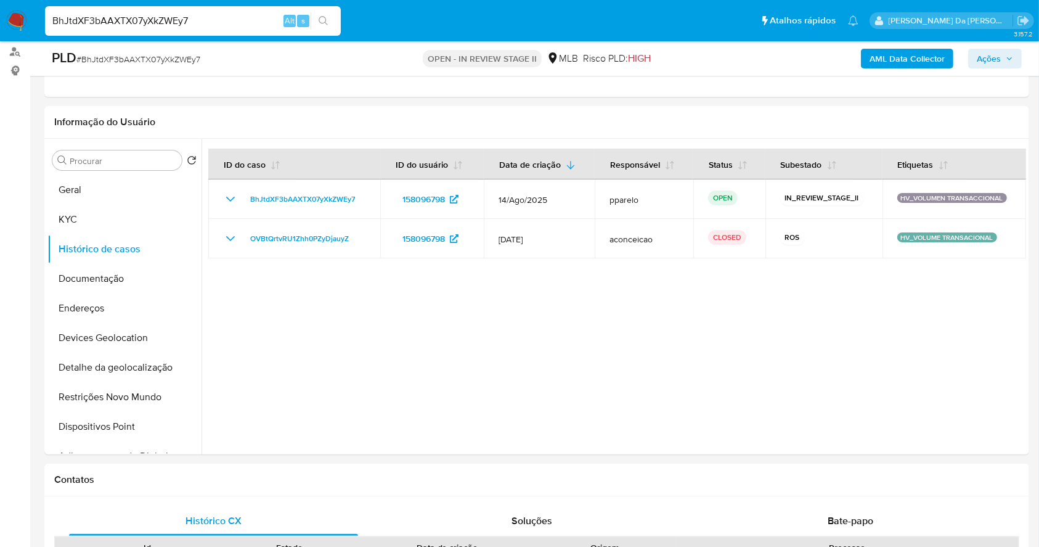
click at [243, 19] on input "BhJtdXF3bAAXTX07yXkZWEy7" at bounding box center [193, 21] width 296 height 16
paste input "8aO7a1vUDepqSqOCE58wZ3SF"
type input "8aO7a1vUDepqSqOCE58wZ3SF"
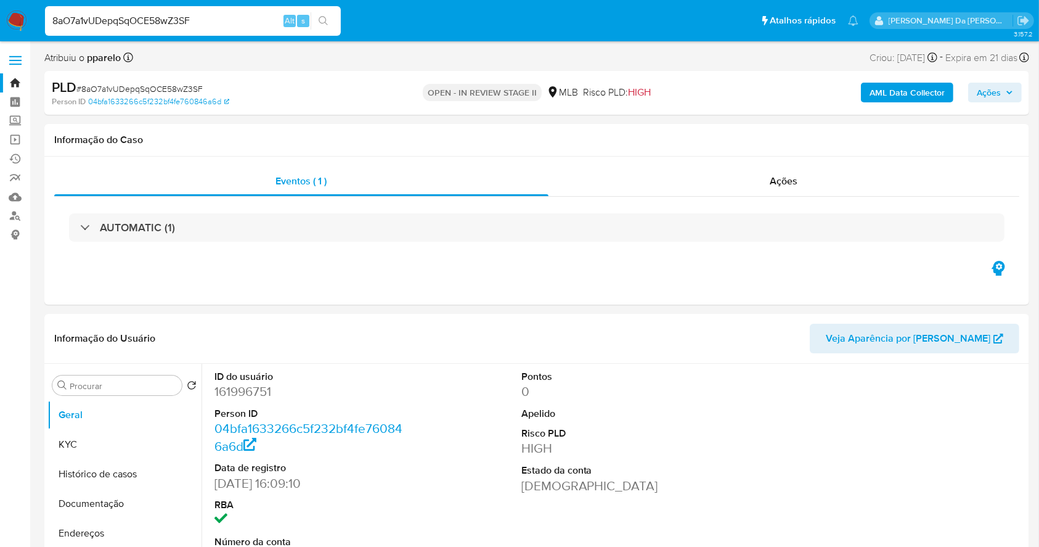
select select "10"
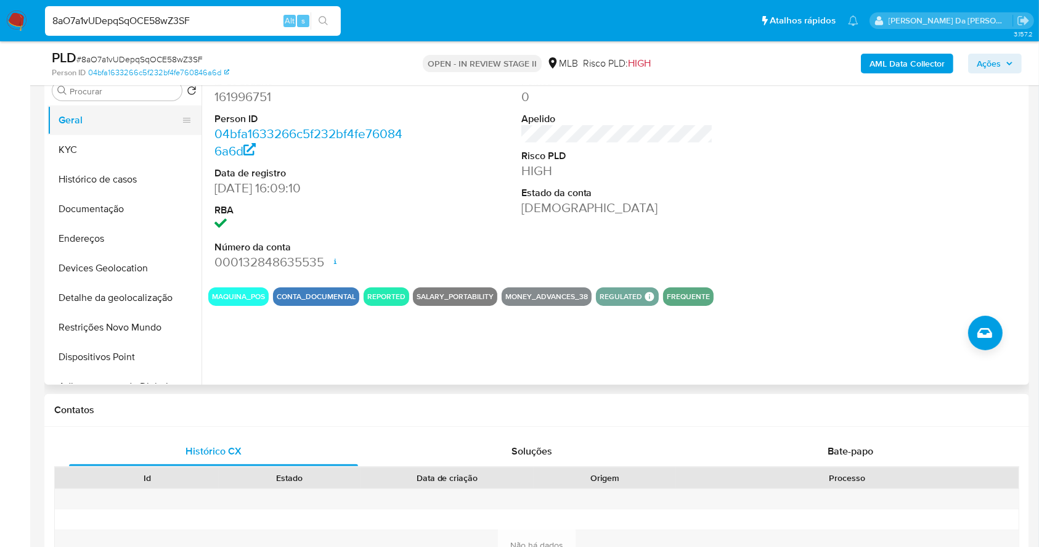
scroll to position [201, 0]
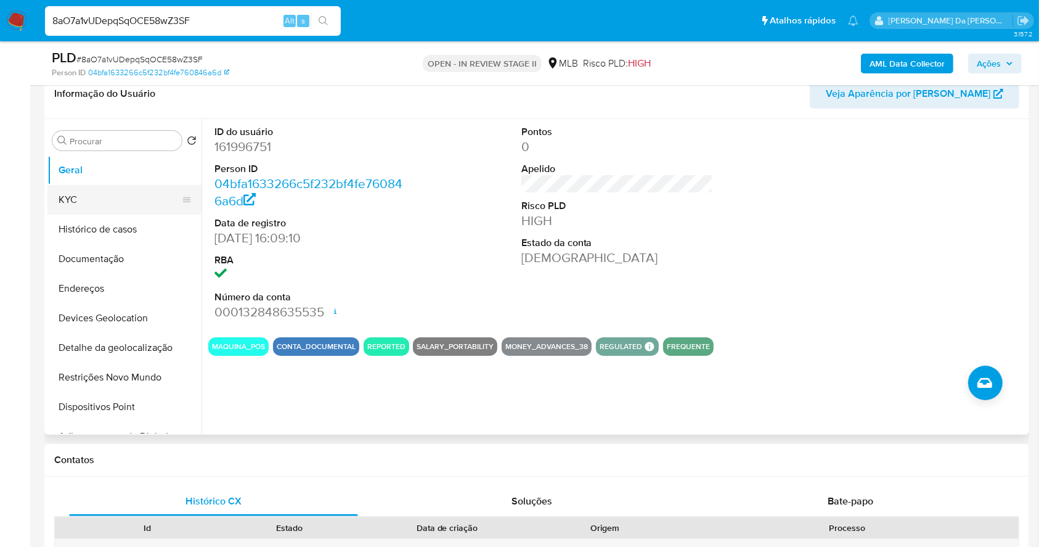
click at [127, 200] on button "KYC" at bounding box center [119, 200] width 144 height 30
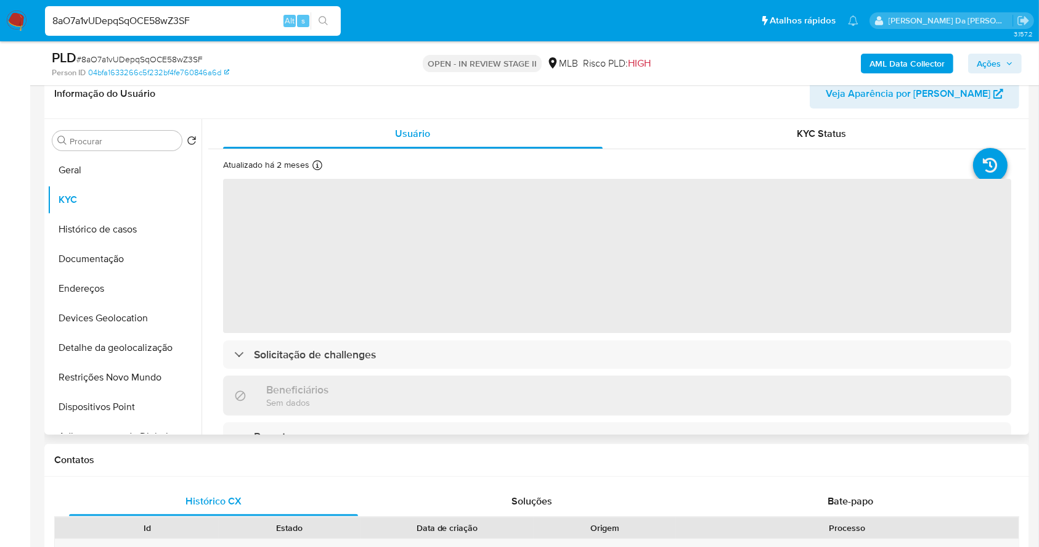
click at [310, 164] on div "Atualizado há 2 meses Criado: 29/11/2020 23:05:14 Atualizado: 12/07/2025 20:05:…" at bounding box center [291, 167] width 136 height 16
click at [309, 164] on div "Atualizado há 2 meses Criado: 29/11/2020 23:05:14 Atualizado: 12/07/2025 20:05:…" at bounding box center [291, 167] width 136 height 16
click at [313, 165] on icon at bounding box center [317, 165] width 10 height 10
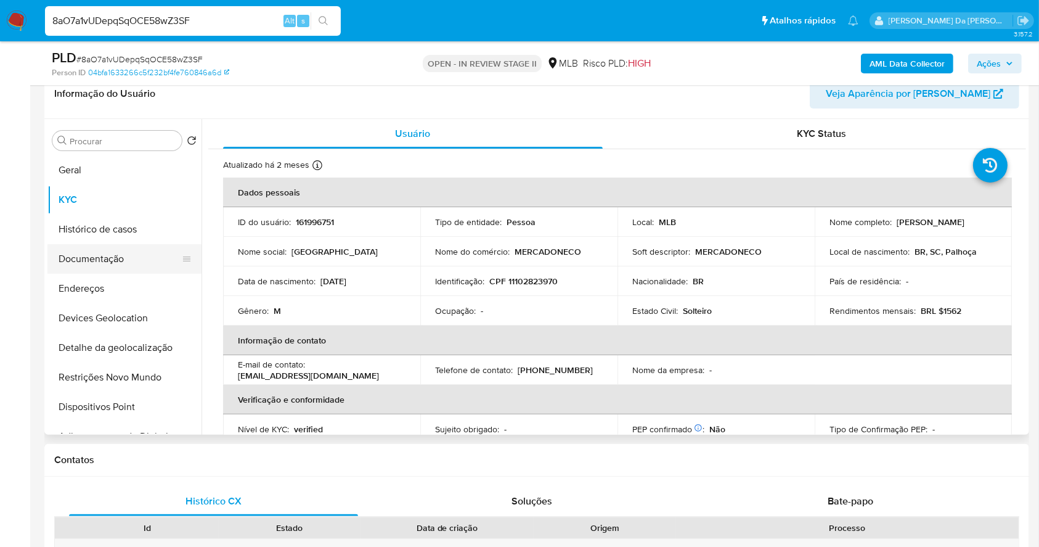
click at [113, 256] on button "Documentação" at bounding box center [119, 259] width 144 height 30
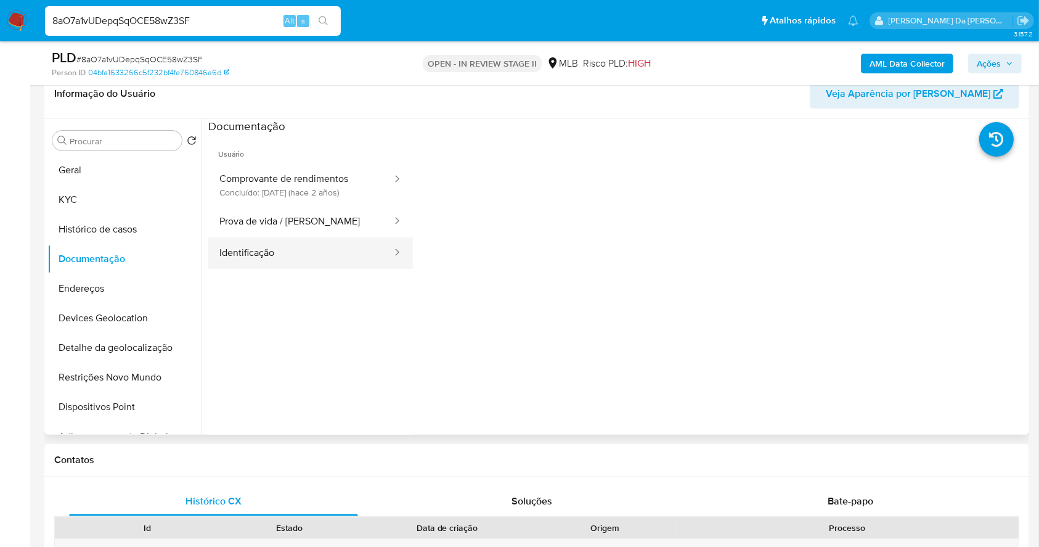
click at [295, 239] on button "Identificação" at bounding box center [300, 252] width 185 height 31
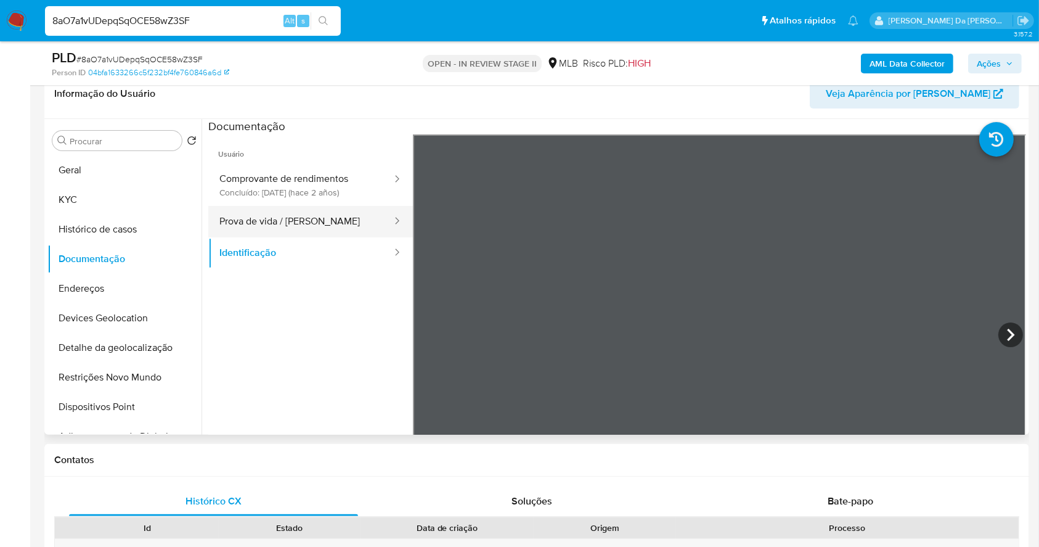
click at [303, 234] on button "Prova de vida / Selfie" at bounding box center [300, 221] width 185 height 31
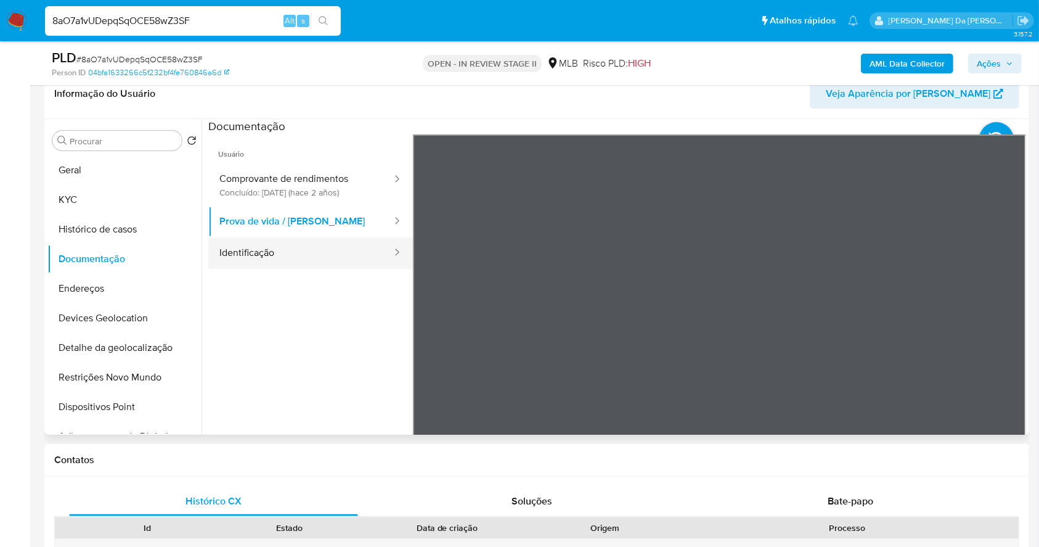
click at [222, 245] on button "Identificação" at bounding box center [300, 252] width 185 height 31
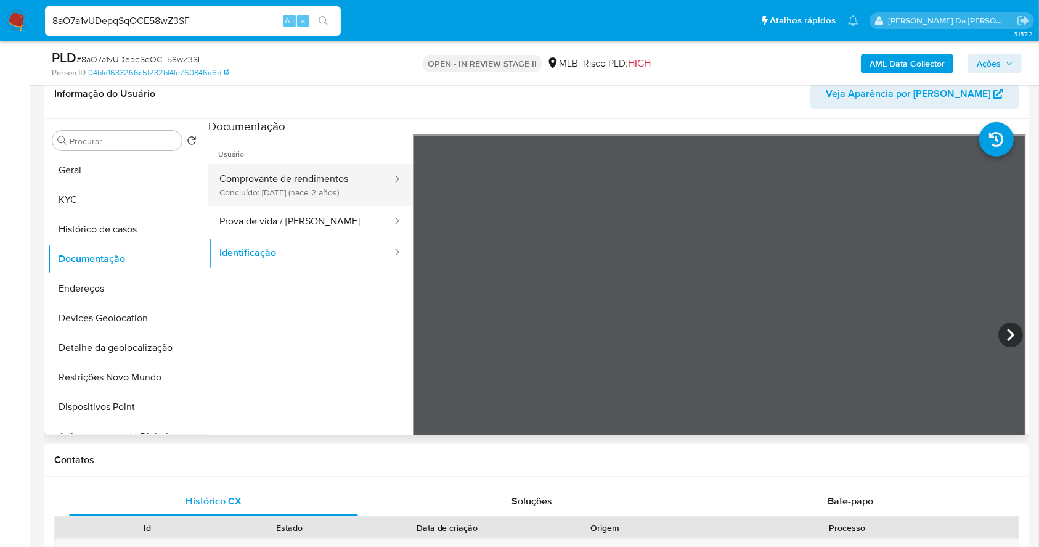
click at [263, 177] on button "Comprovante de rendimentos Concluído: 23/01/2024 (hace 2 años)" at bounding box center [300, 185] width 185 height 42
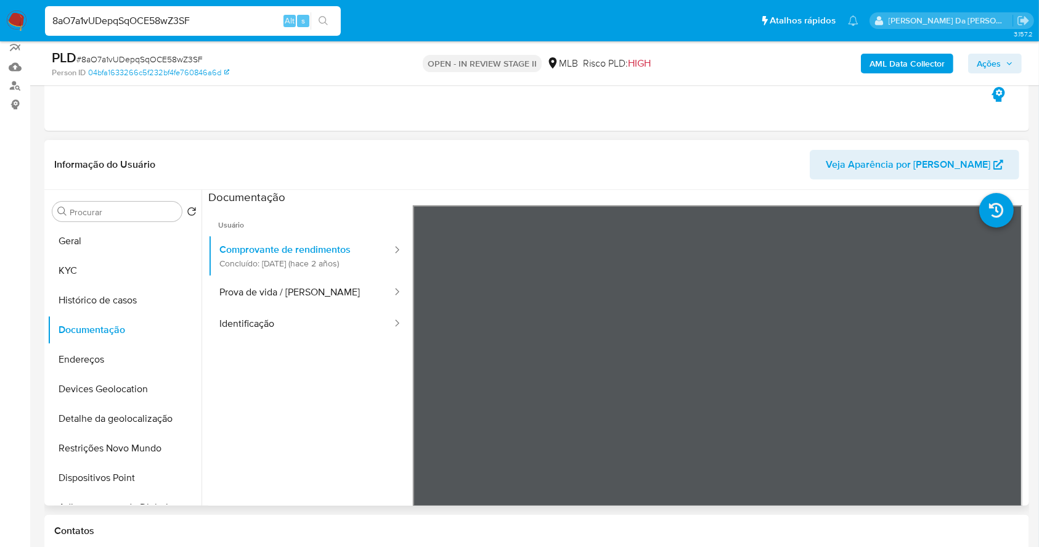
scroll to position [164, 0]
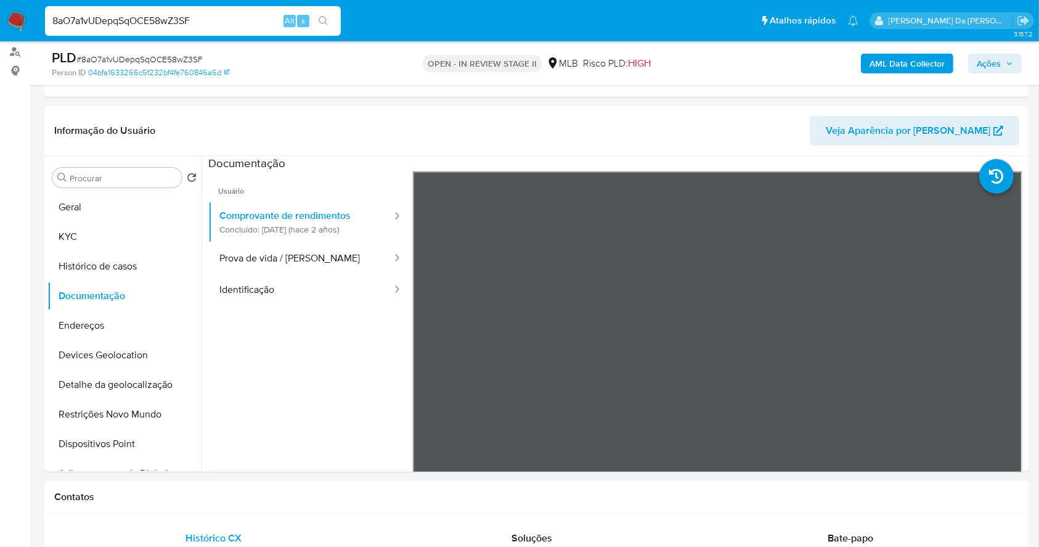
click at [207, 27] on input "8aO7a1vUDepqSqOCE58wZ3SF" at bounding box center [193, 21] width 296 height 16
paste input "3RWfeTR7bxugraKTupXmPrXx"
type input "3RWfeTR7bxugraKTupXmPrXx"
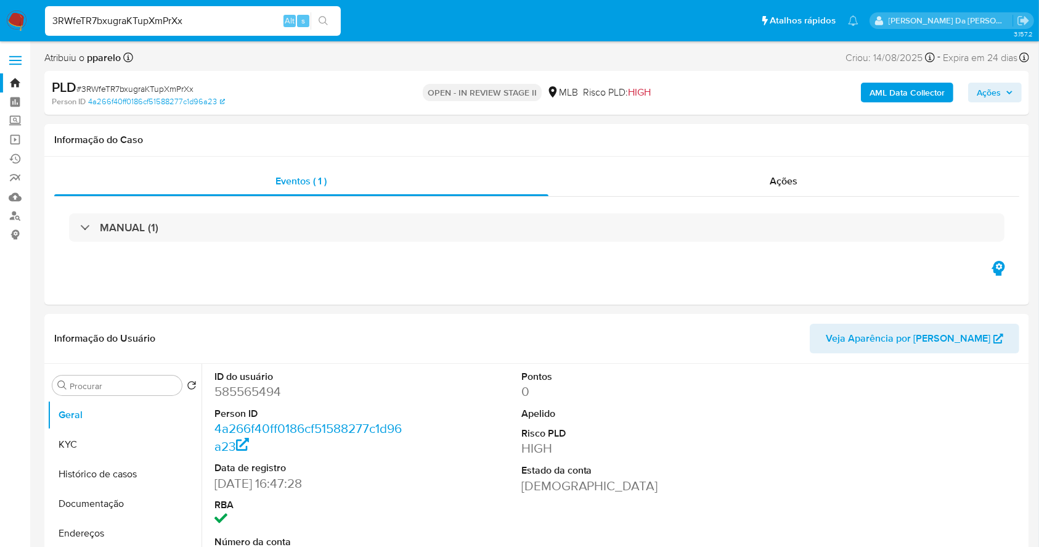
select select "10"
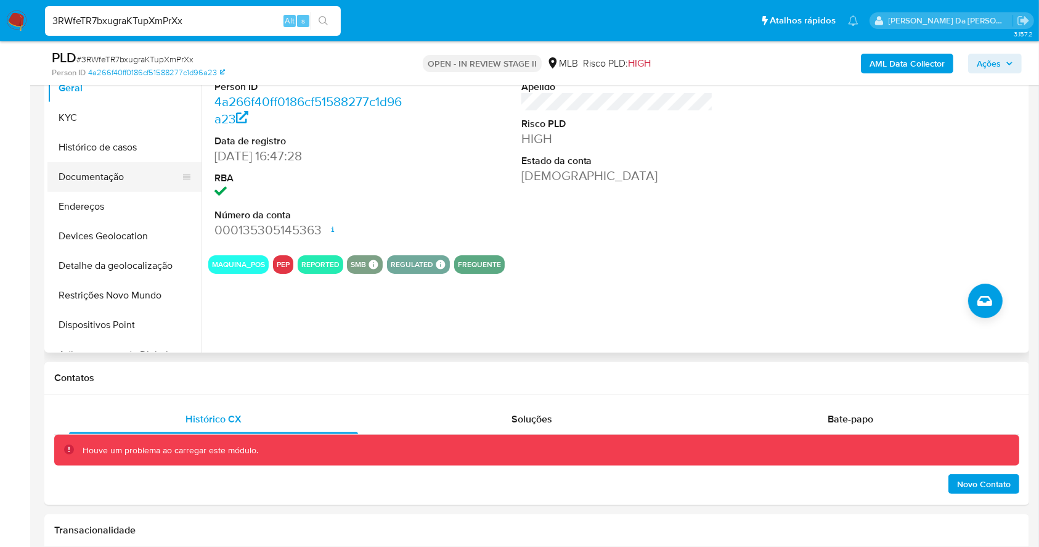
click at [100, 175] on button "Documentação" at bounding box center [119, 177] width 144 height 30
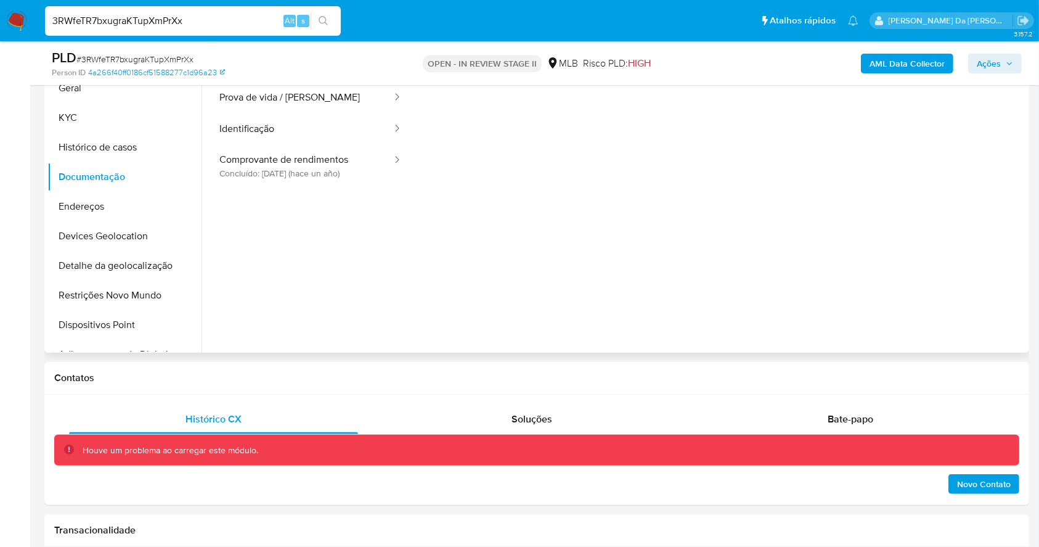
scroll to position [201, 0]
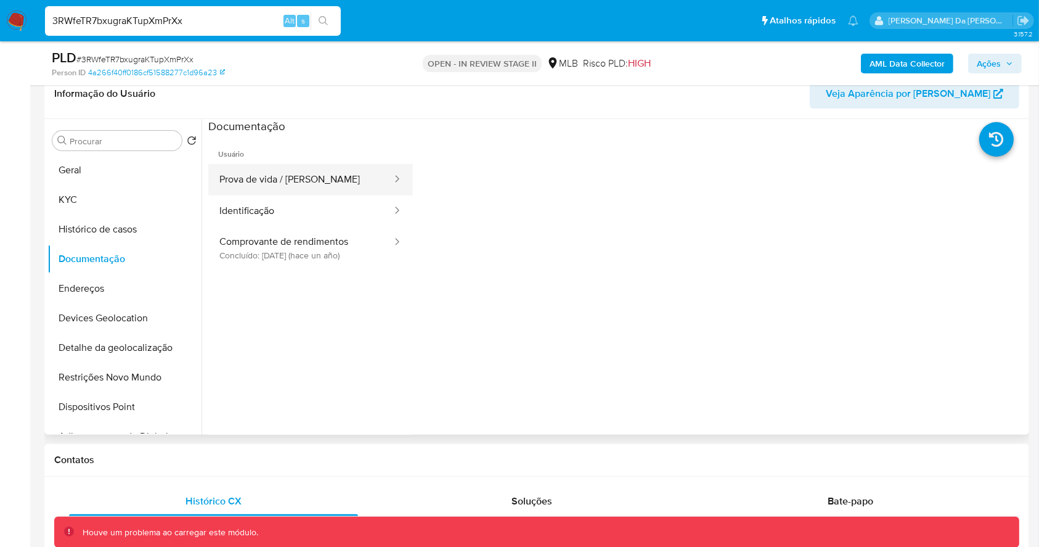
click at [332, 180] on button "Prova de vida / Selfie" at bounding box center [300, 179] width 185 height 31
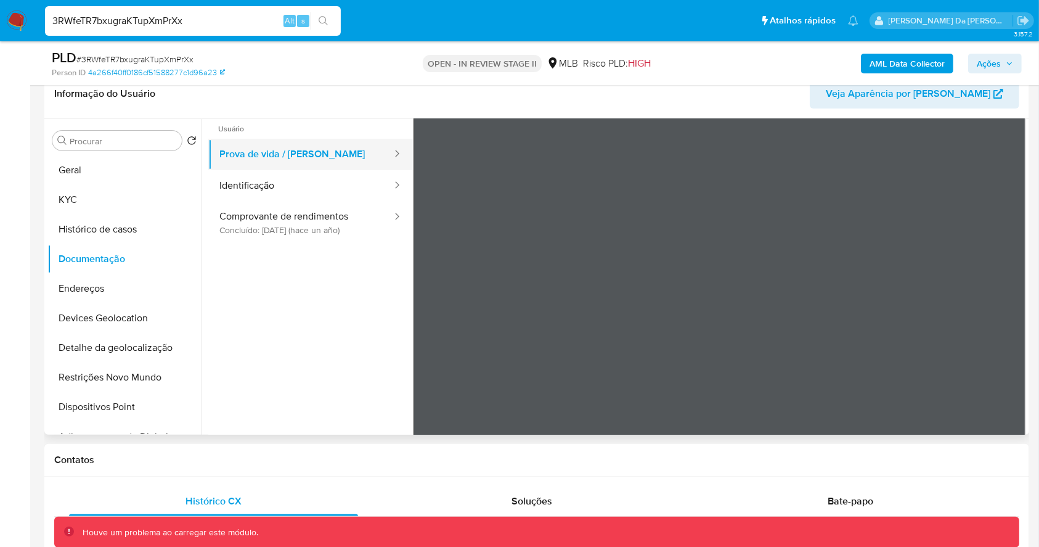
scroll to position [0, 0]
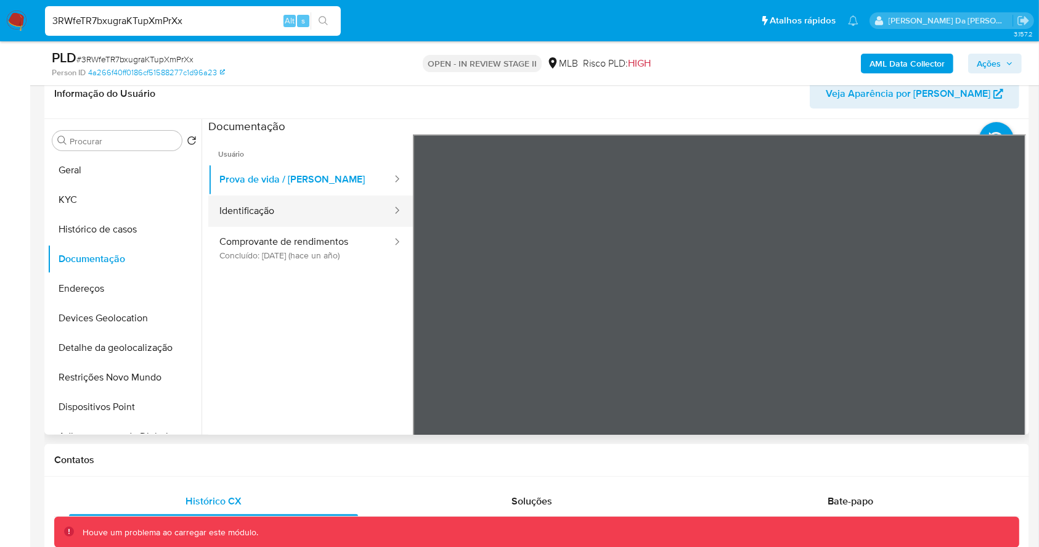
click at [292, 205] on button "Identificação" at bounding box center [300, 210] width 185 height 31
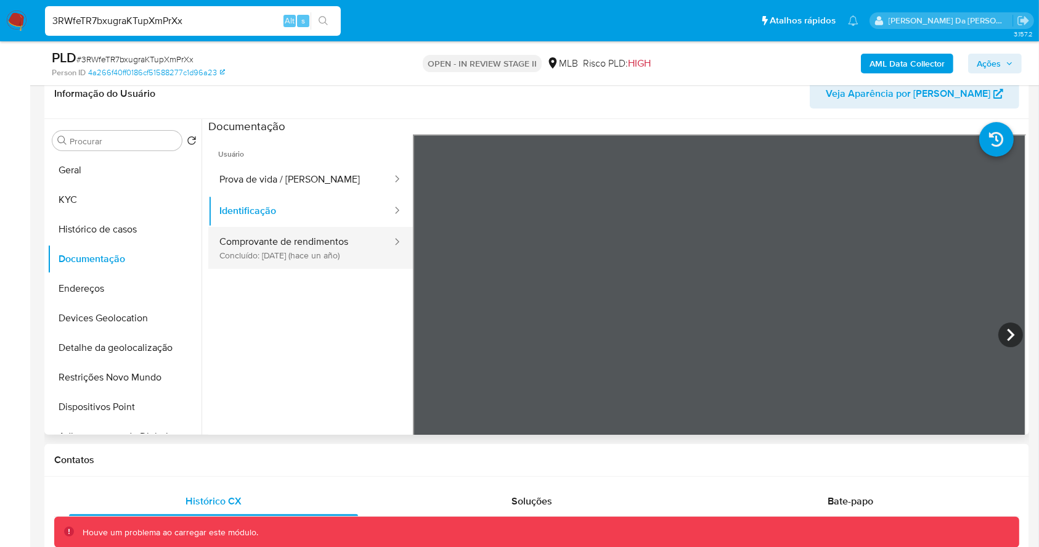
click at [356, 246] on button "Comprovante de rendimentos Concluído: 22/06/2024 (hace un año)" at bounding box center [300, 248] width 185 height 42
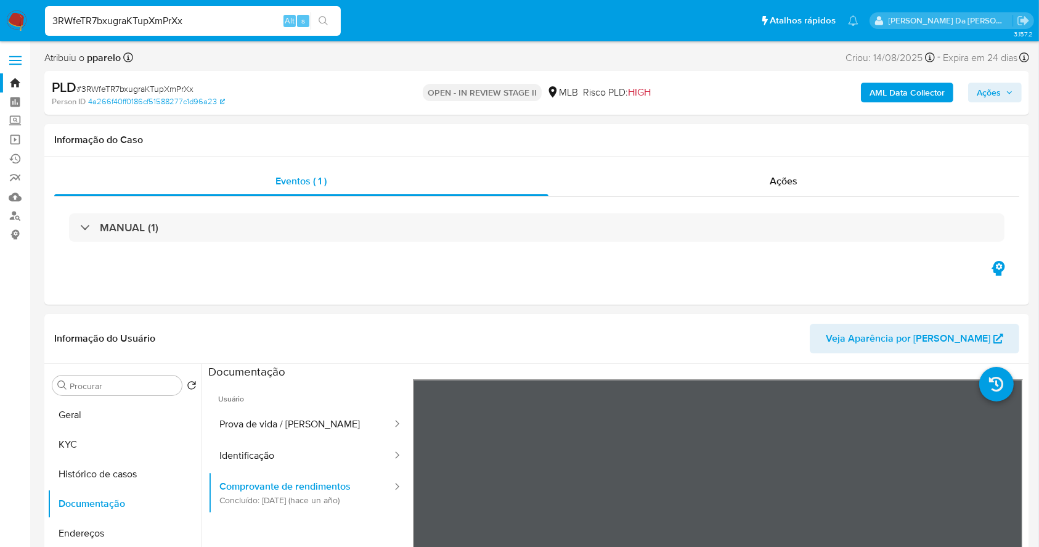
click at [257, 24] on input "3RWfeTR7bxugraKTupXmPrXx" at bounding box center [193, 21] width 296 height 16
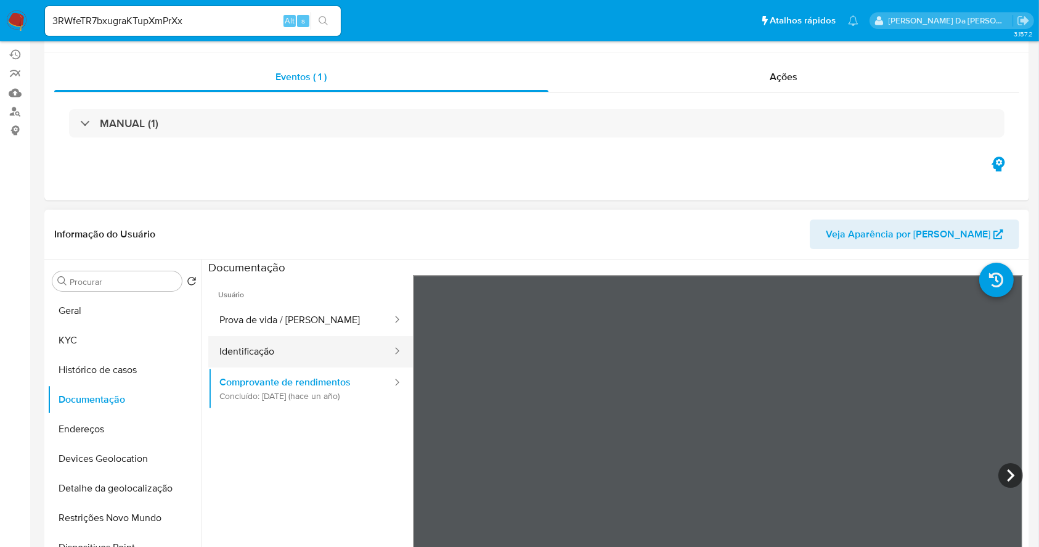
scroll to position [164, 0]
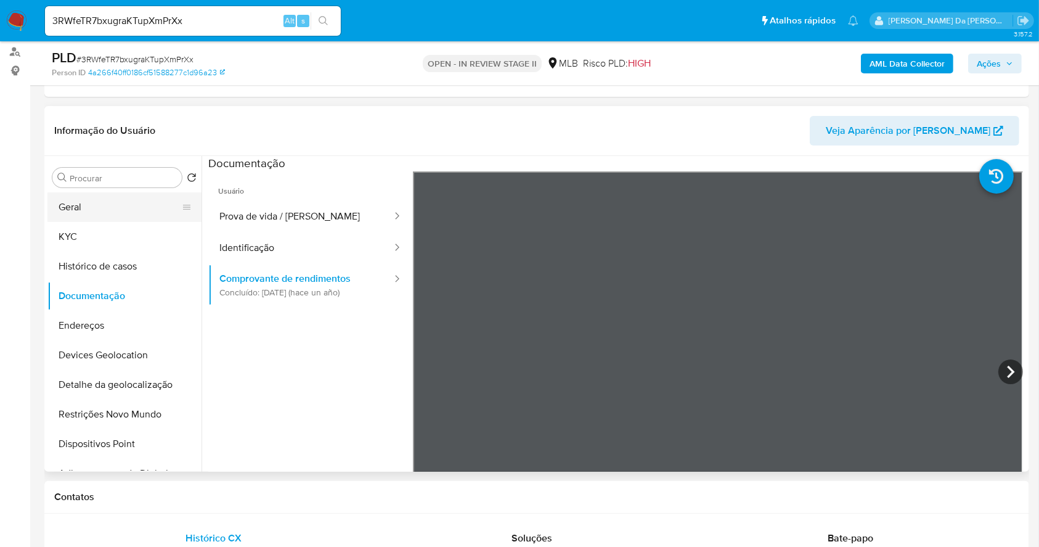
click at [90, 218] on button "Geral" at bounding box center [119, 207] width 144 height 30
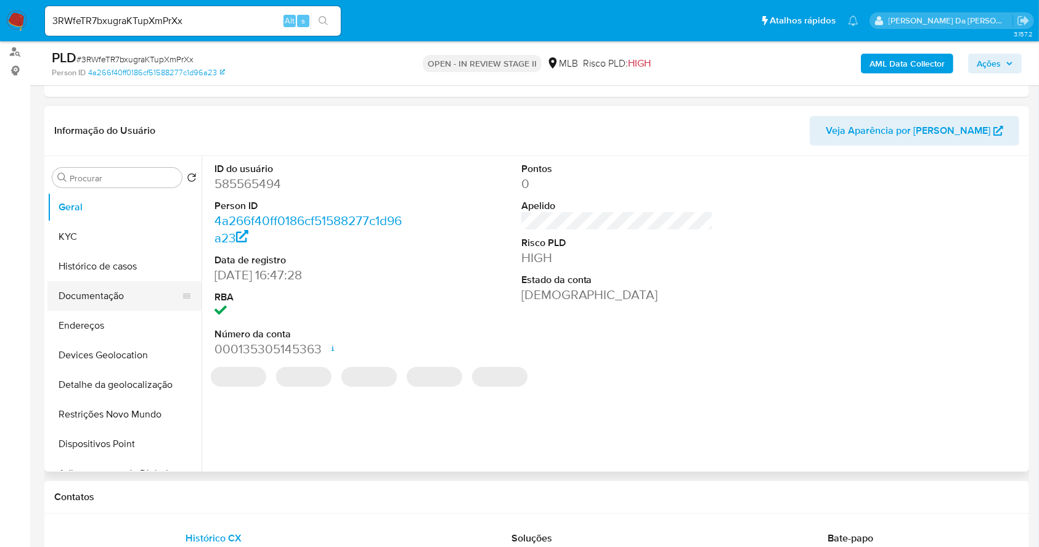
click at [104, 305] on button "Documentação" at bounding box center [119, 296] width 144 height 30
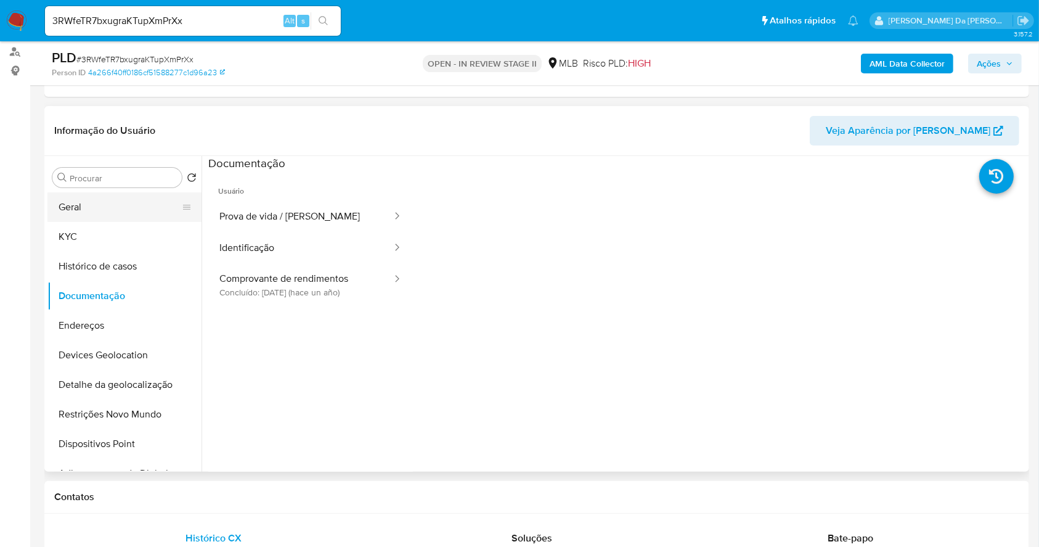
click at [113, 204] on button "Geral" at bounding box center [119, 207] width 144 height 30
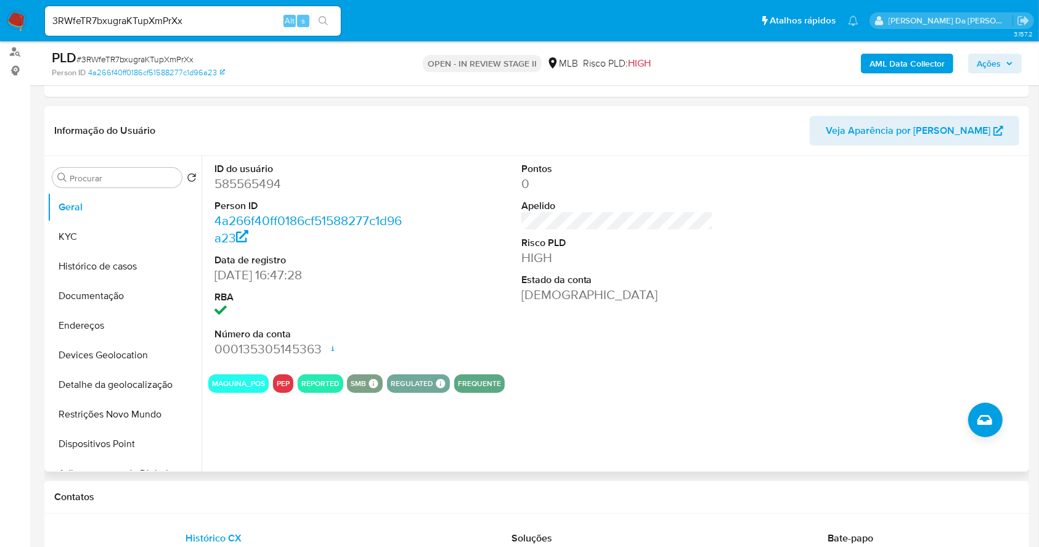
click at [193, 22] on input "3RWfeTR7bxugraKTupXmPrXx" at bounding box center [193, 21] width 296 height 16
paste input "Ue9b4o7llBcuiI6kWviXSMQ9"
type input "Ue9b4o7llBcuiI6kWviXSMQ9"
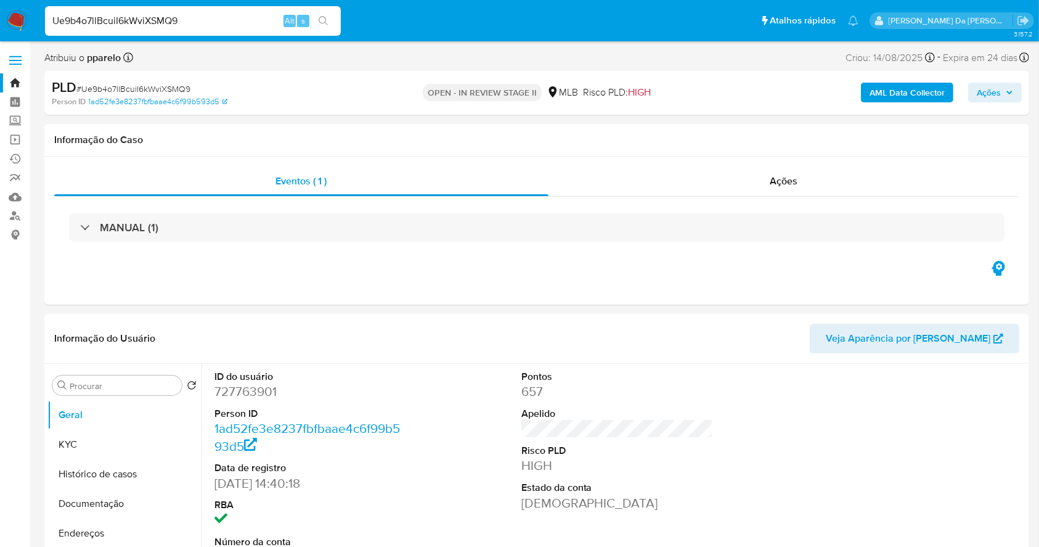
select select "10"
click at [276, 12] on div "Ue9b4o7llBcuiI6kWviXSMQ9 Alt s" at bounding box center [193, 21] width 296 height 30
click at [269, 14] on input "Ue9b4o7llBcuiI6kWviXSMQ9" at bounding box center [193, 21] width 296 height 16
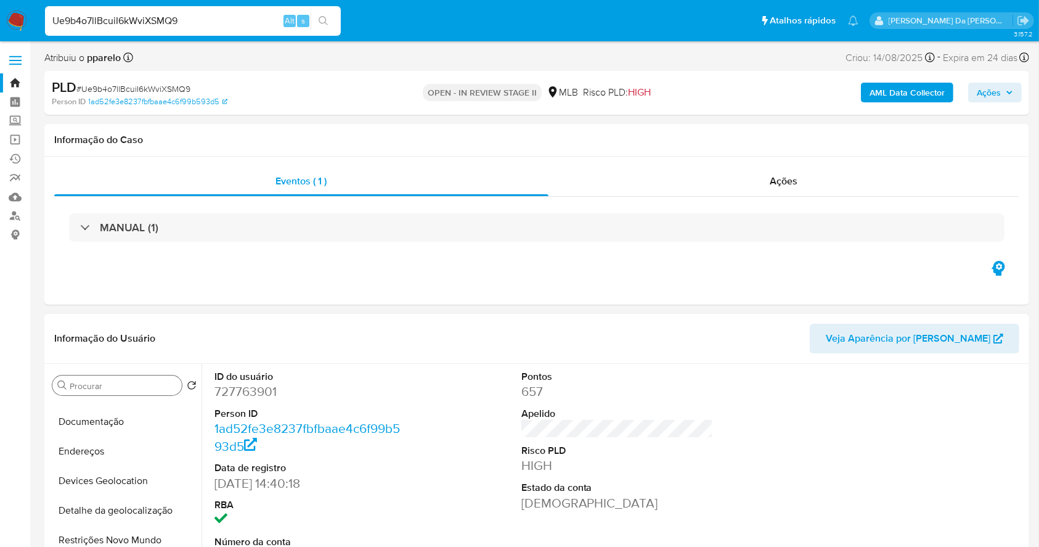
click at [100, 390] on input "Procurar" at bounding box center [123, 385] width 107 height 11
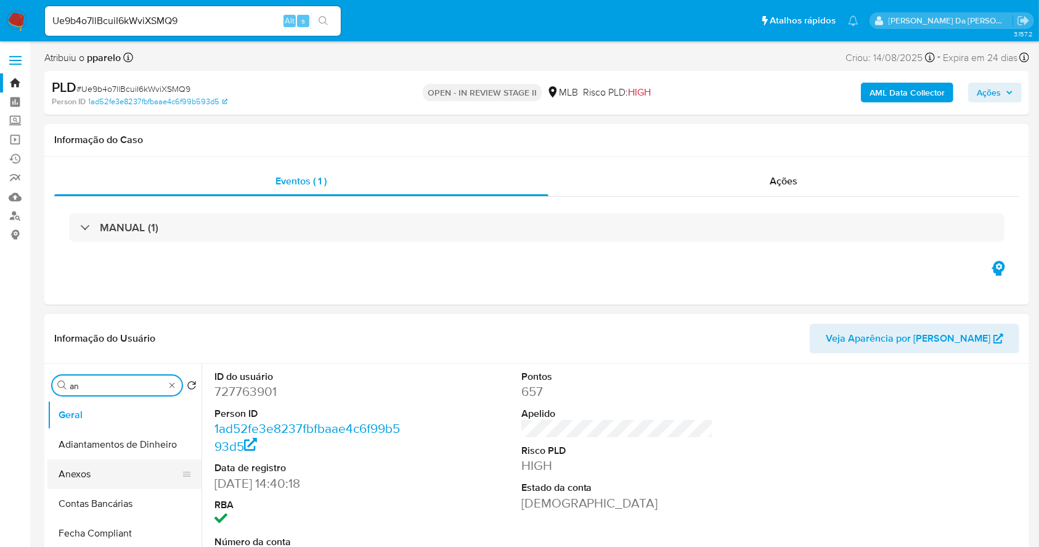
type input "an"
click at [94, 467] on button "Anexos" at bounding box center [119, 474] width 144 height 30
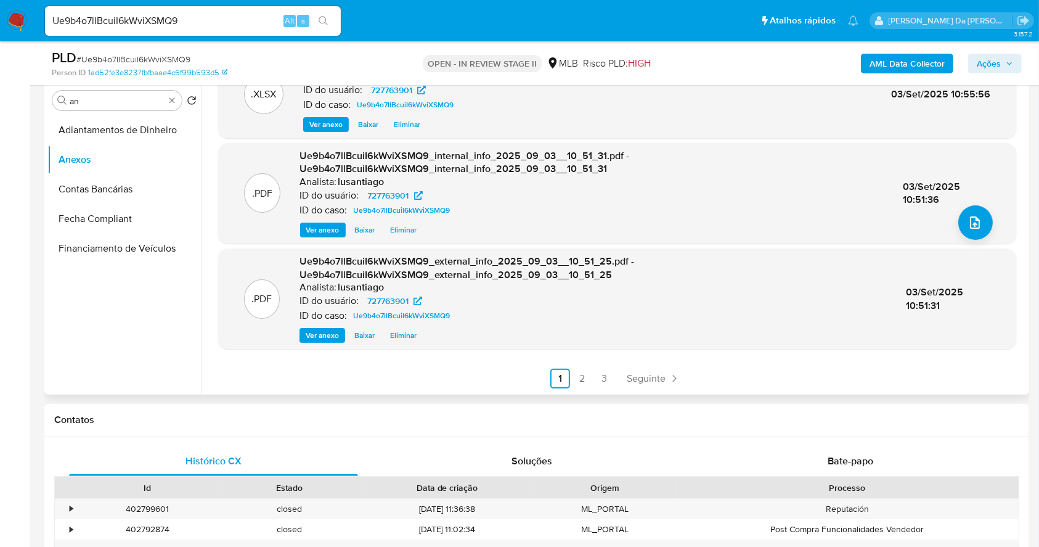
scroll to position [247, 0]
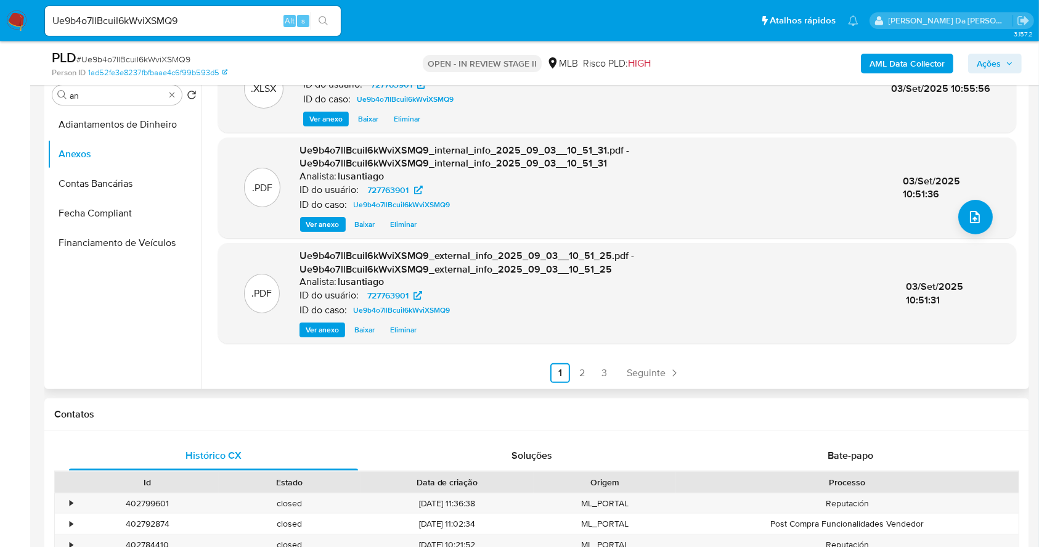
click at [575, 373] on link "2" at bounding box center [583, 373] width 20 height 20
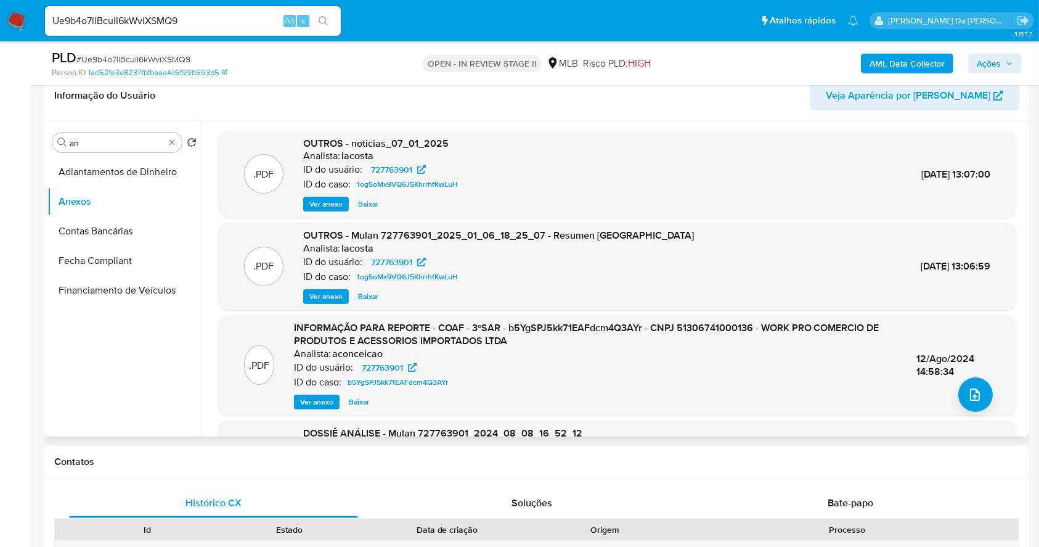
scroll to position [164, 0]
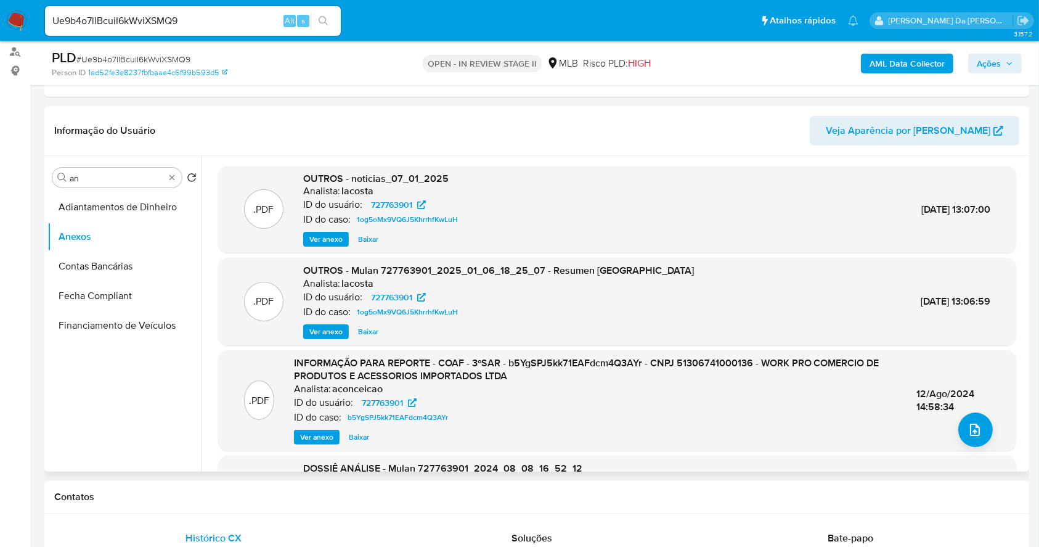
click at [311, 439] on span "Ver anexo" at bounding box center [316, 437] width 33 height 12
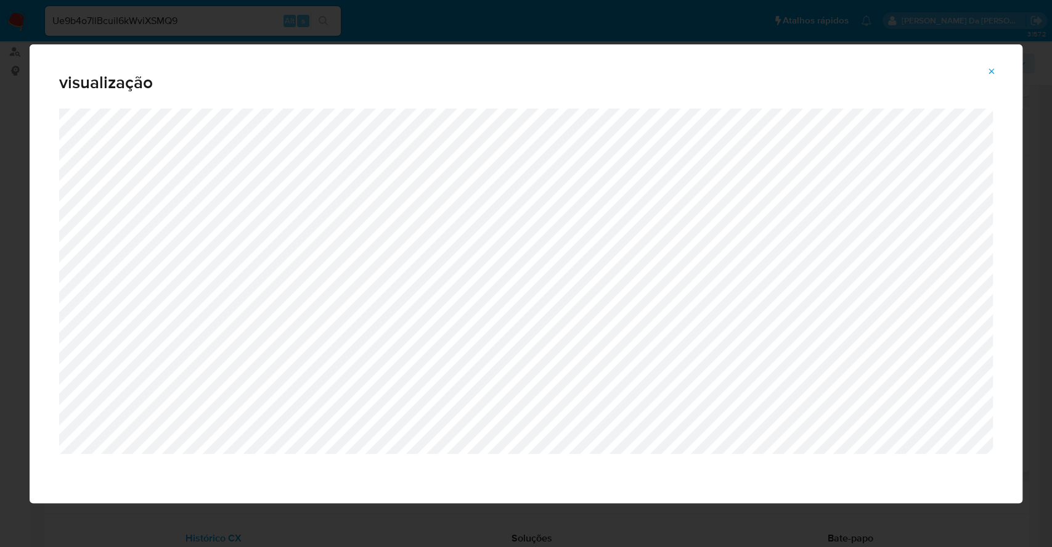
click at [985, 67] on button "Attachment preview" at bounding box center [991, 72] width 27 height 20
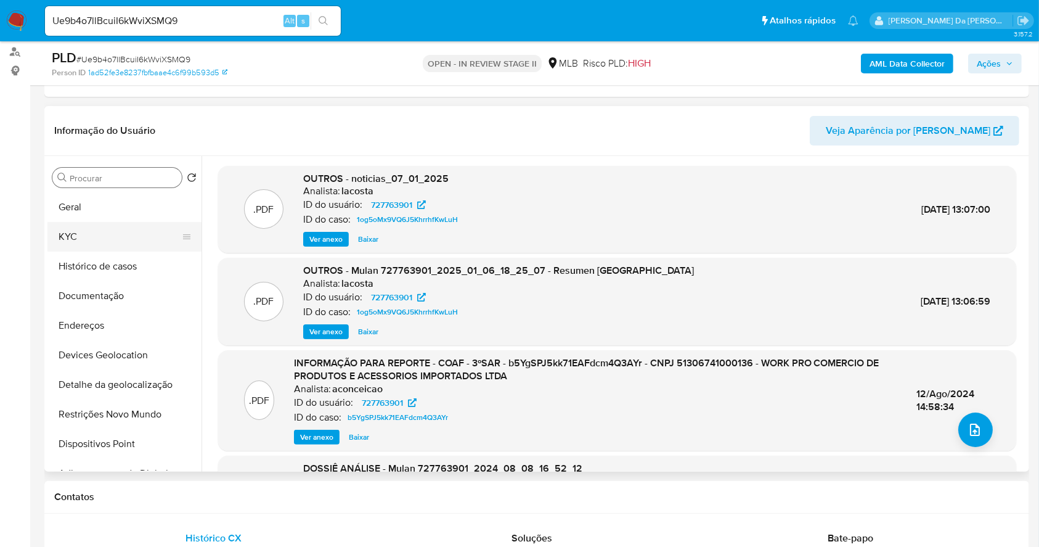
click at [97, 232] on button "KYC" at bounding box center [119, 237] width 144 height 30
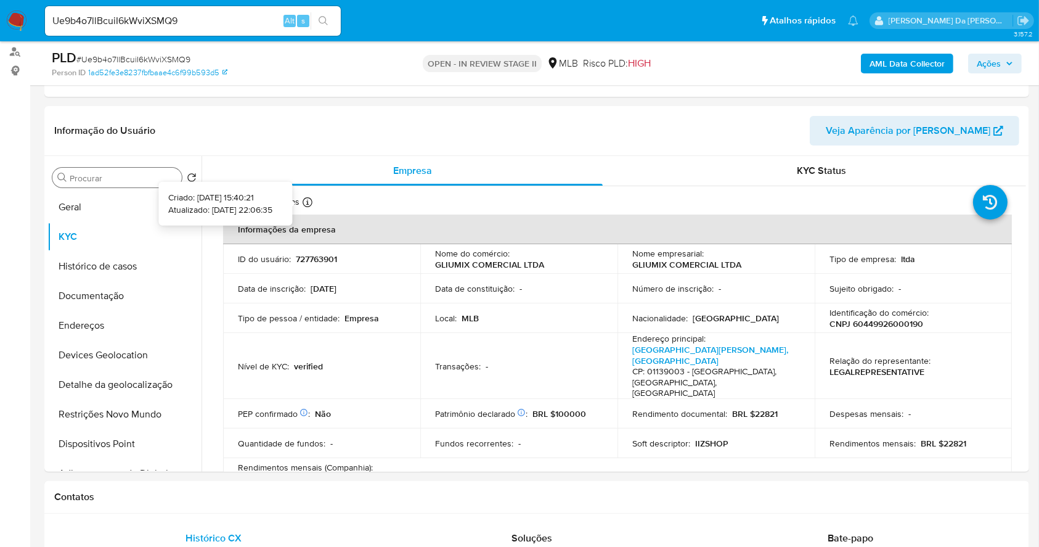
click at [306, 205] on icon at bounding box center [308, 202] width 10 height 10
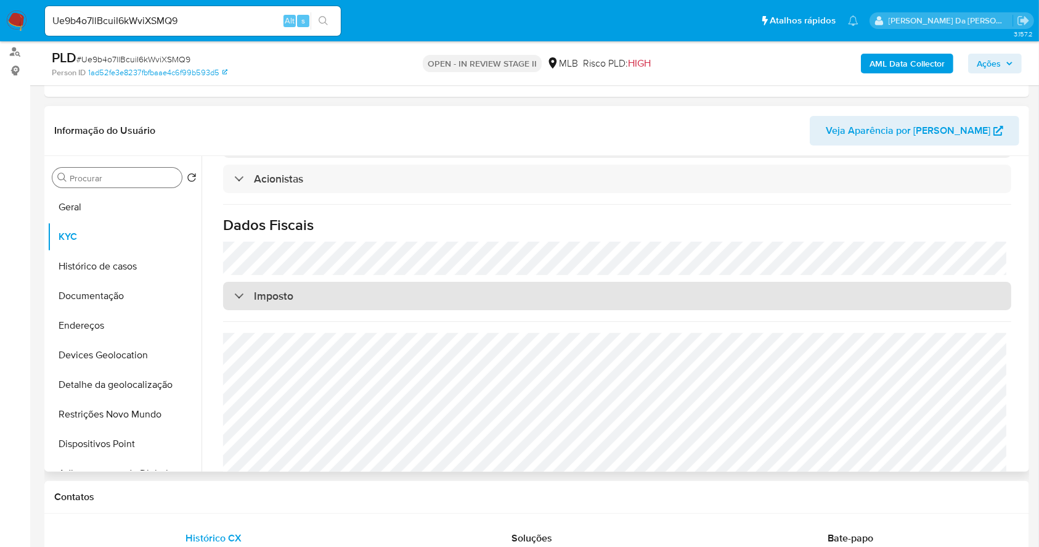
scroll to position [772, 0]
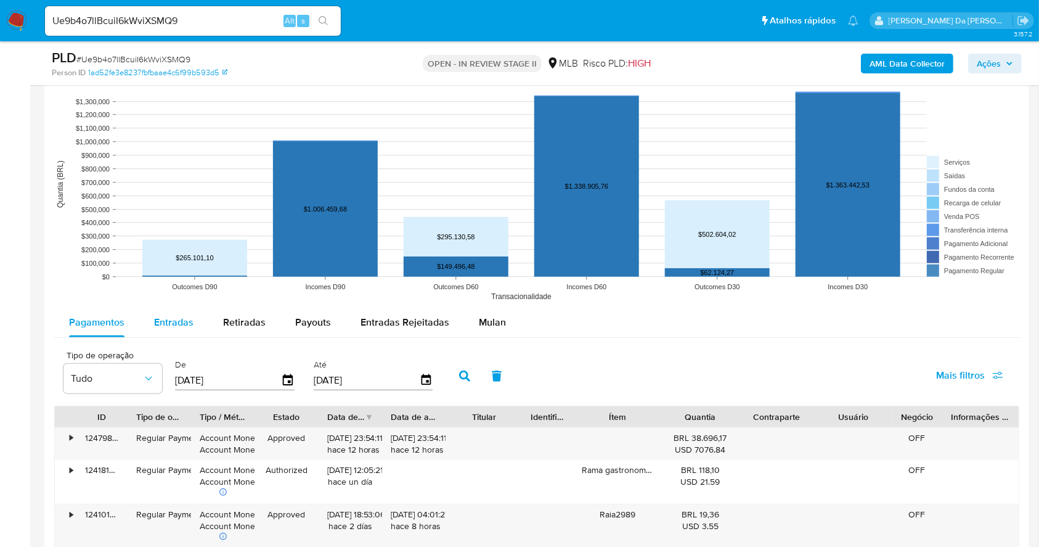
click at [151, 328] on button "Entradas" at bounding box center [173, 323] width 69 height 30
select select "10"
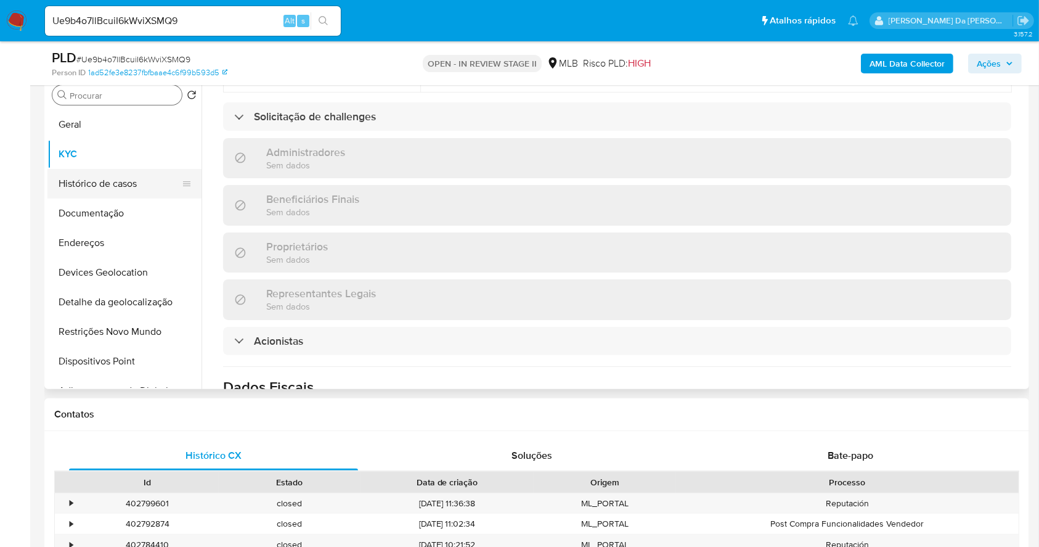
scroll to position [164, 0]
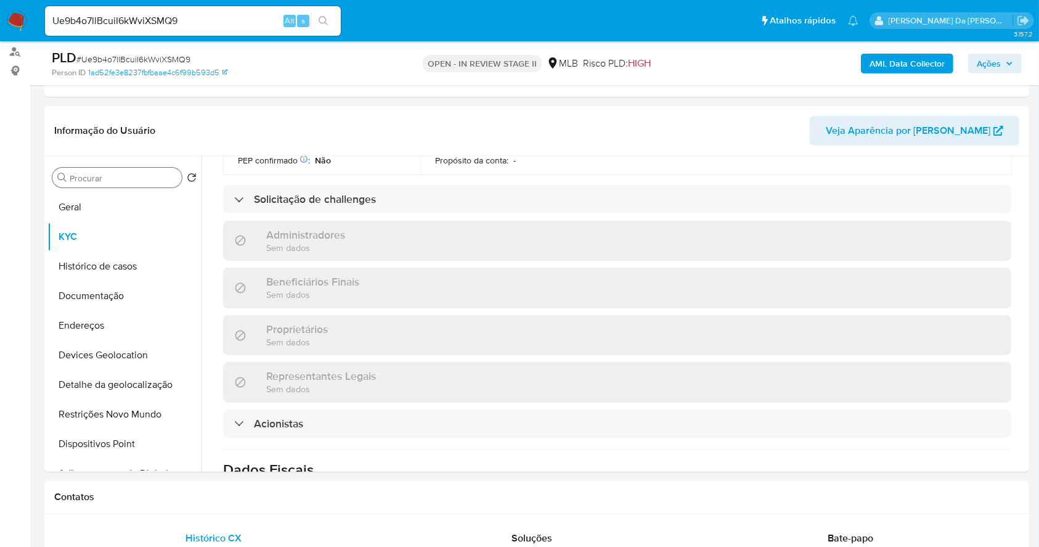
click at [118, 182] on input "Procurar" at bounding box center [123, 178] width 107 height 11
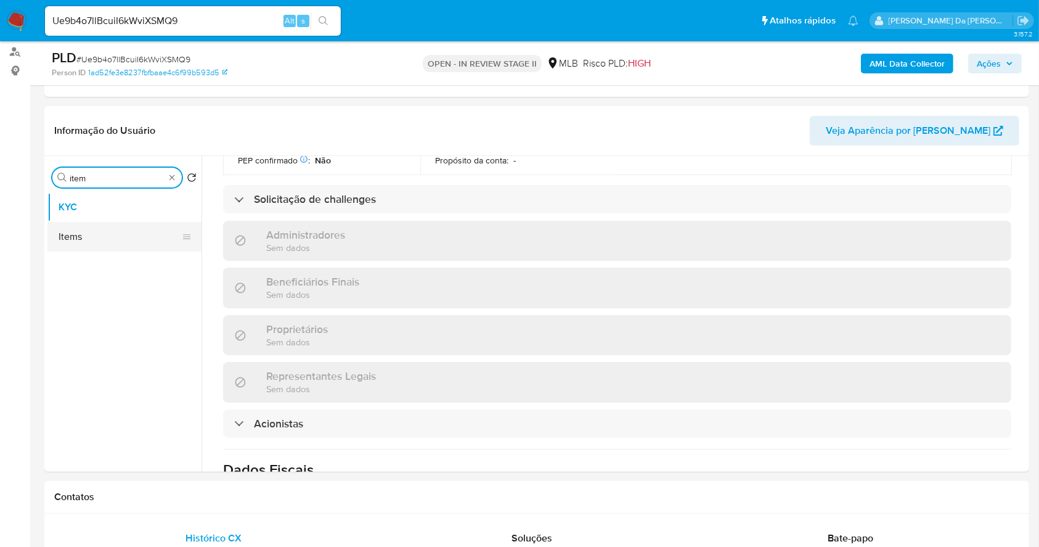
type input "item"
click at [114, 233] on button "Items" at bounding box center [119, 237] width 144 height 30
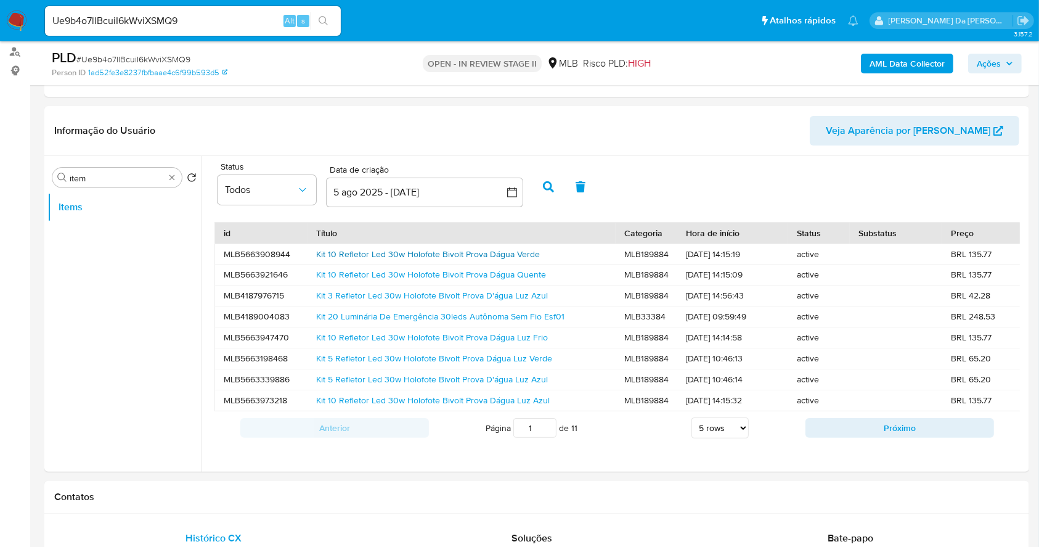
click at [370, 254] on link "Kit 10 Refletor Led 30w Holofote Bivolt Prova Dágua Verde" at bounding box center [428, 254] width 224 height 12
click at [385, 359] on link "Kit 5 Refletor Led 30w Holofote Bivolt Prova Dágua Luz Verde" at bounding box center [434, 358] width 236 height 12
click at [239, 23] on input "Ue9b4o7llBcuiI6kWviXSMQ9" at bounding box center [193, 21] width 296 height 16
paste input "pYDfr5KLbBCXCF1E3L5jGhrf"
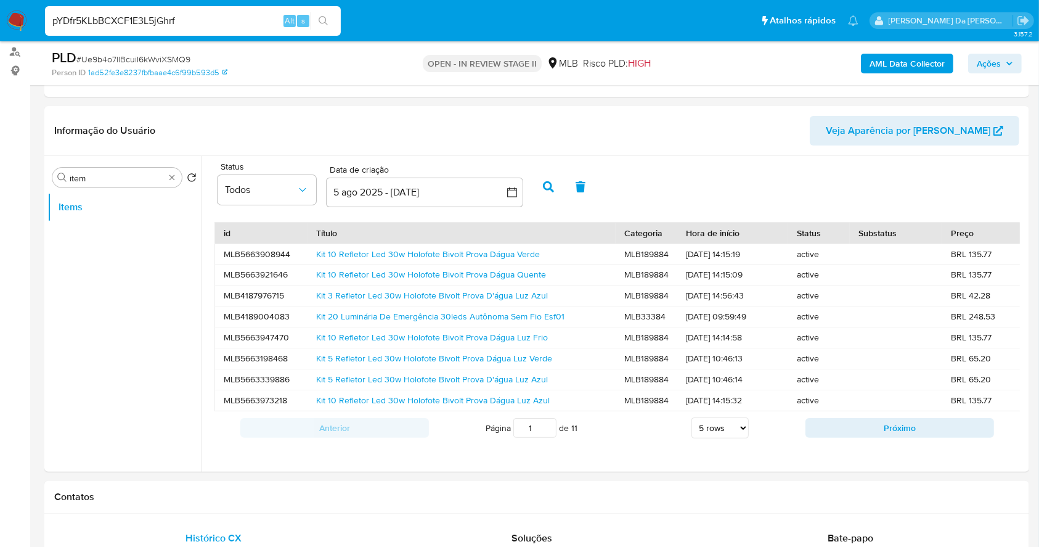
type input "pYDfr5KLbBCXCF1E3L5jGhrf"
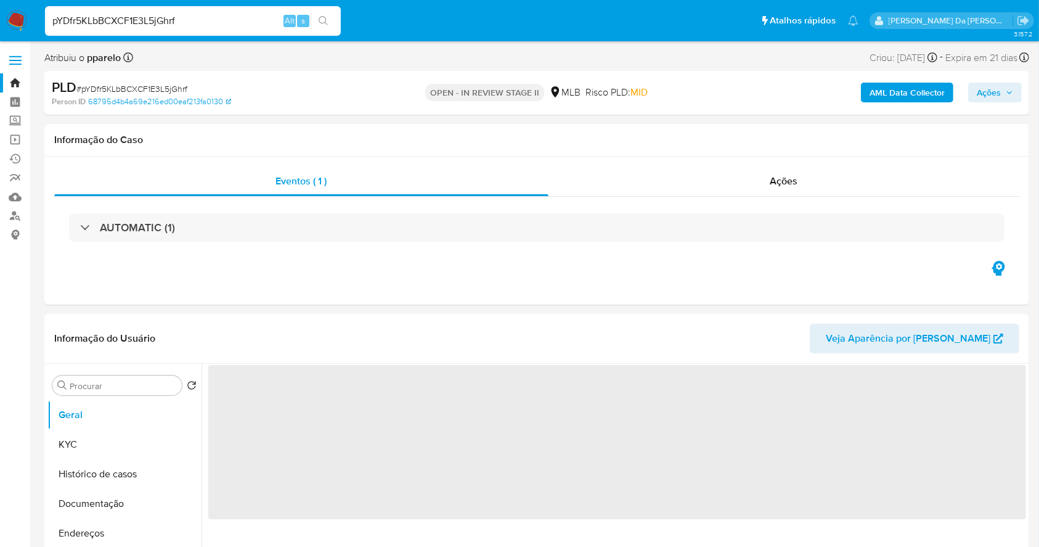
select select "10"
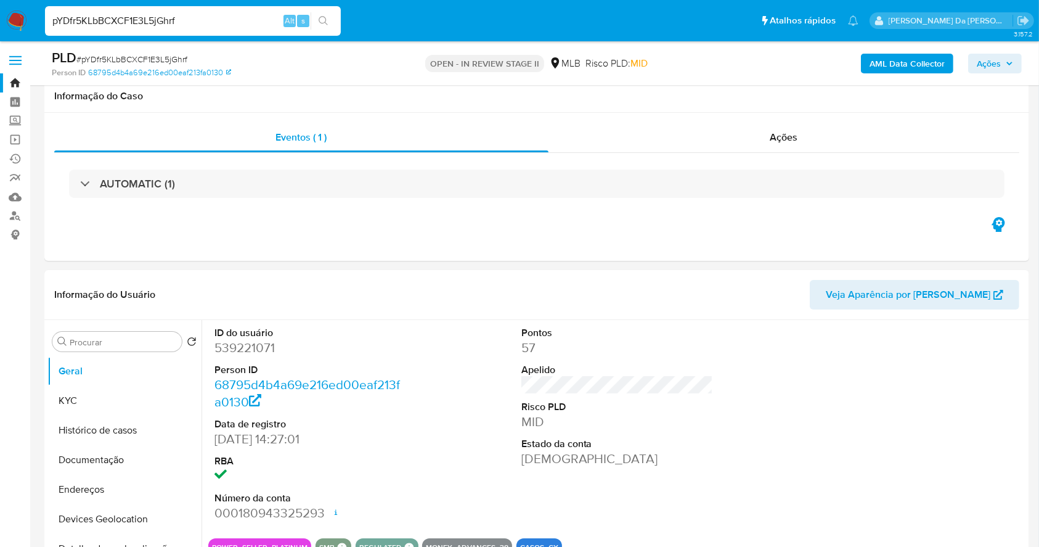
scroll to position [283, 0]
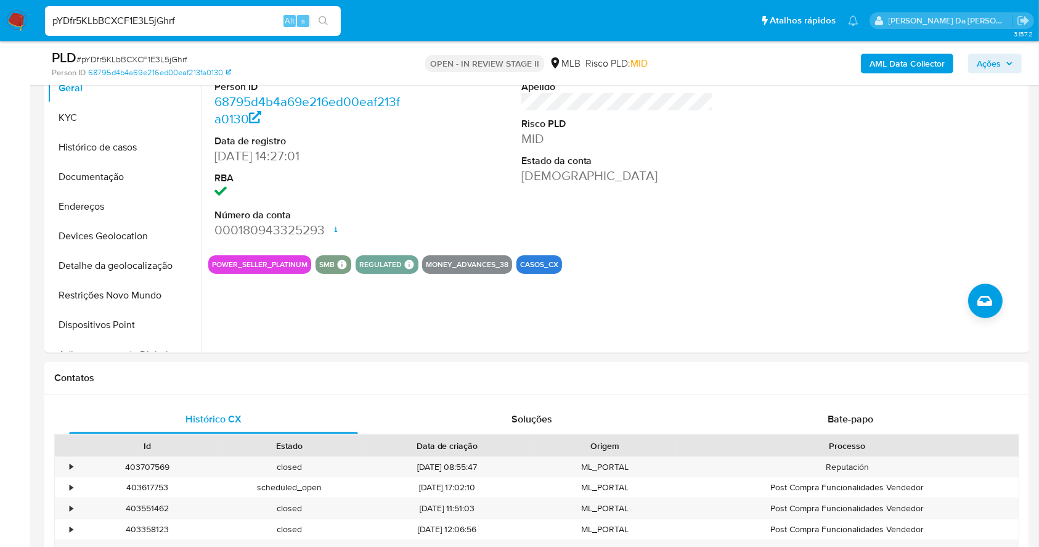
click at [230, 15] on input "pYDfr5KLbBCXCF1E3L5jGhrf" at bounding box center [193, 21] width 296 height 16
click at [284, 17] on div "Alt" at bounding box center [290, 21] width 12 height 12
click at [280, 18] on input "pYDfr5KLbBCXCF1E3L5jGhrf" at bounding box center [193, 21] width 296 height 16
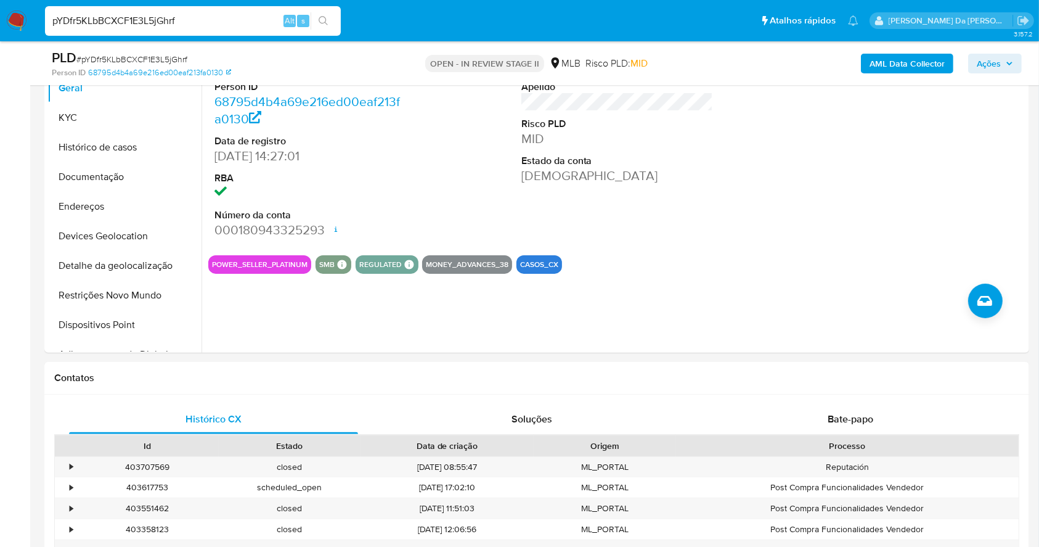
paste input "Ql3nG7yDxOcgT9d1MFFDyG7E"
type input "Ql3nG7yDxOcgT9d1MFFDyG7E"
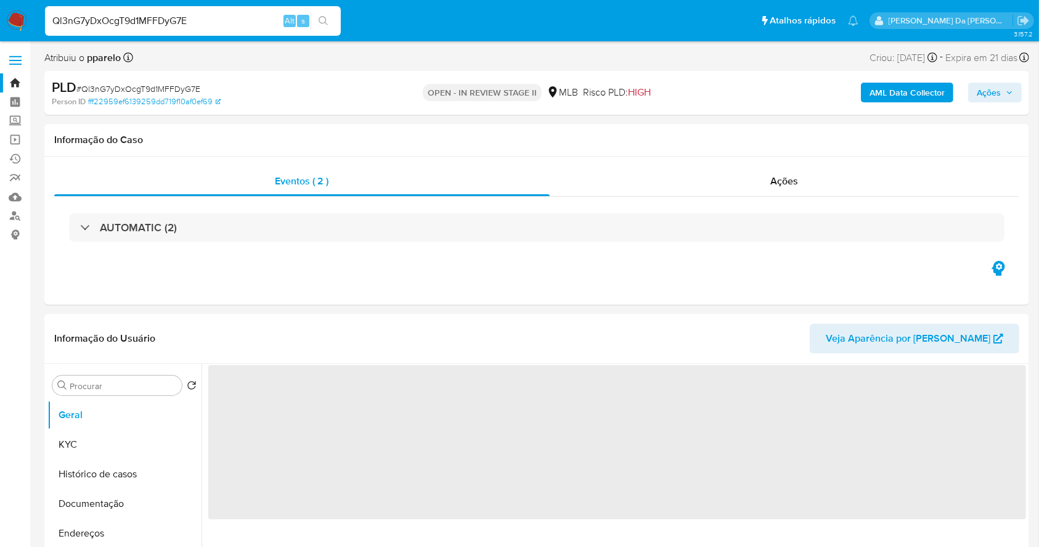
select select "10"
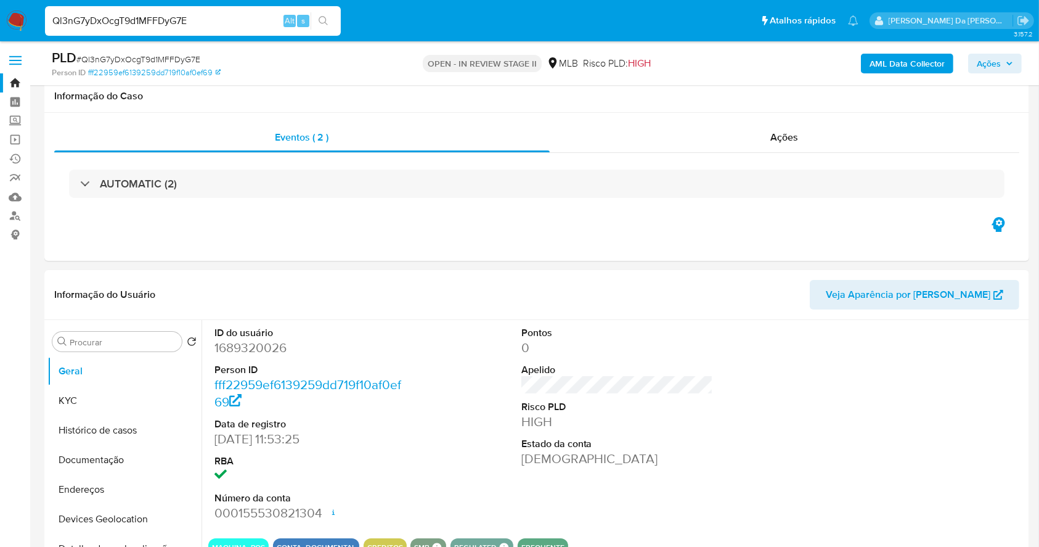
scroll to position [283, 0]
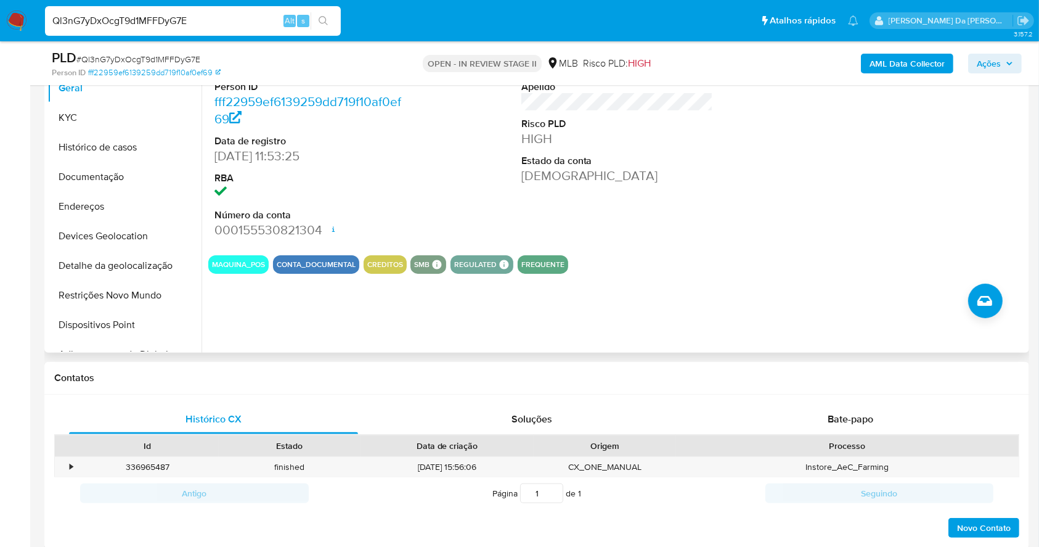
click at [838, 226] on div at bounding box center [924, 141] width 205 height 208
click at [269, 22] on input "Ql3nG7yDxOcgT9d1MFFDyG7E" at bounding box center [193, 21] width 296 height 16
paste input "wyYXFVJmp3lMnXpe92sdLgUl"
type input "wyYXFVJmp3lMnXpe92sdLgUl"
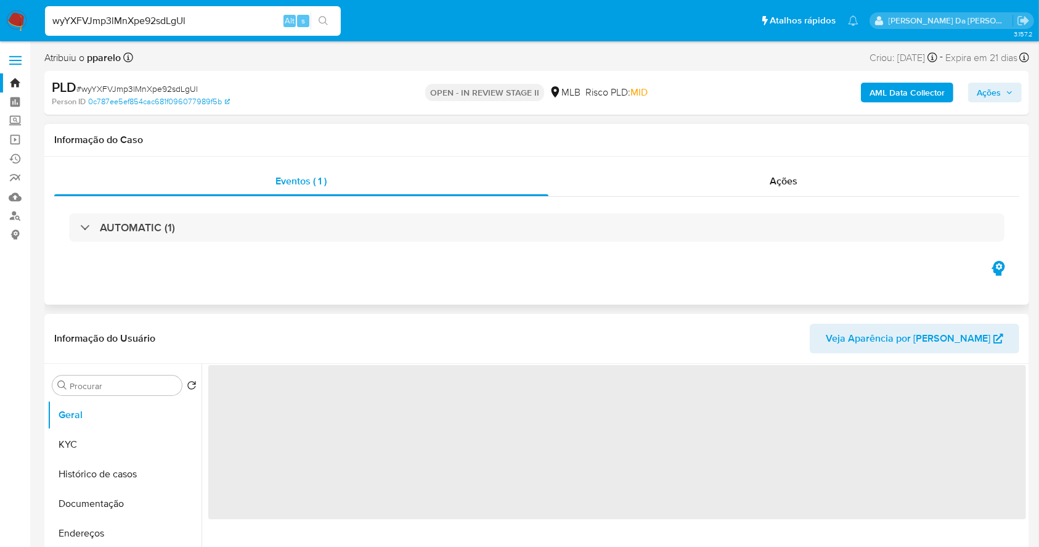
click at [148, 211] on div "AUTOMATIC (1)" at bounding box center [536, 228] width 965 height 62
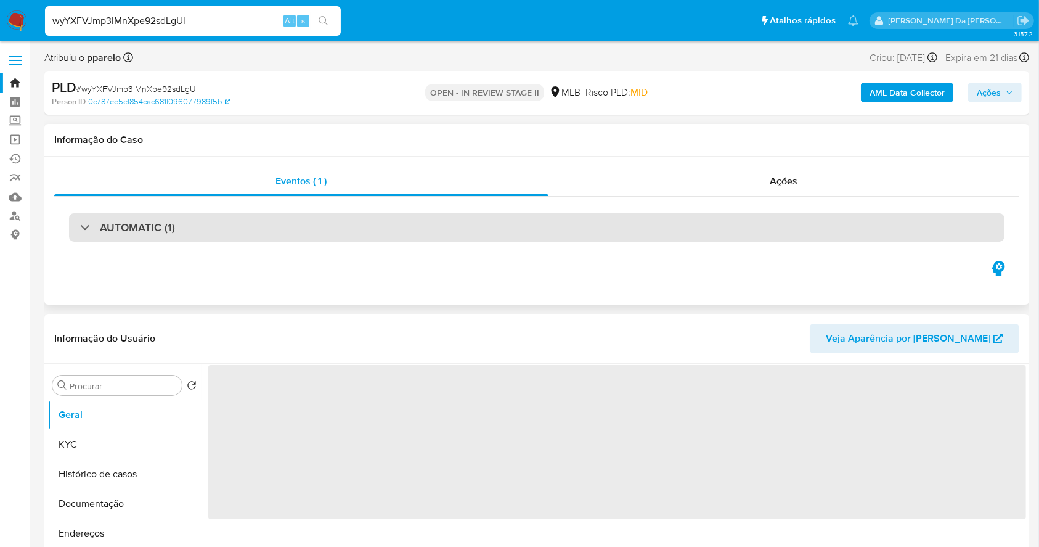
click at [147, 217] on div "AUTOMATIC (1)" at bounding box center [537, 227] width 936 height 28
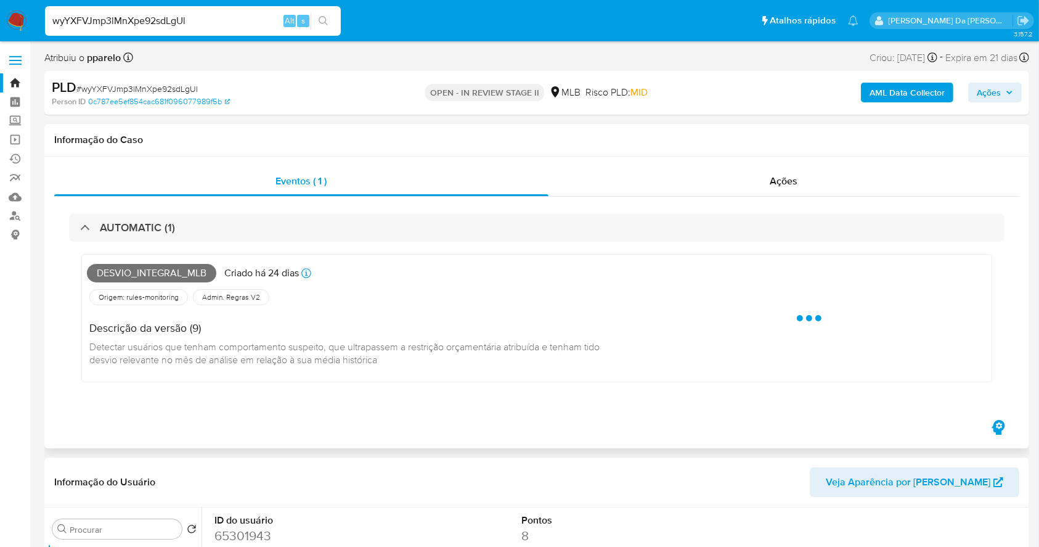
select select "10"
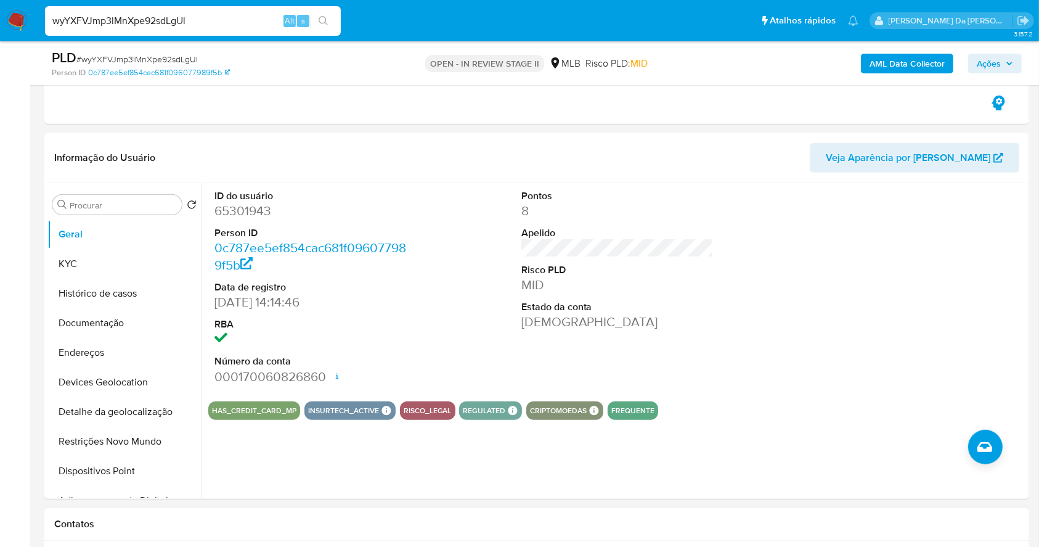
scroll to position [575, 0]
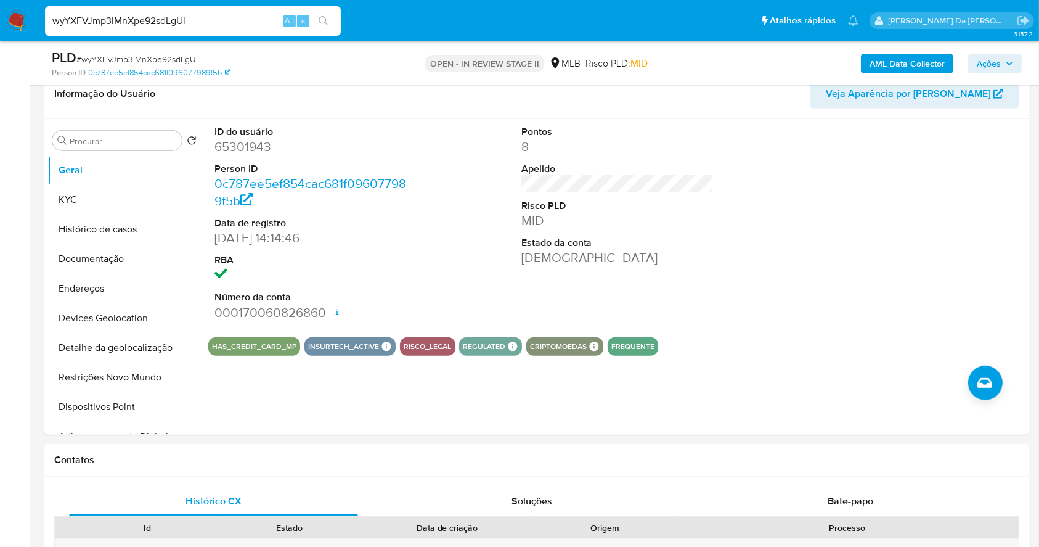
click at [270, 13] on input "wyYXFVJmp3lMnXpe92sdLgUl" at bounding box center [193, 21] width 296 height 16
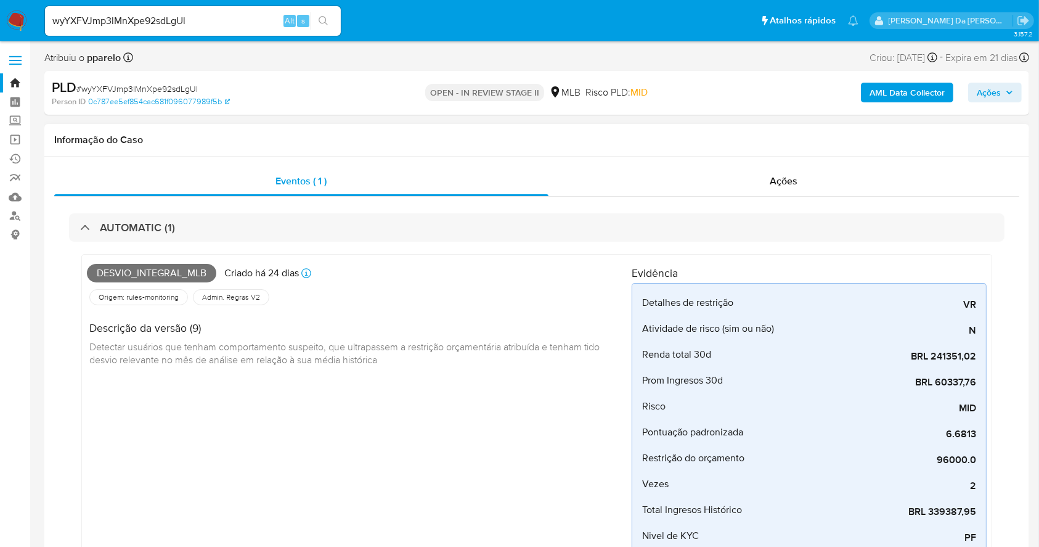
scroll to position [410, 0]
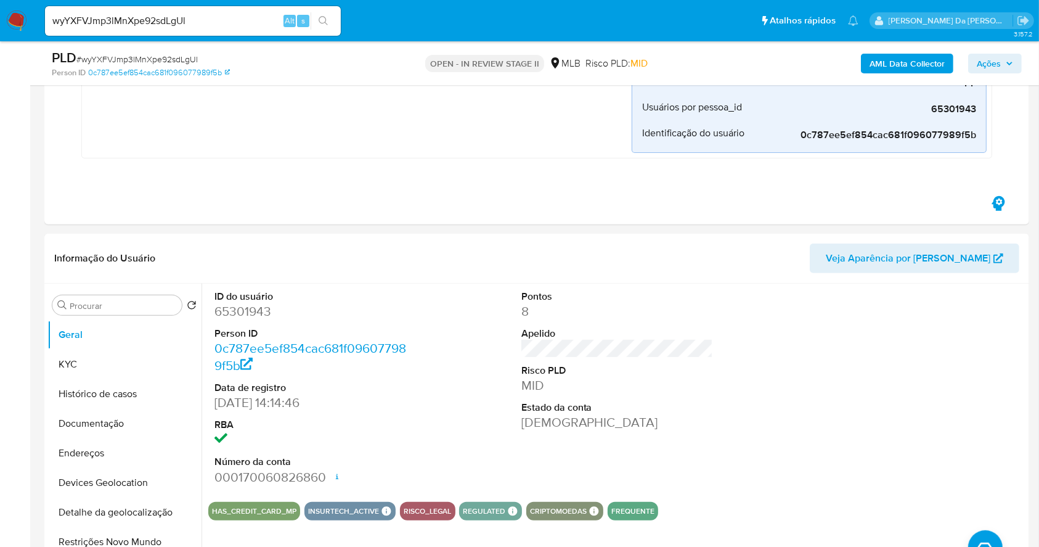
click at [250, 17] on input "wyYXFVJmp3lMnXpe92sdLgUl" at bounding box center [193, 21] width 296 height 16
paste input "3Zan3aJlkHZ60Xuk1YrYJD1d"
type input "3Zan3aJlkHZ60Xuk1YrYJD1d"
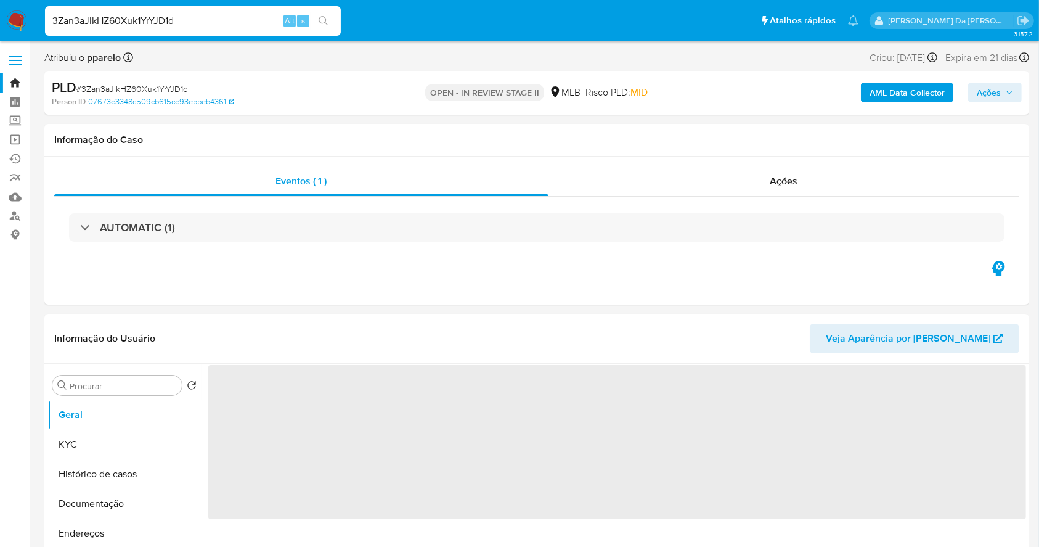
select select "10"
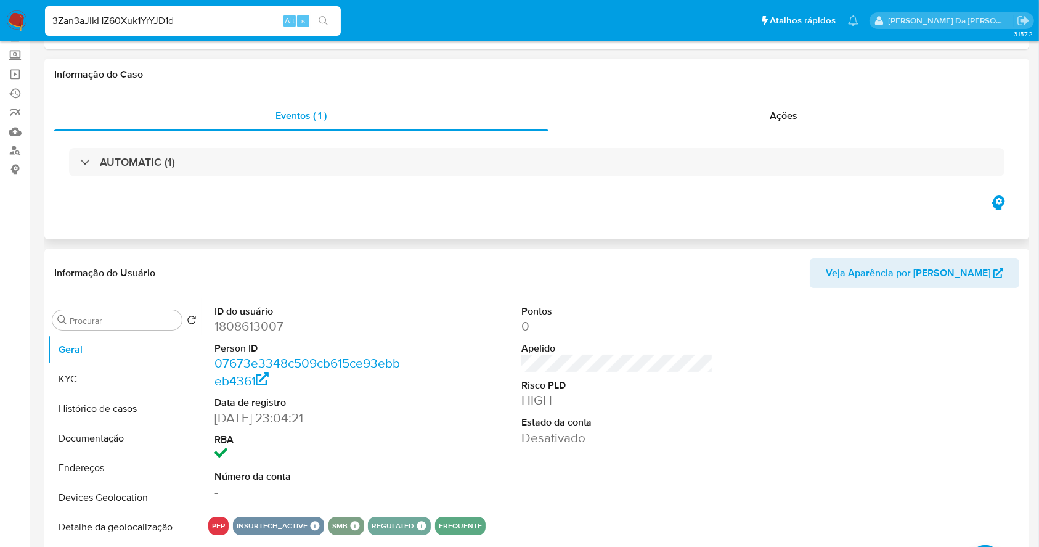
scroll to position [164, 0]
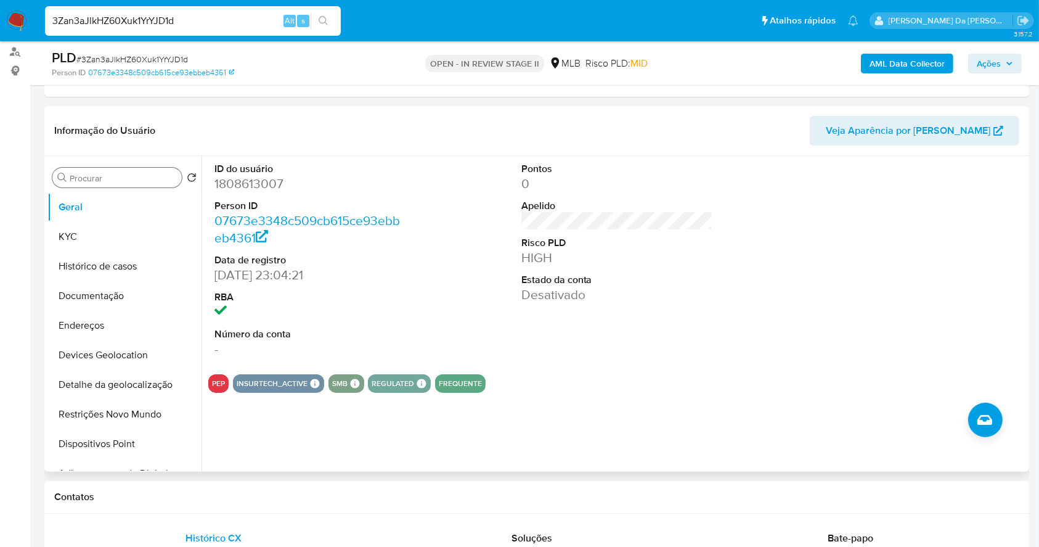
click at [112, 183] on div "Procurar" at bounding box center [116, 178] width 129 height 20
click at [113, 183] on div "Procurar" at bounding box center [116, 178] width 129 height 20
click at [115, 179] on input "Procurar" at bounding box center [123, 178] width 107 height 11
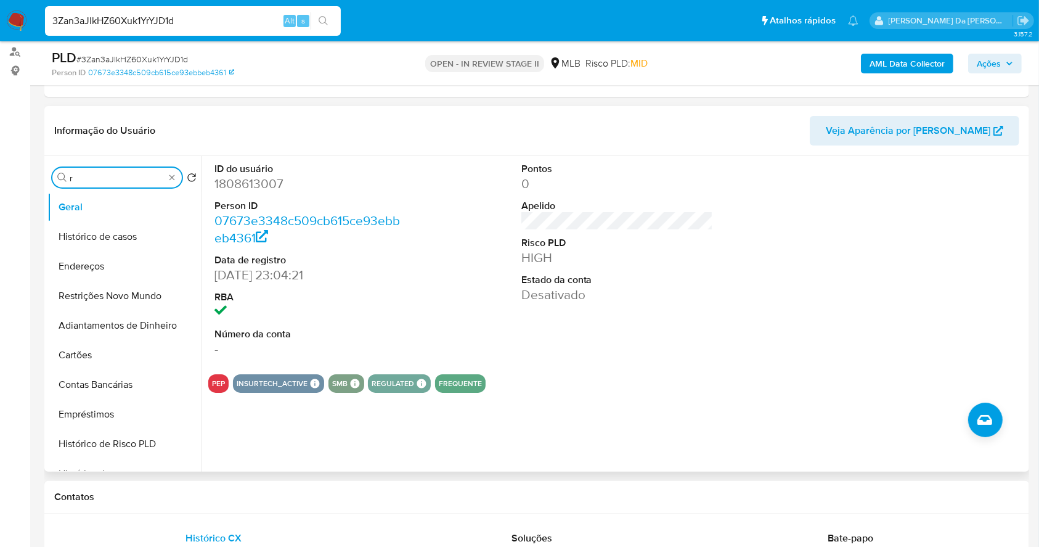
type input "re"
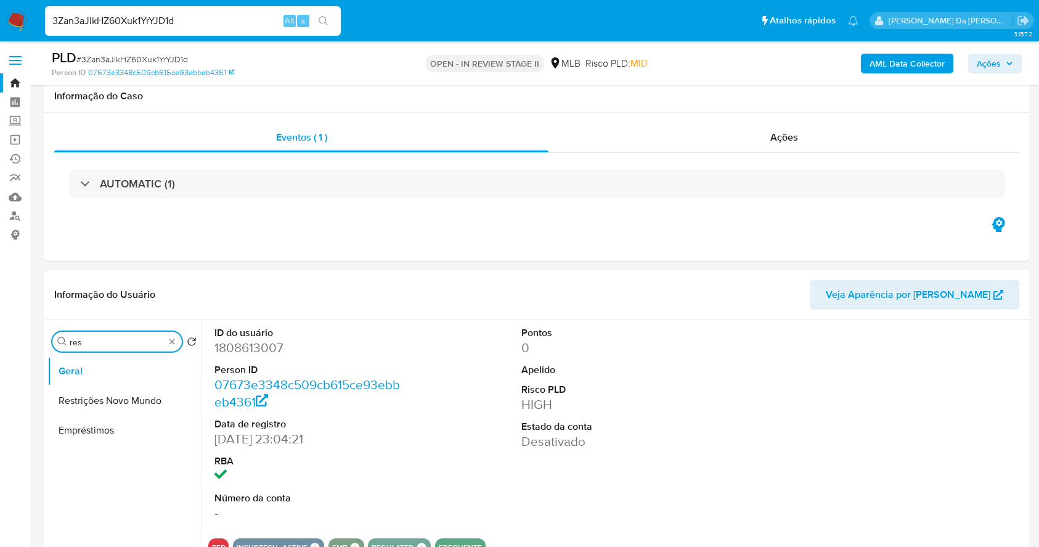
select select "10"
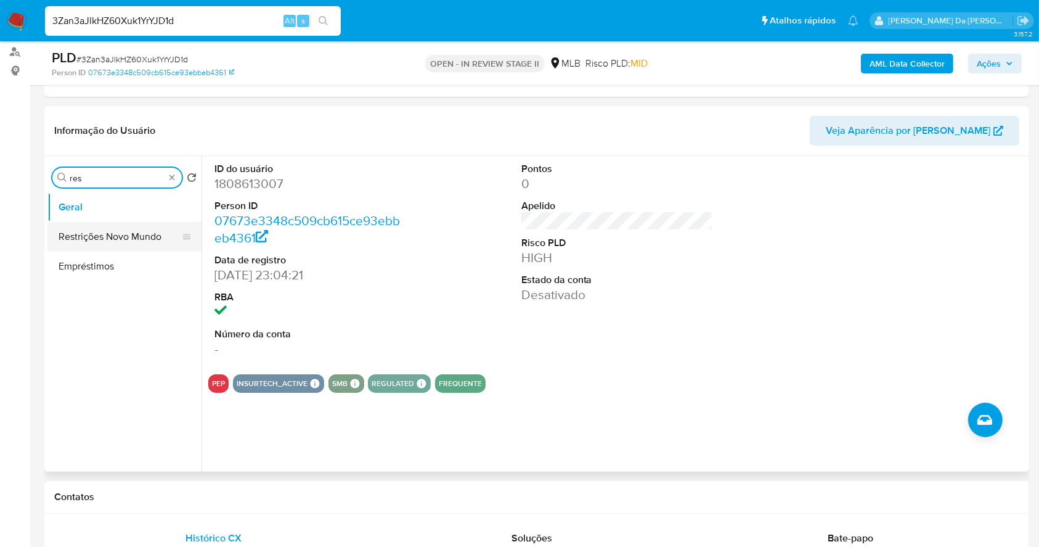
type input "res"
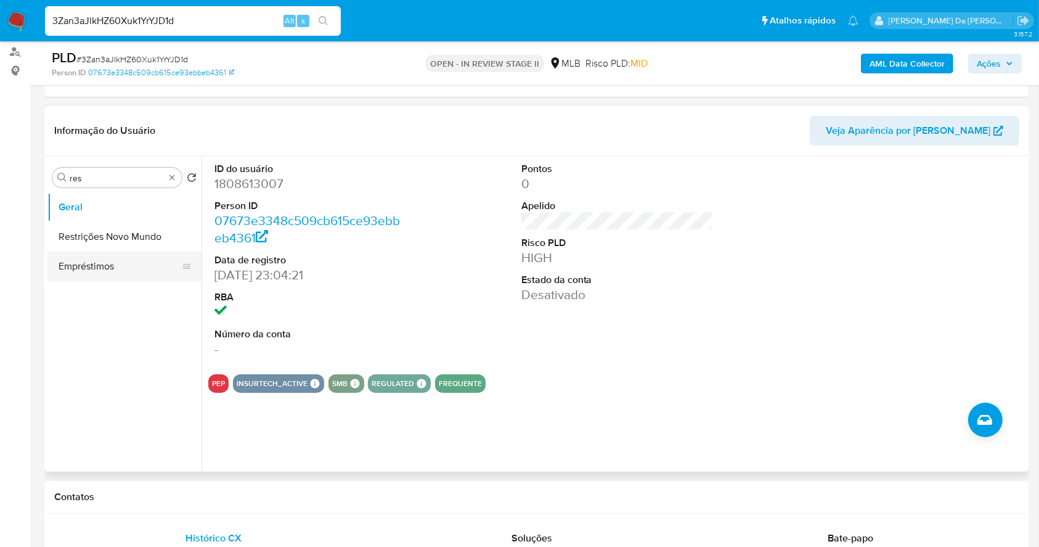
click at [120, 237] on button "Restrições Novo Mundo" at bounding box center [124, 237] width 154 height 30
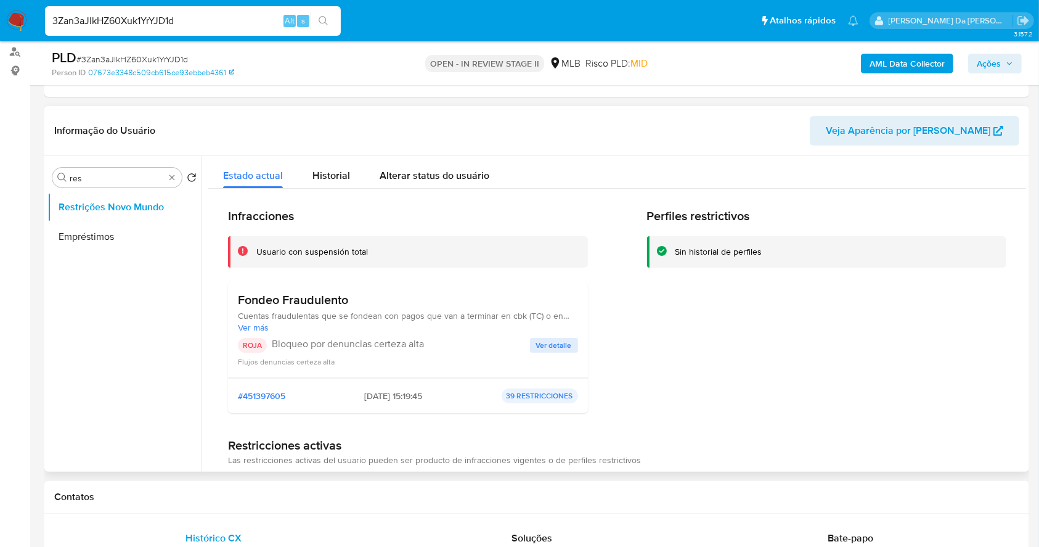
click at [518, 347] on p "Bloqueo por denuncias certeza alta" at bounding box center [401, 344] width 258 height 12
click at [530, 345] on button "Ver detalle" at bounding box center [554, 345] width 48 height 15
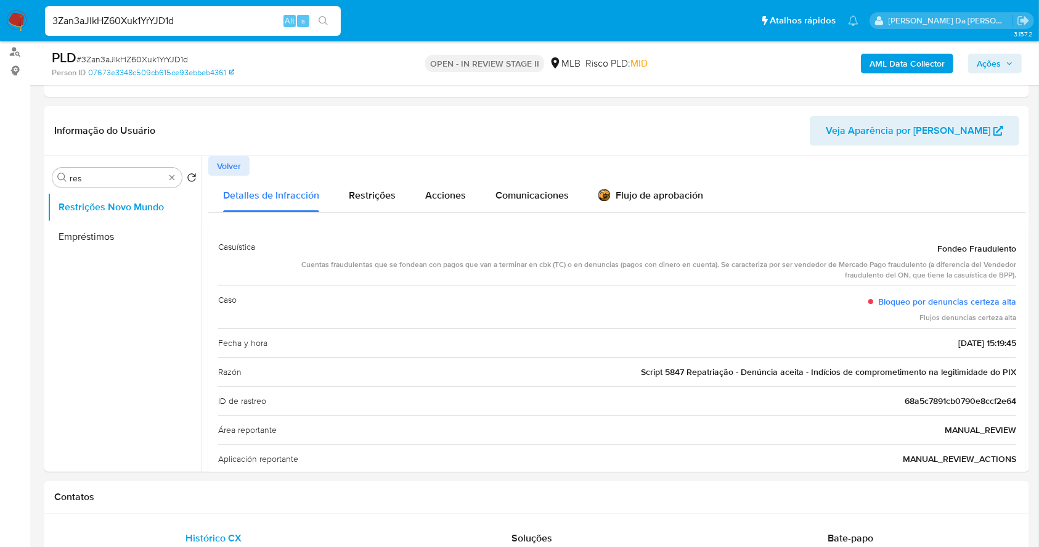
click at [230, 18] on input "3Zan3aJlkHZ60Xuk1YrYJD1d" at bounding box center [193, 21] width 296 height 16
paste input "eaFOrnu0M8k6CuzMJEftZz6v"
type input "eaFOrnu0M8k6CuzMJEftZz6v"
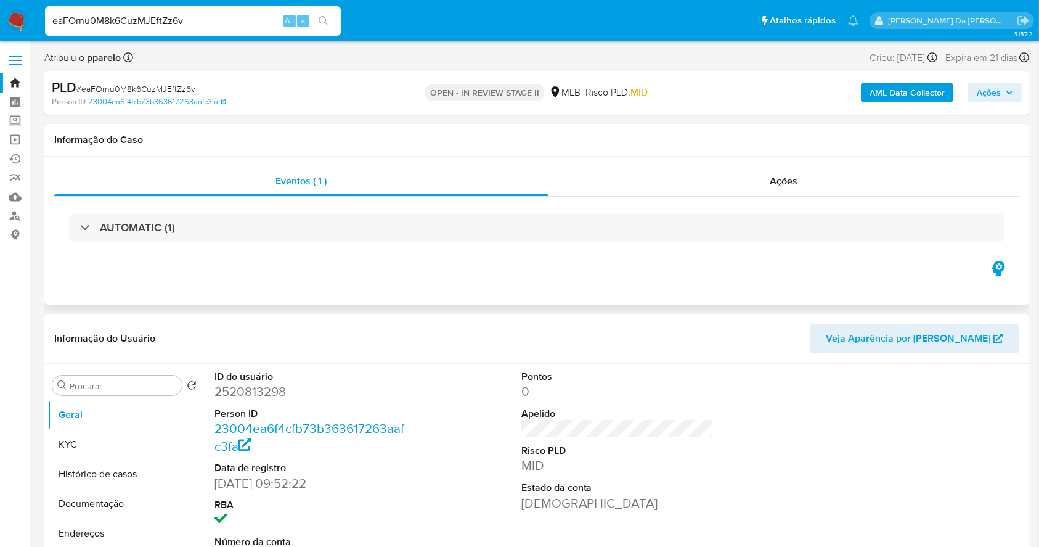
select select "10"
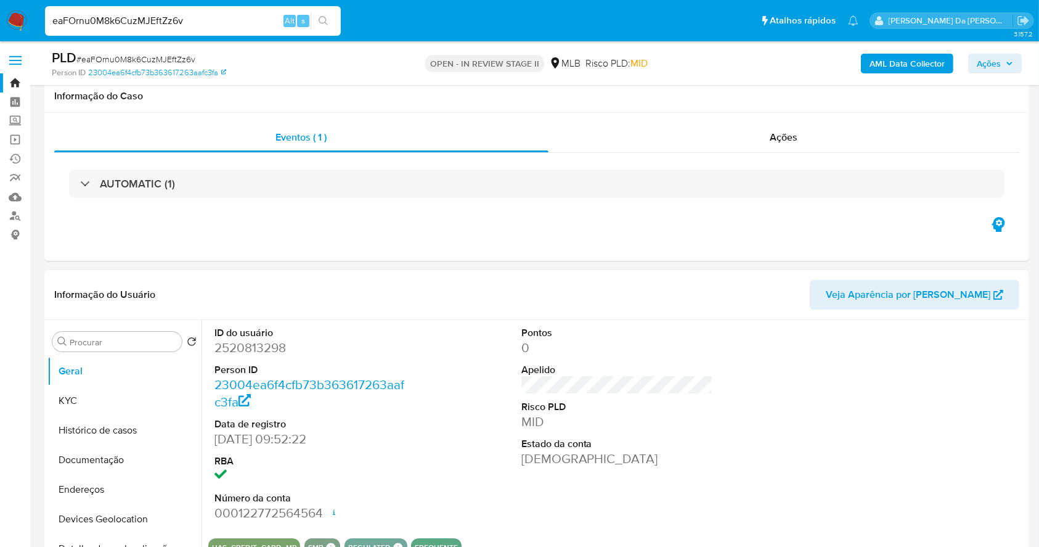
scroll to position [283, 0]
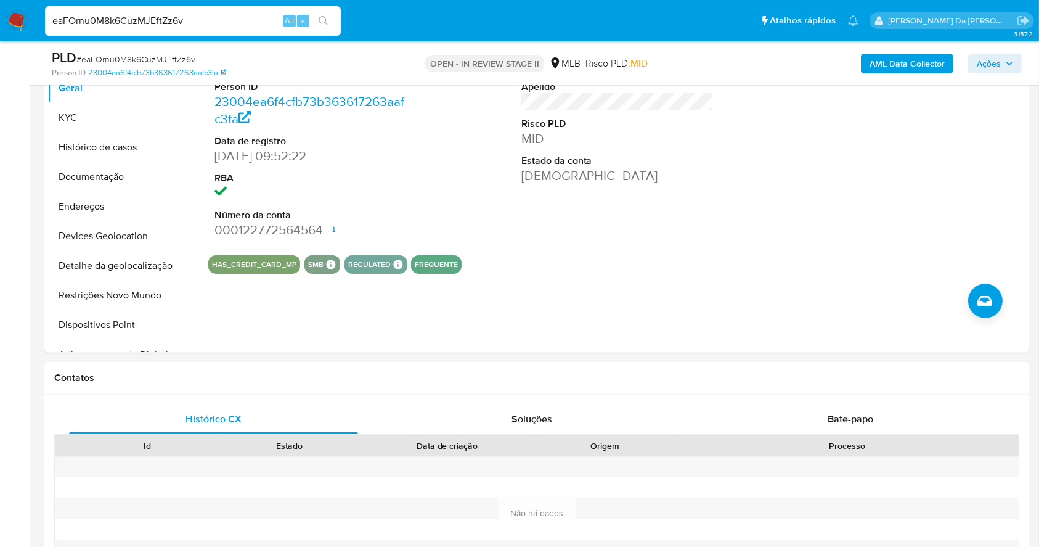
click at [221, 30] on div "eaFOrnu0M8k6CuzMJEftZz6v Alt s" at bounding box center [193, 21] width 296 height 30
click at [224, 22] on input "eaFOrnu0M8k6CuzMJEftZz6v" at bounding box center [193, 21] width 296 height 16
paste input "JjO3I5NDNphbfobEHNIq9IHO"
type input "JjO3I5NDNphbfobEHNIq9IHO"
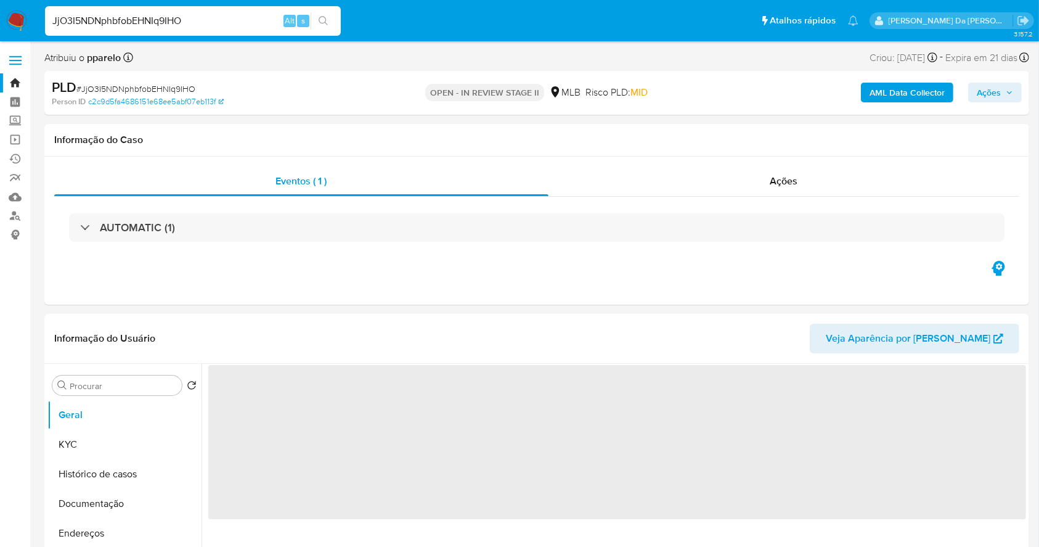
select select "10"
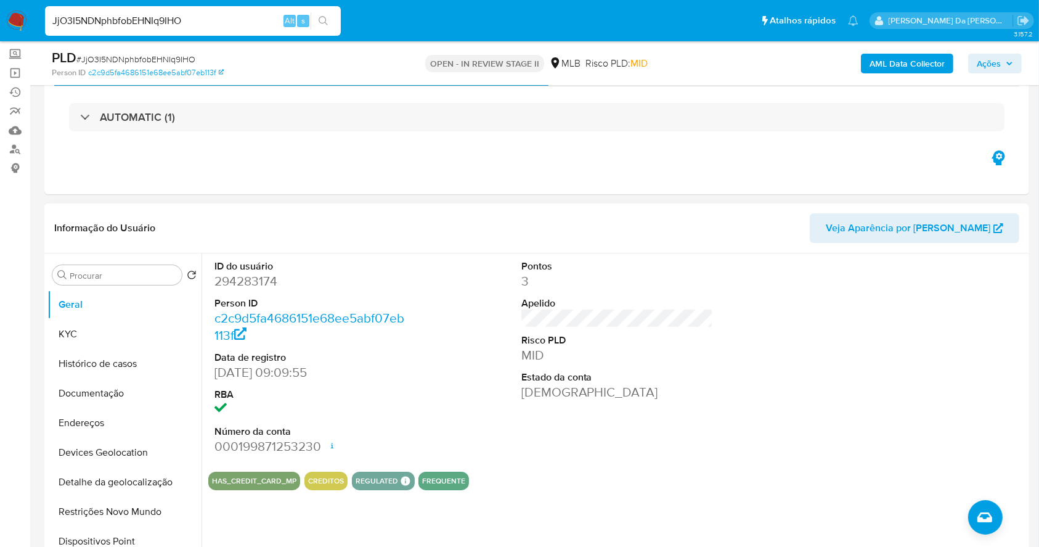
scroll to position [82, 0]
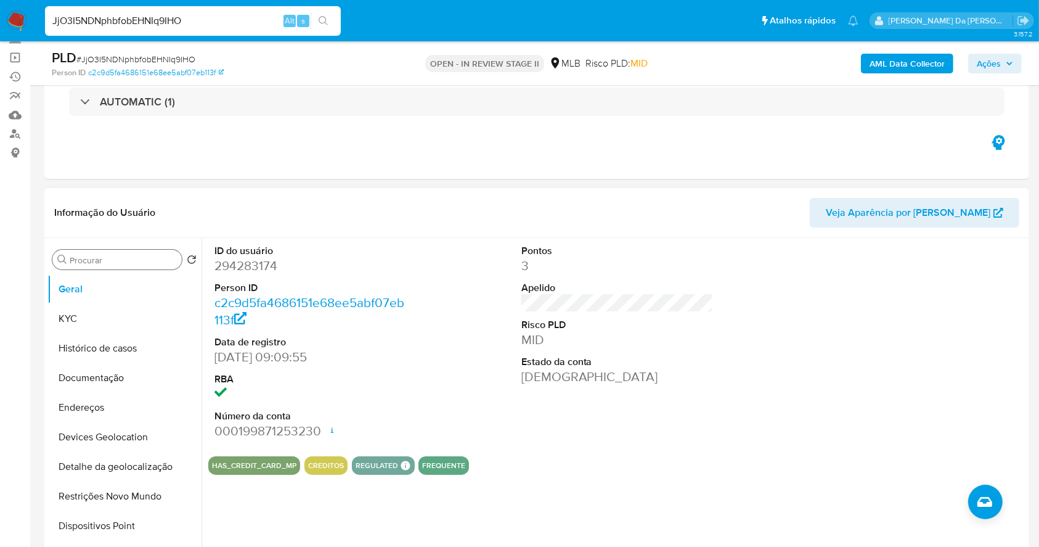
click at [117, 268] on div "Procurar" at bounding box center [116, 260] width 129 height 20
click at [121, 260] on input "Procurar" at bounding box center [123, 260] width 107 height 11
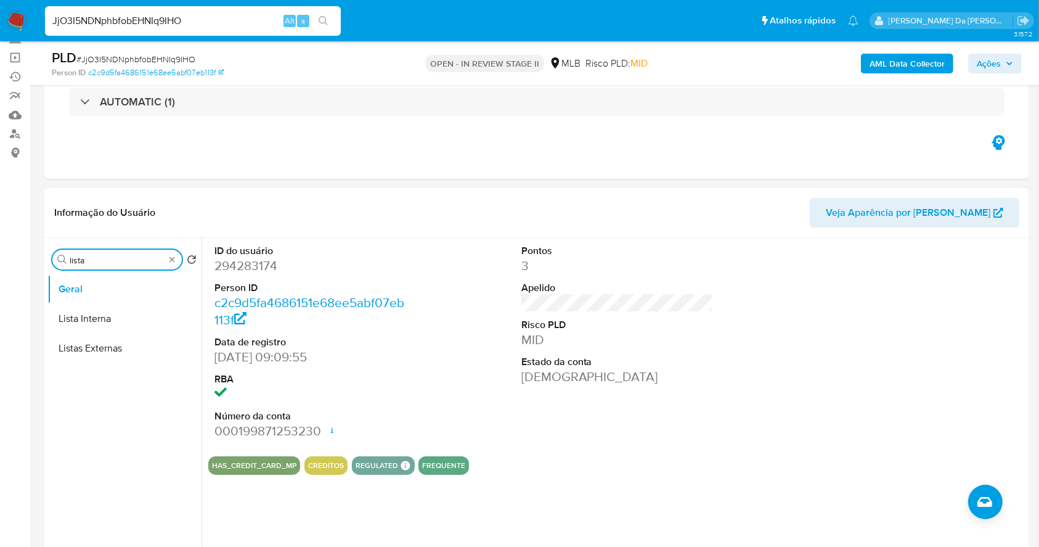
type input "lista"
click at [88, 318] on button "Lista Interna" at bounding box center [124, 319] width 154 height 30
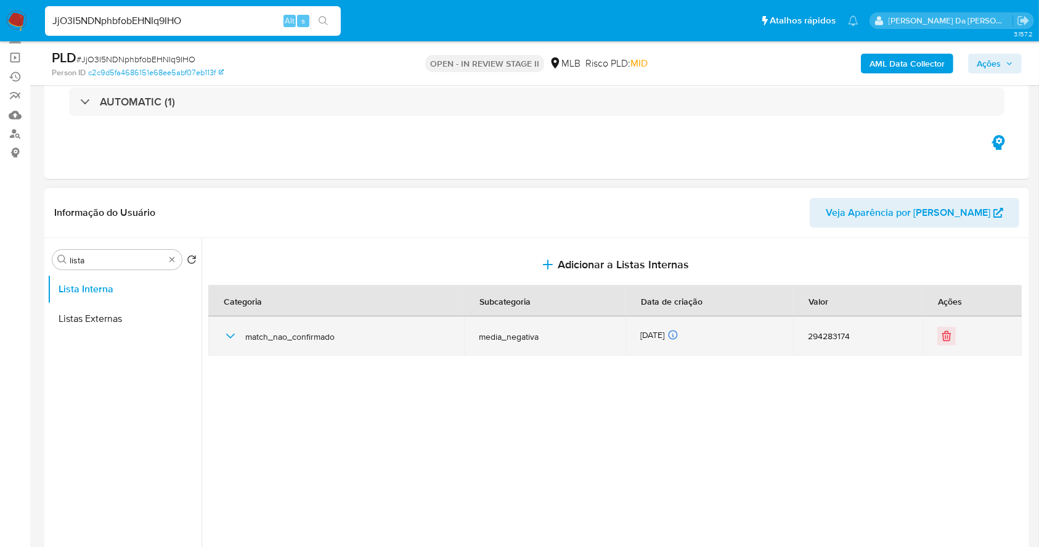
click at [227, 333] on icon "button" at bounding box center [230, 335] width 15 height 15
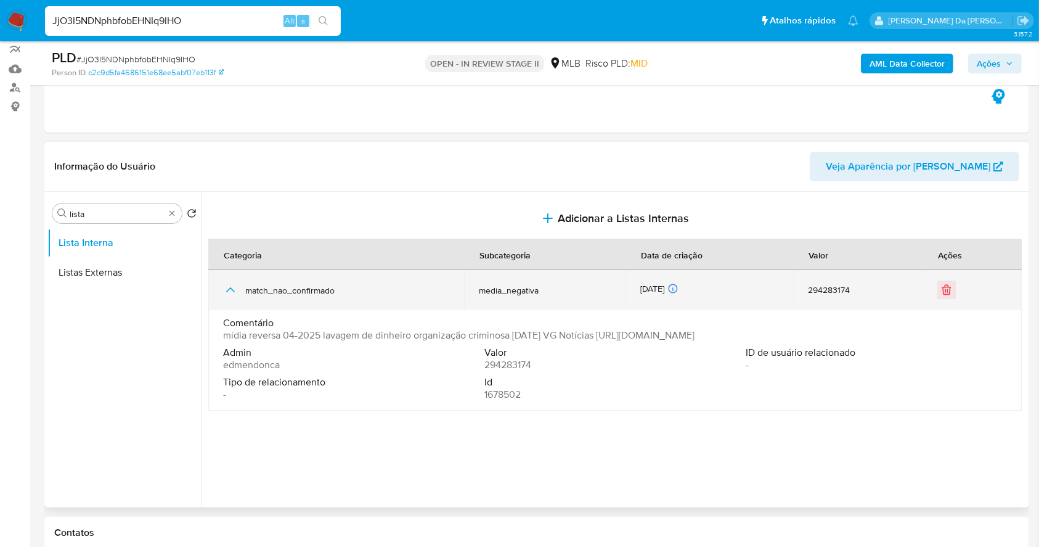
scroll to position [164, 0]
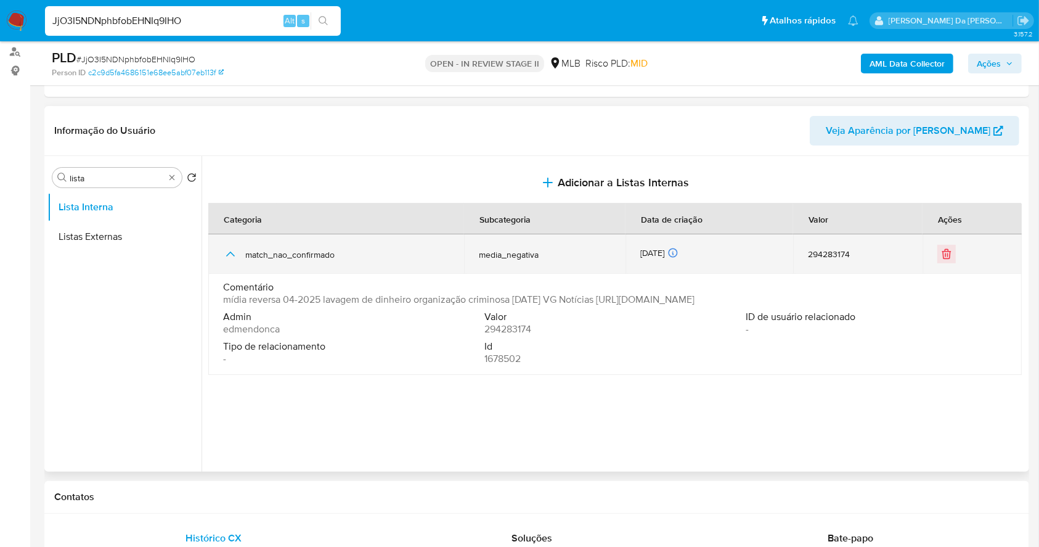
click at [262, 255] on span "match_nao_confirmado" at bounding box center [347, 254] width 204 height 11
drag, startPoint x: 262, startPoint y: 255, endPoint x: 280, endPoint y: 253, distance: 17.9
click at [280, 253] on span "match_nao_confirmado" at bounding box center [347, 254] width 204 height 11
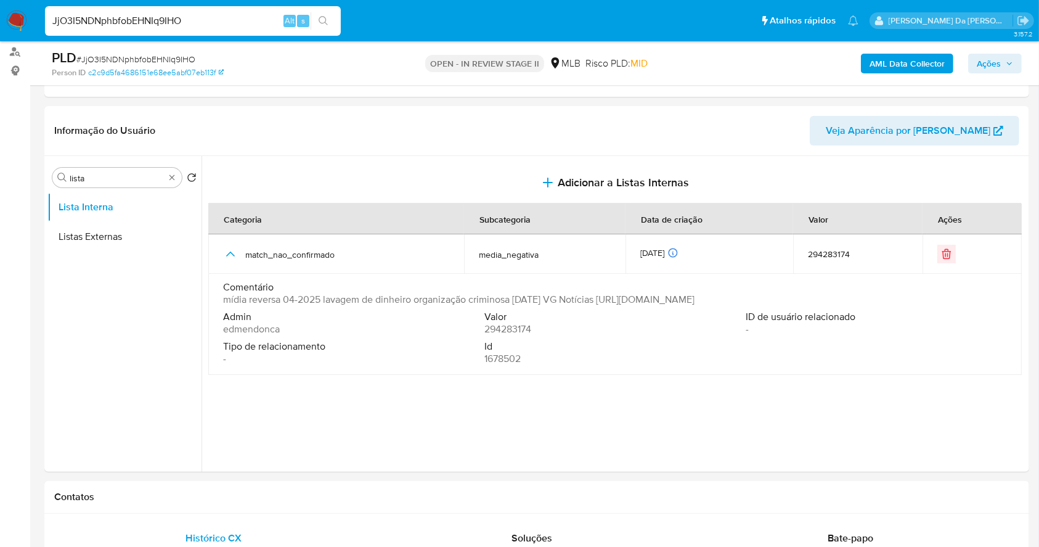
click at [16, 19] on img at bounding box center [16, 20] width 21 height 21
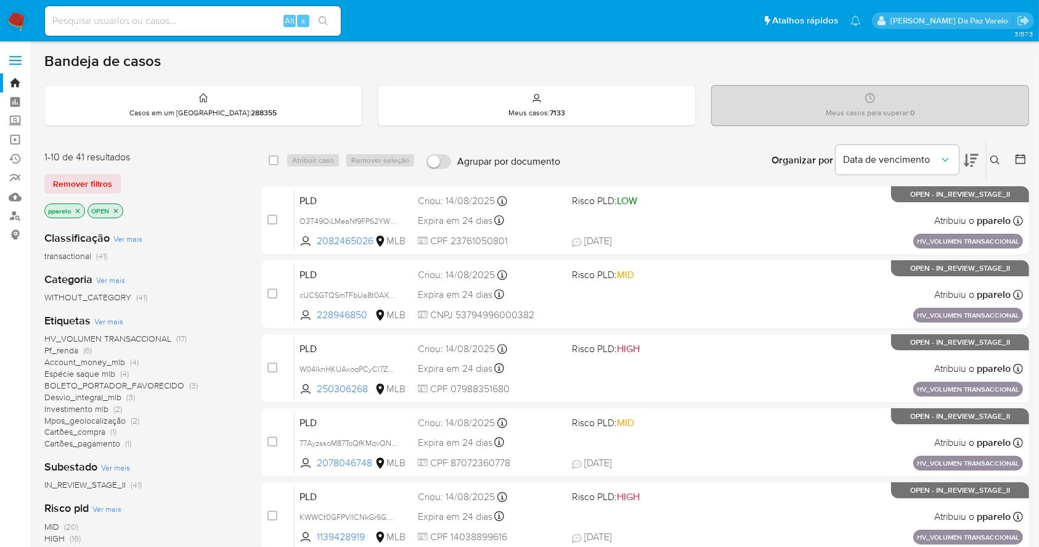
click at [1001, 155] on button at bounding box center [997, 160] width 20 height 15
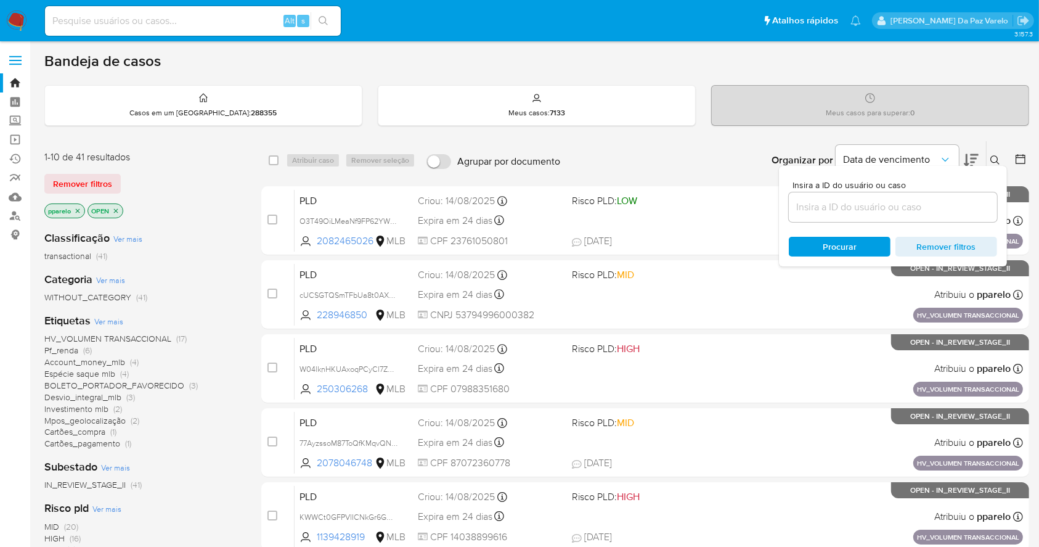
click at [967, 209] on input at bounding box center [893, 207] width 208 height 16
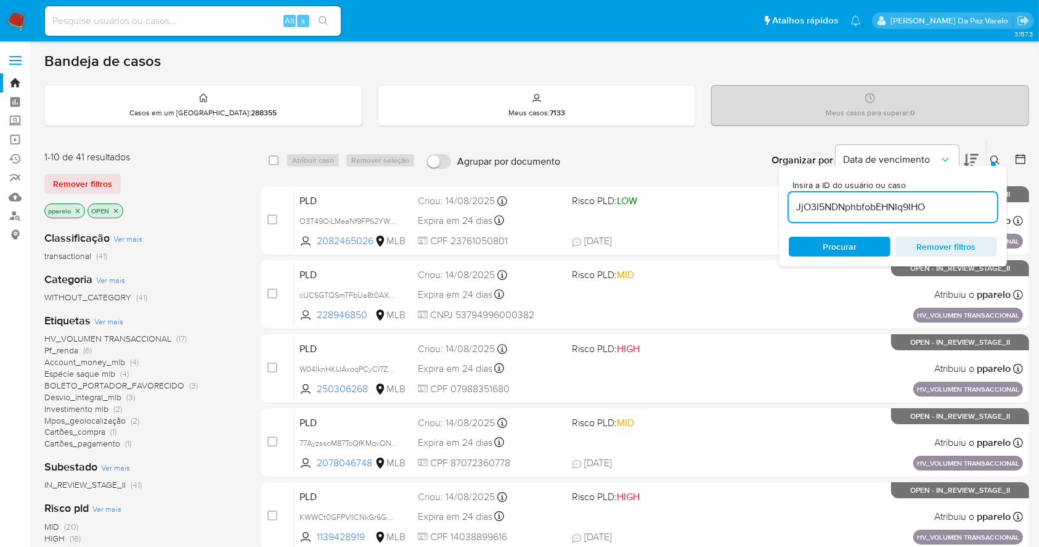
type input "JjO3I5NDNphbfobEHNIq9IHO"
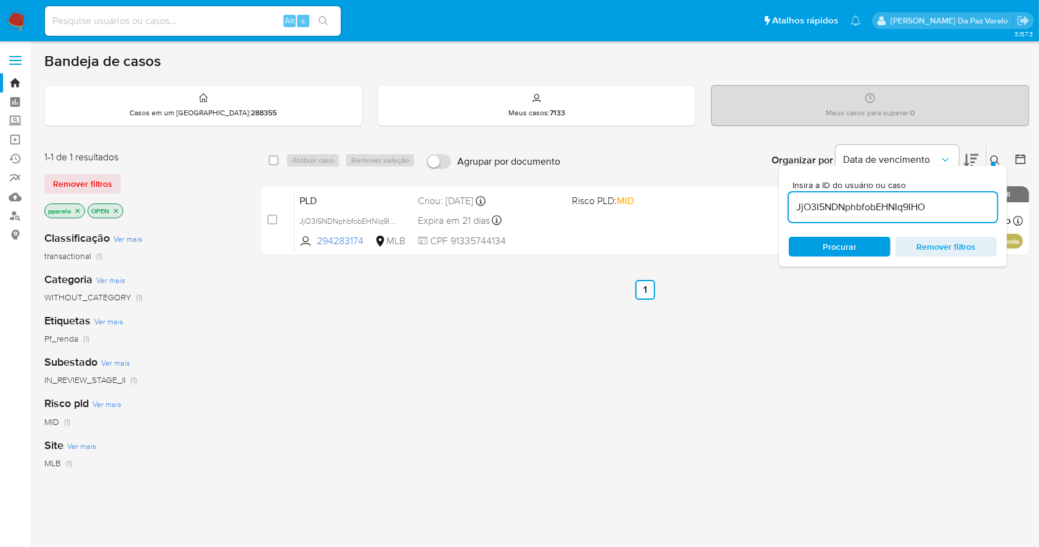
click at [79, 207] on icon "close-filter" at bounding box center [77, 210] width 7 height 7
click at [75, 207] on icon "close-filter" at bounding box center [72, 210] width 7 height 7
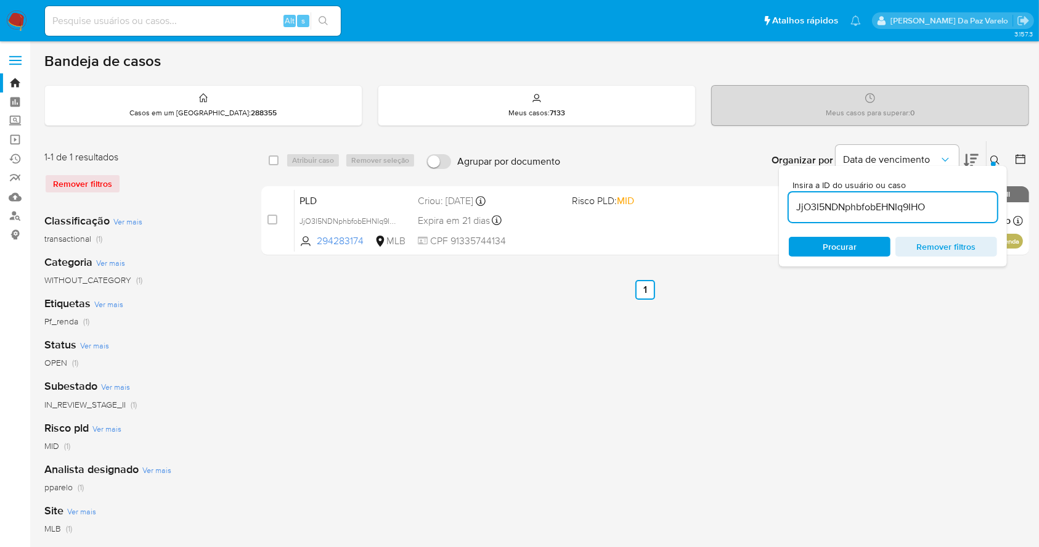
click at [999, 158] on icon at bounding box center [995, 160] width 10 height 10
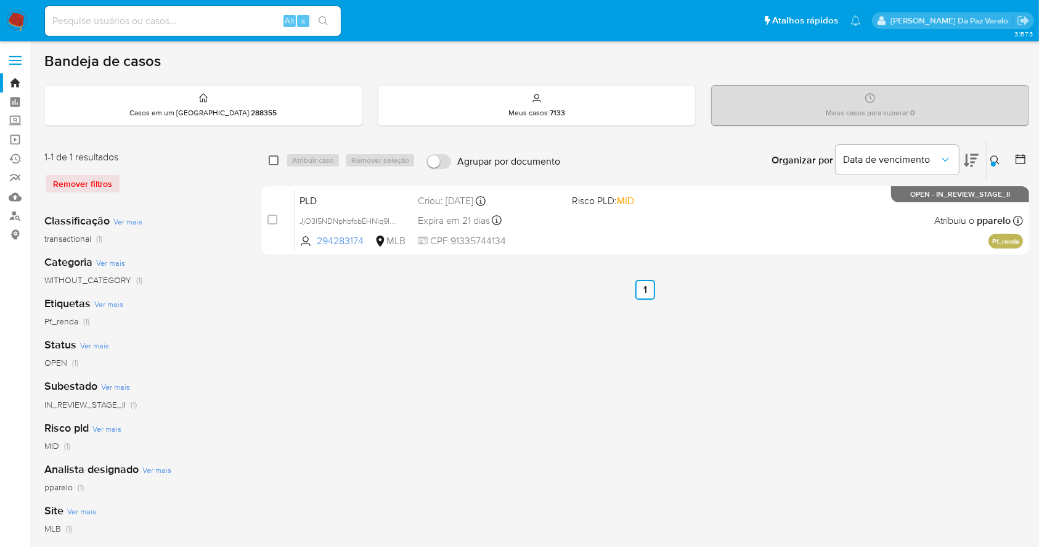
click at [272, 157] on input "checkbox" at bounding box center [274, 160] width 10 height 10
checkbox input "true"
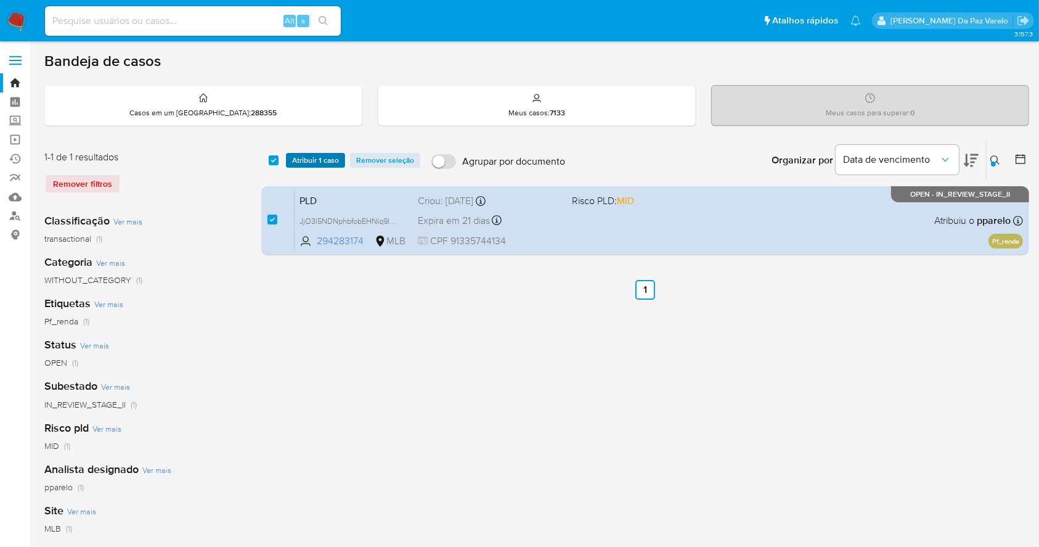
click at [303, 160] on span "Atribuir 1 caso" at bounding box center [315, 160] width 47 height 12
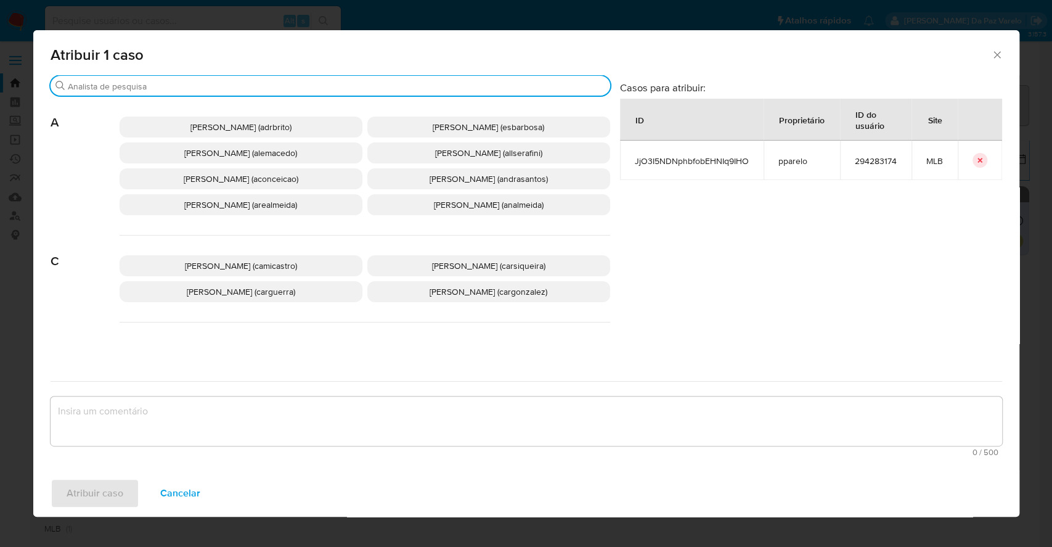
click at [319, 89] on input "Procurar" at bounding box center [336, 86] width 537 height 11
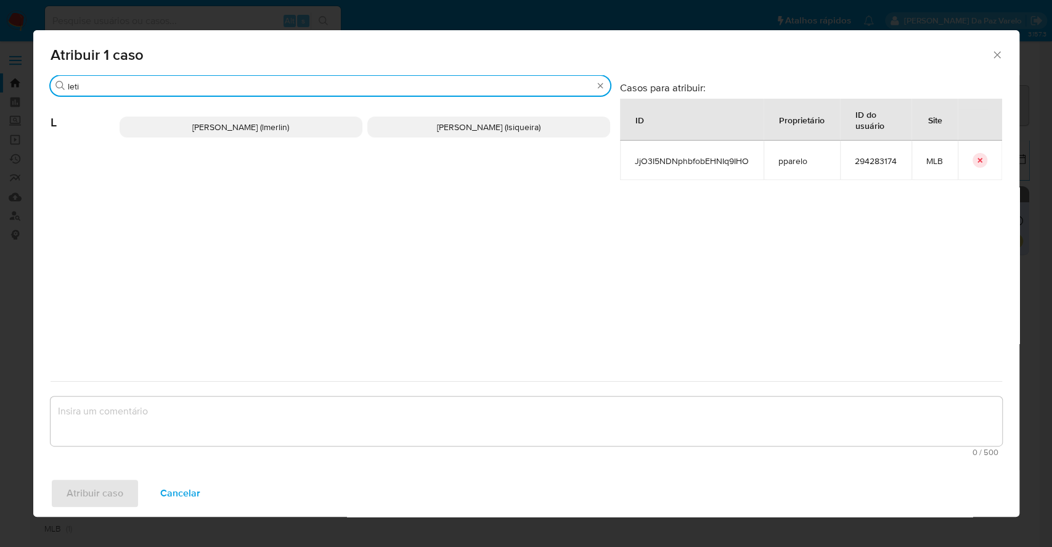
type input "leti"
click at [287, 128] on span "[PERSON_NAME] (lmerlin)" at bounding box center [240, 127] width 97 height 12
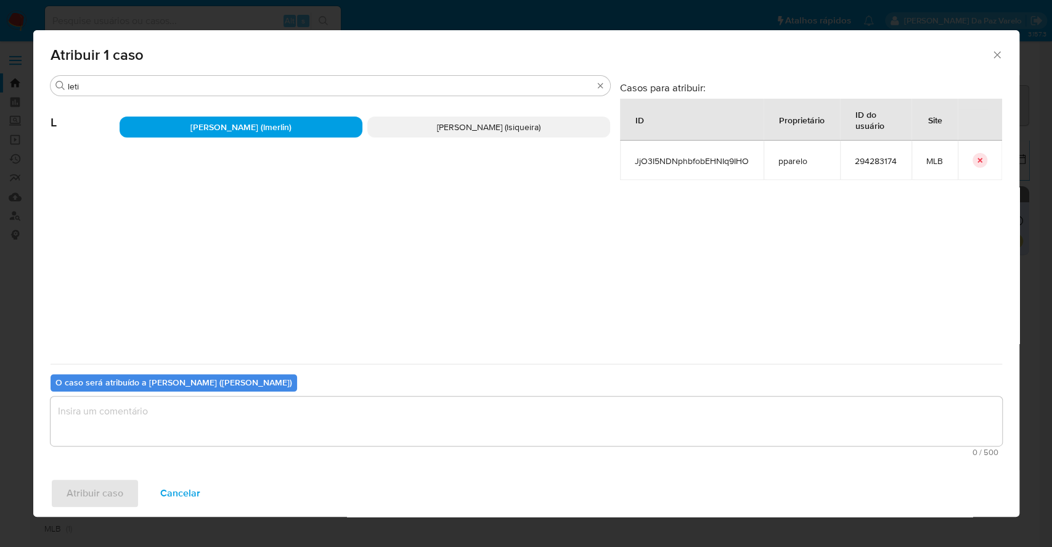
click at [269, 418] on textarea "assign-modal" at bounding box center [527, 420] width 952 height 49
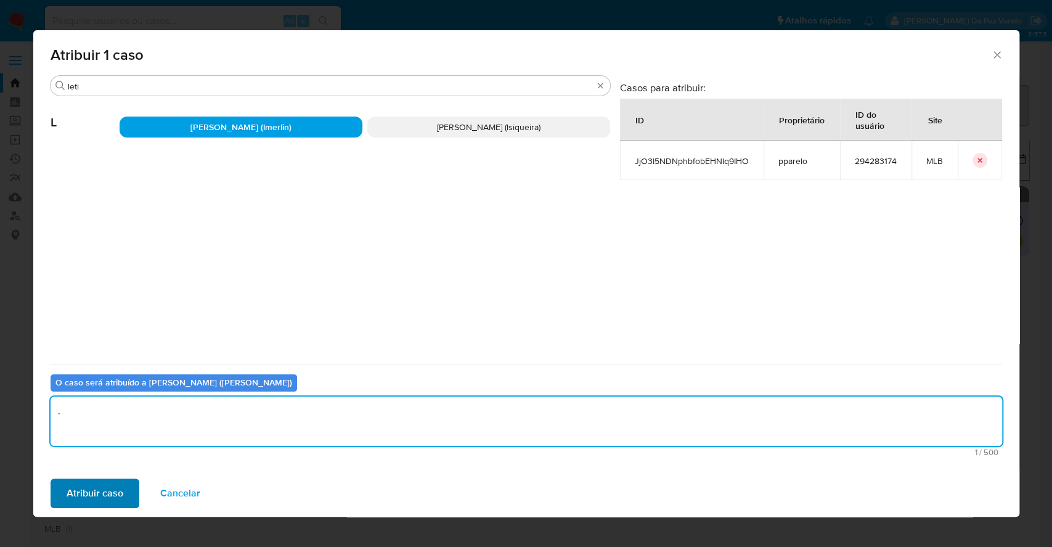
type textarea "."
click at [82, 496] on span "Atribuir caso" at bounding box center [95, 492] width 57 height 27
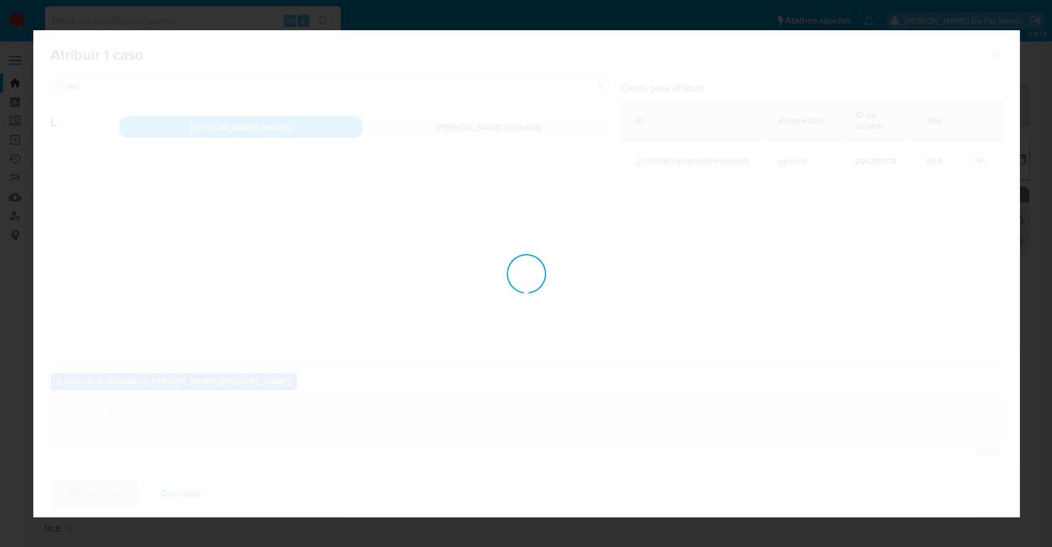
checkbox input "false"
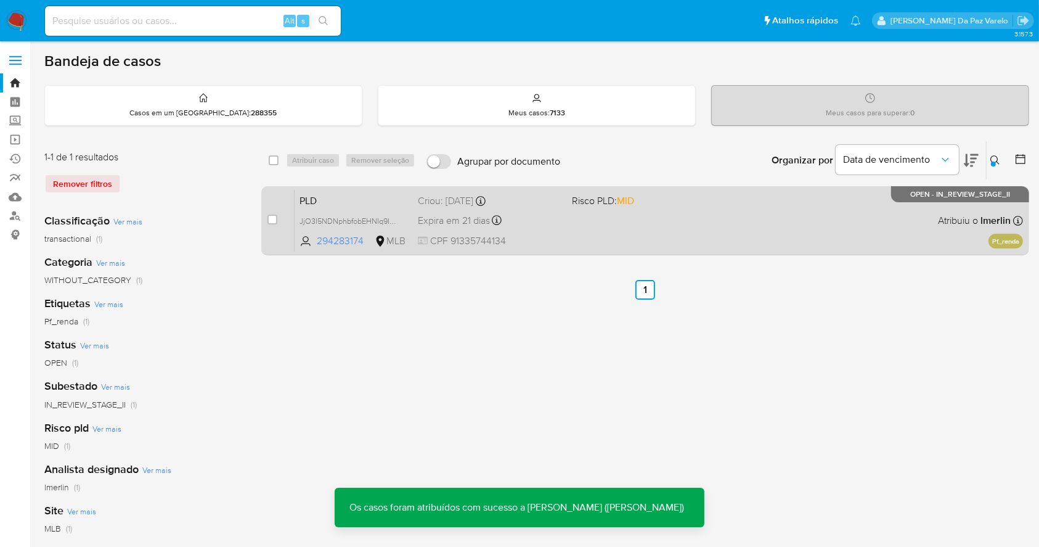
click at [592, 242] on div "PLD JjO3I5NDNphbfobEHNIq9IHO 294283174 MLB Risco PLD: MID Criou: [DATE] Criou: …" at bounding box center [659, 220] width 728 height 62
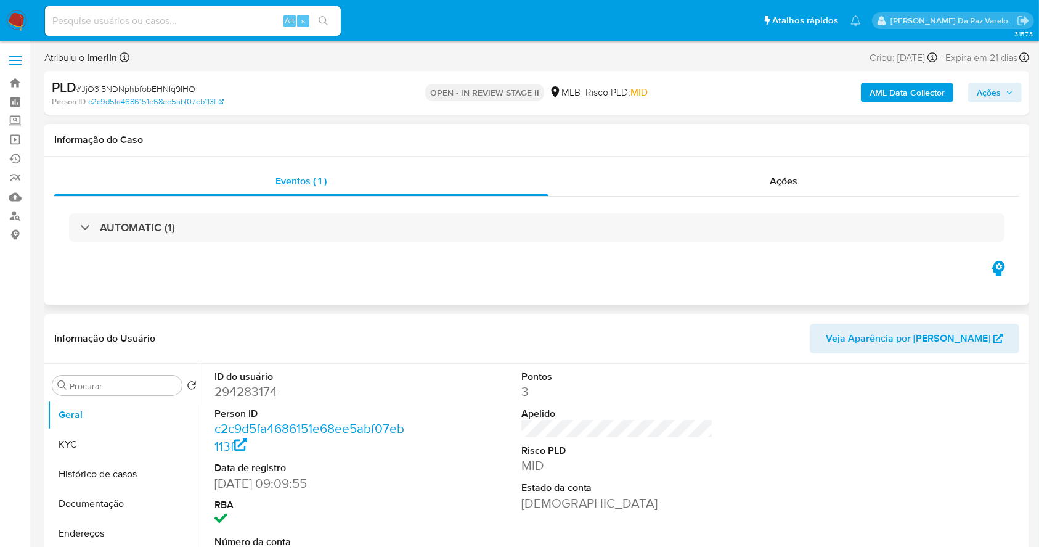
select select "10"
click at [779, 179] on span "Ações" at bounding box center [784, 181] width 28 height 14
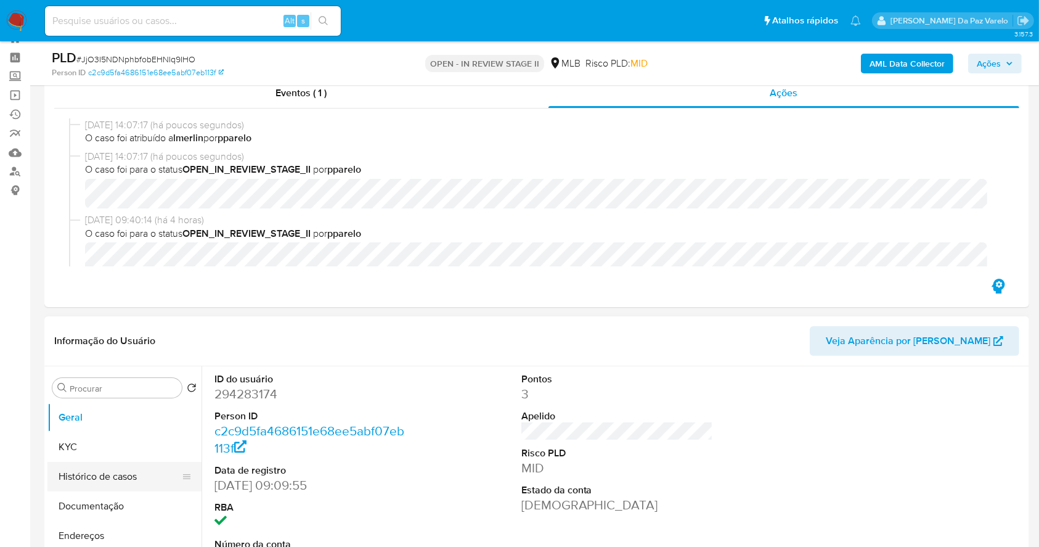
scroll to position [82, 0]
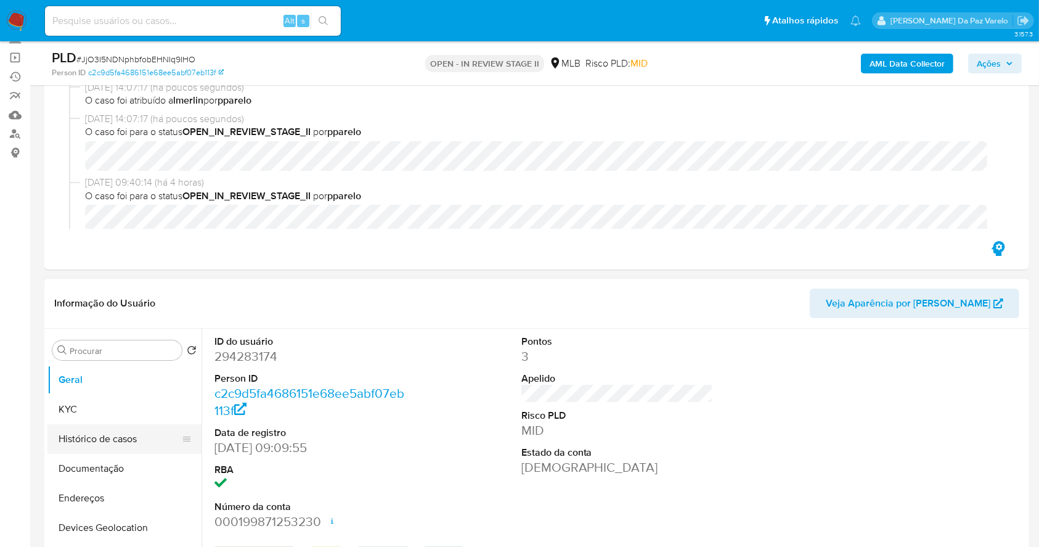
click at [133, 442] on button "Histórico de casos" at bounding box center [119, 439] width 144 height 30
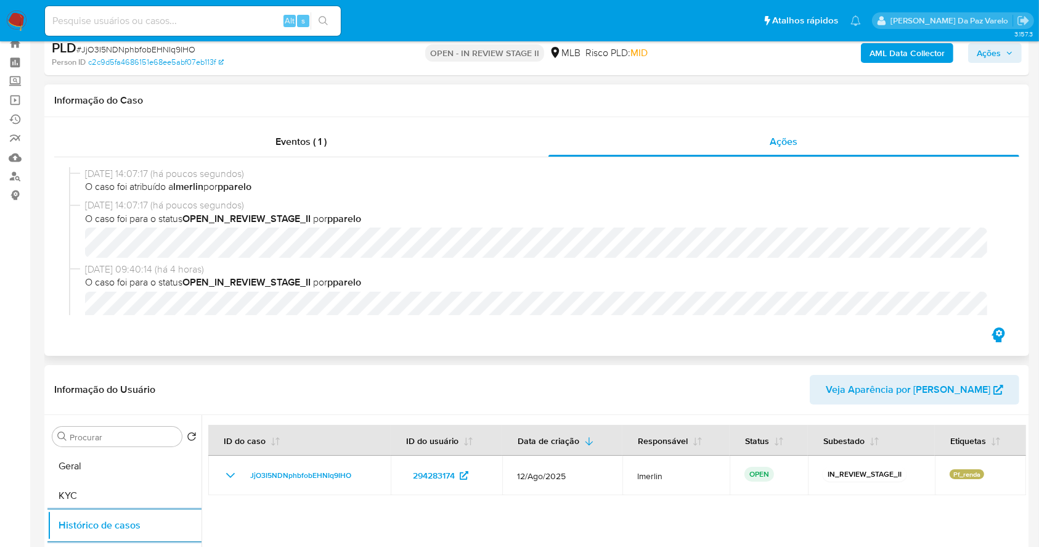
scroll to position [0, 0]
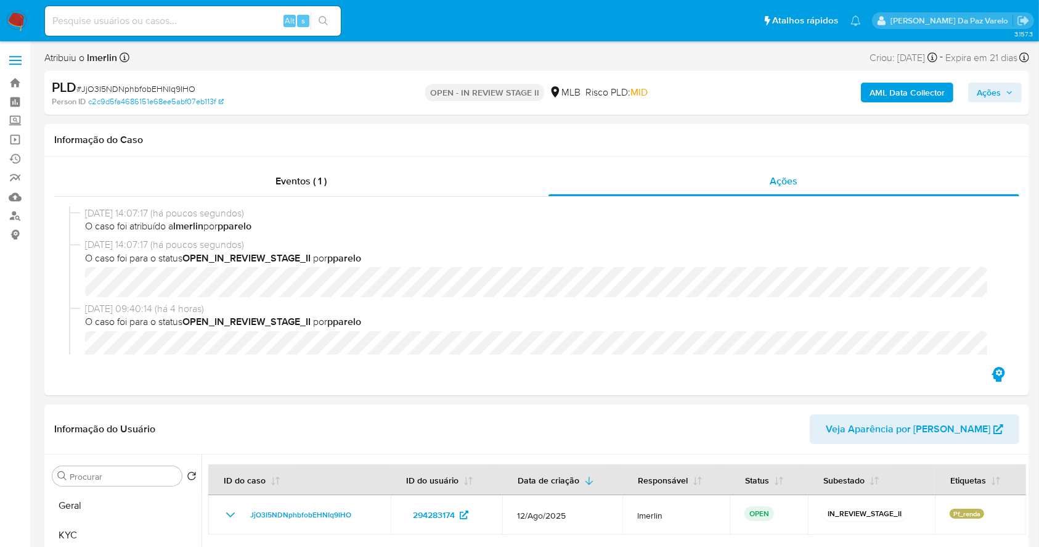
click at [159, 91] on span "# JjO3I5NDNphbfobEHNIq9IHO" at bounding box center [135, 89] width 119 height 12
copy span "JjO3I5NDNphbfobEHNIq9IHO"
click at [25, 23] on img at bounding box center [16, 20] width 21 height 21
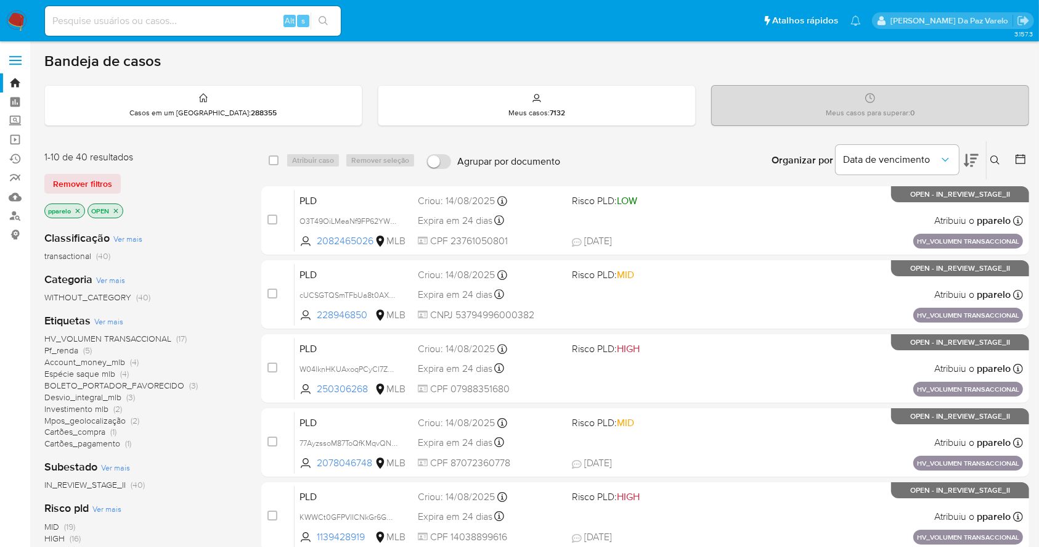
click at [994, 157] on icon at bounding box center [995, 160] width 10 height 10
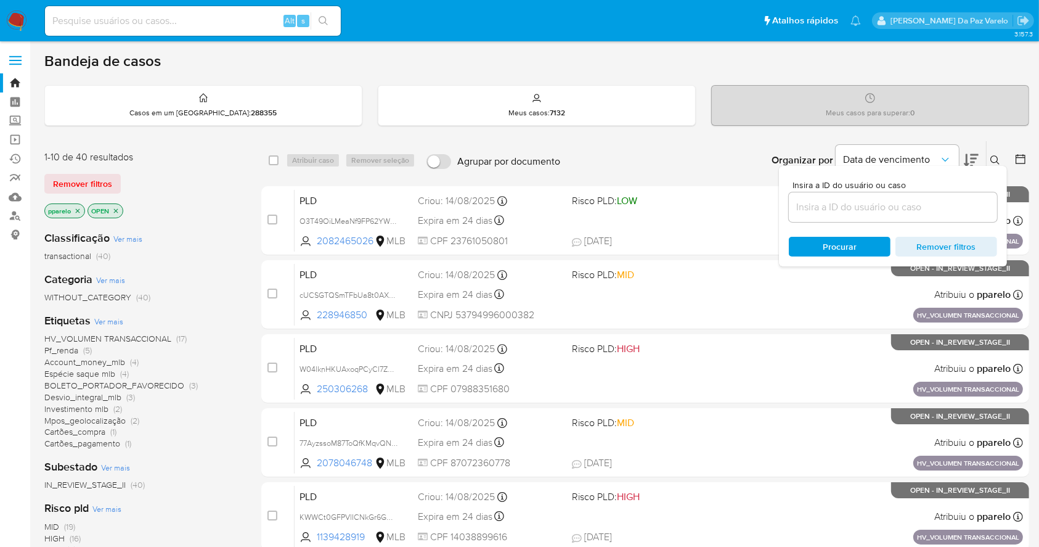
click at [894, 208] on input at bounding box center [893, 207] width 208 height 16
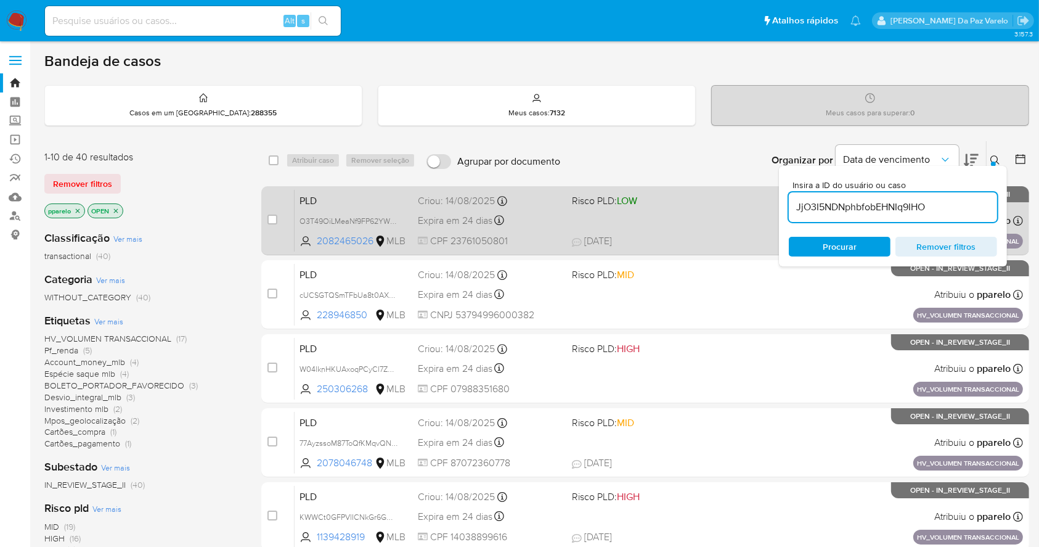
type input "JjO3I5NDNphbfobEHNIq9IHO"
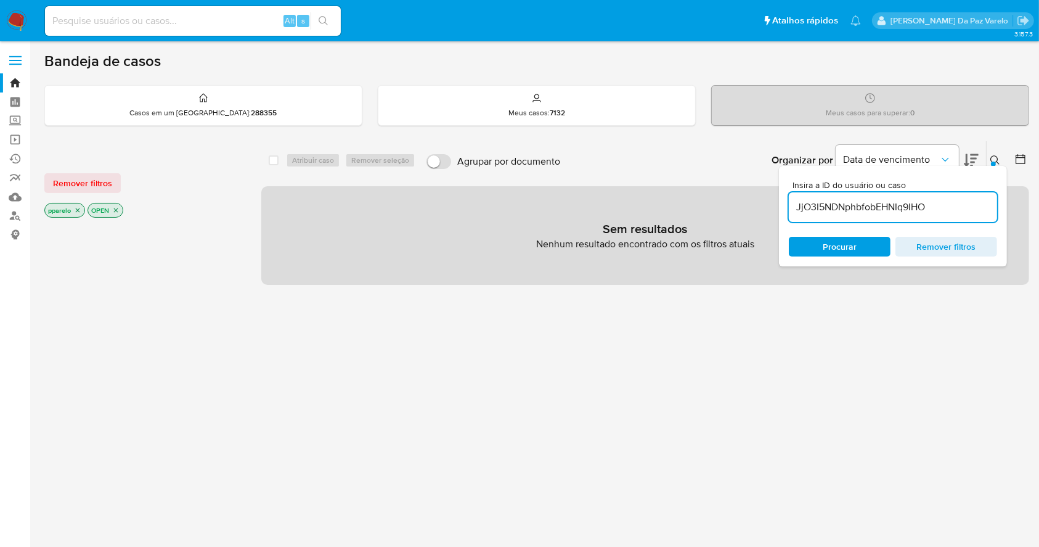
click at [76, 208] on icon "close-filter" at bounding box center [78, 210] width 4 height 4
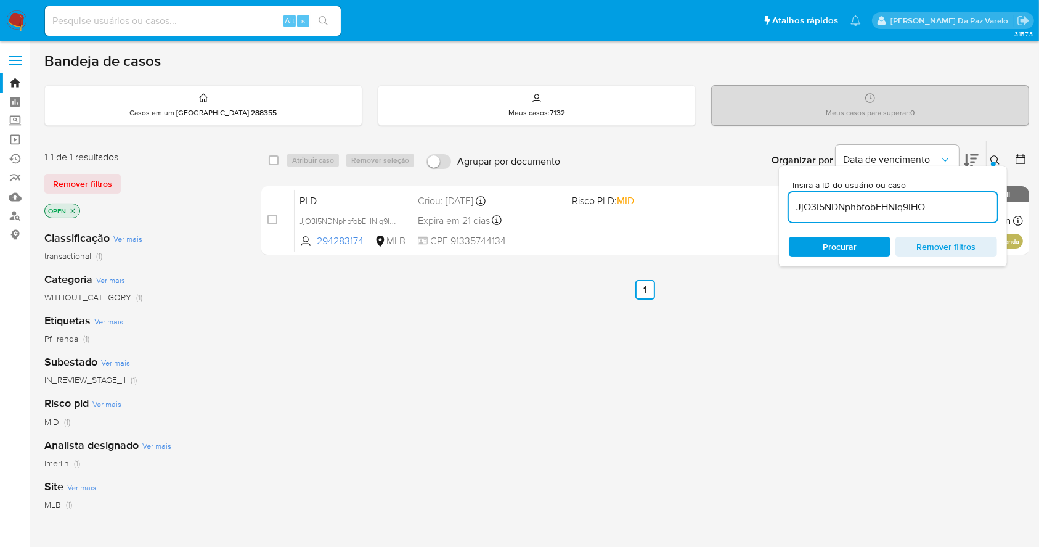
click at [75, 208] on icon "close-filter" at bounding box center [72, 210] width 7 height 7
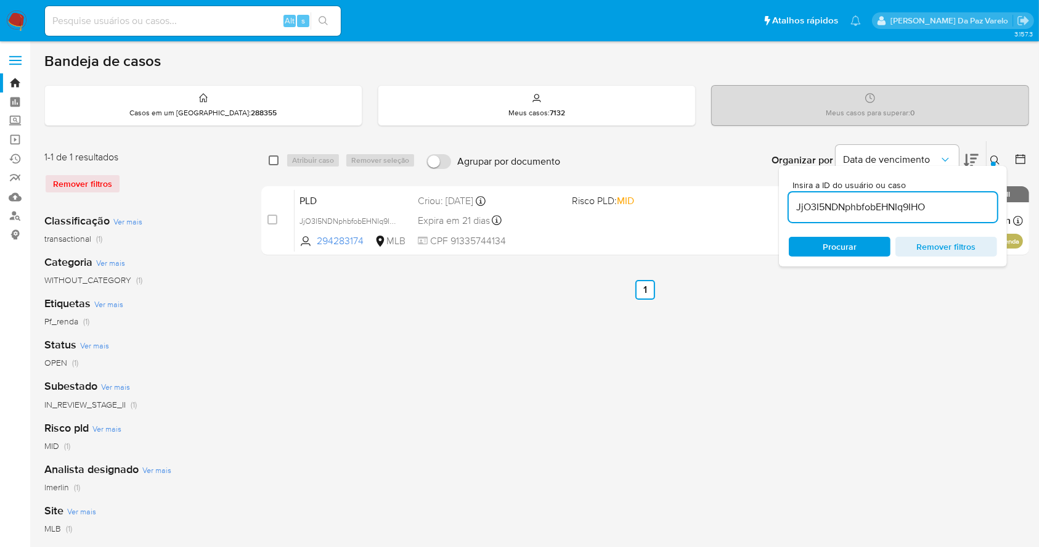
click at [269, 162] on input "checkbox" at bounding box center [274, 160] width 10 height 10
checkbox input "true"
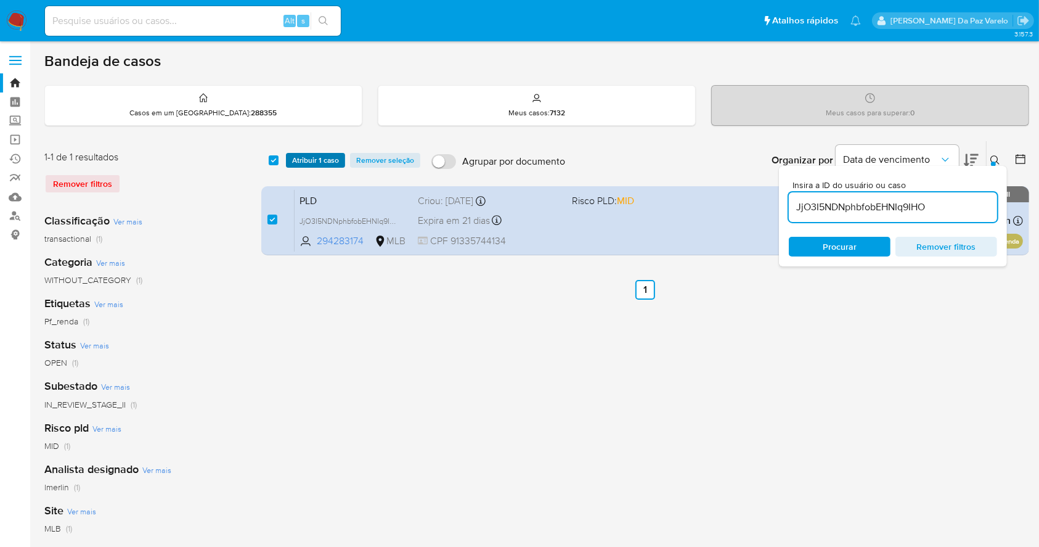
click at [313, 159] on span "Atribuir 1 caso" at bounding box center [315, 160] width 47 height 12
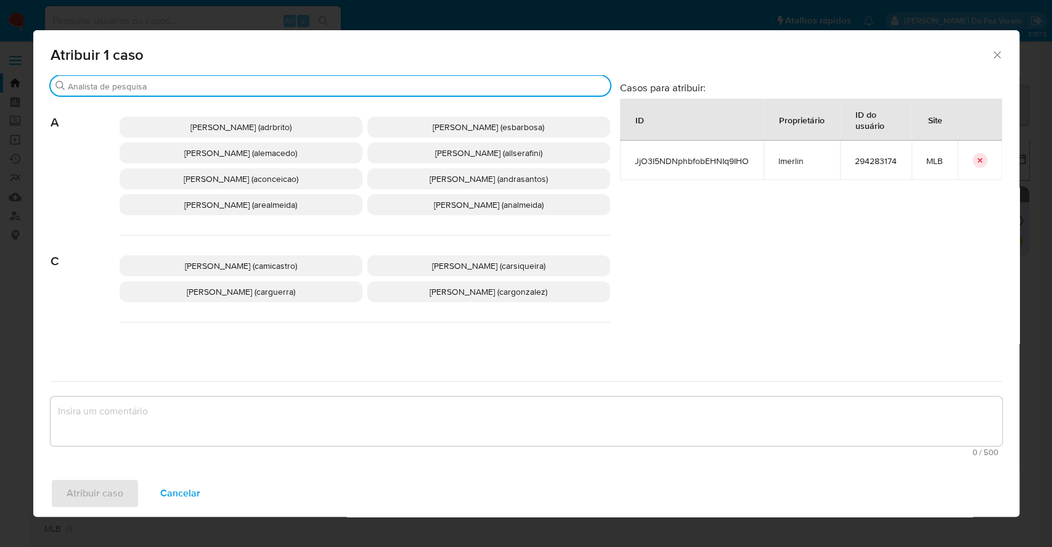
click at [323, 91] on input "Procurar" at bounding box center [336, 86] width 537 height 11
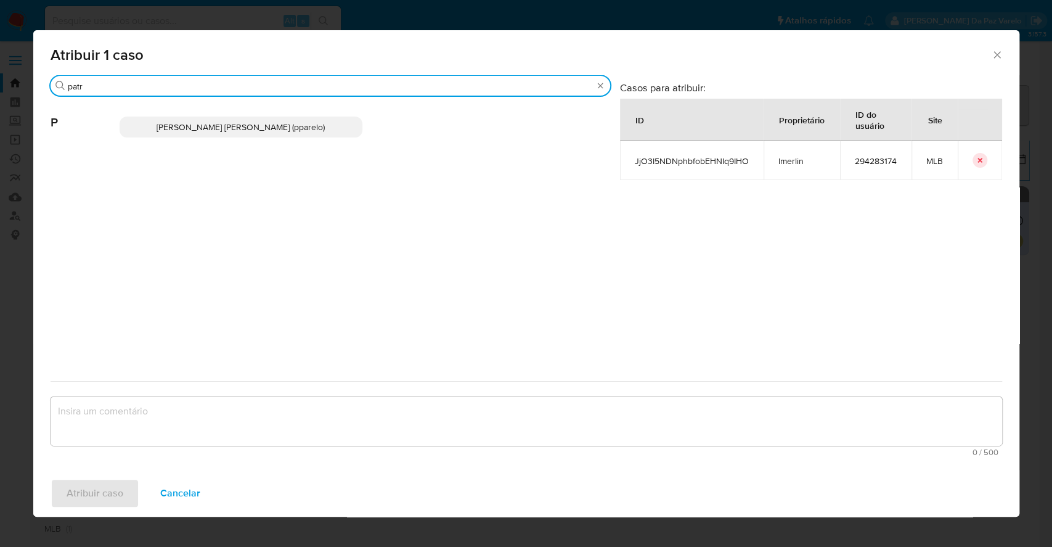
type input "patr"
click at [299, 133] on p "Patricia Aparecida Da Paz Varelo (pparelo)" at bounding box center [241, 126] width 243 height 21
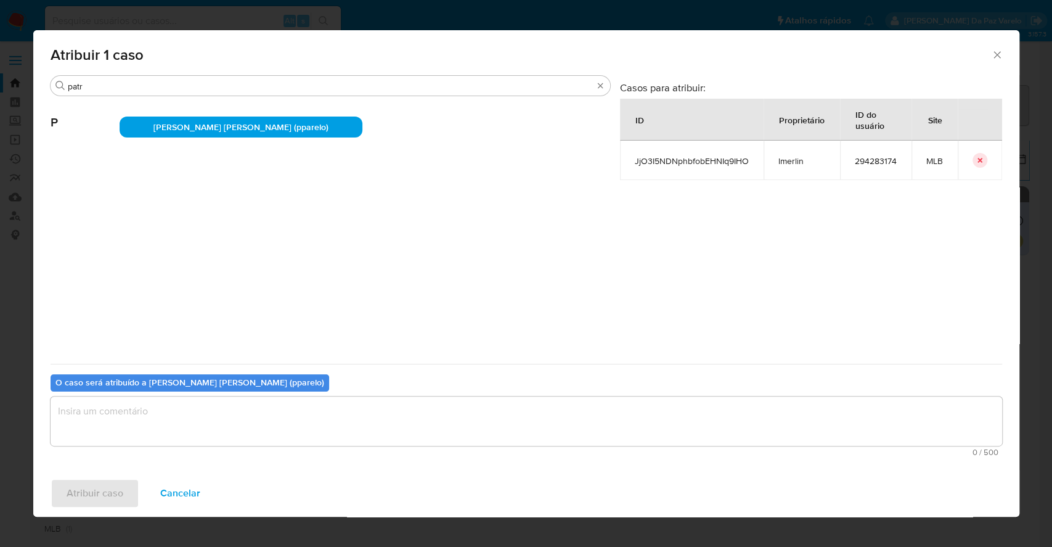
click at [255, 422] on textarea "assign-modal" at bounding box center [527, 420] width 952 height 49
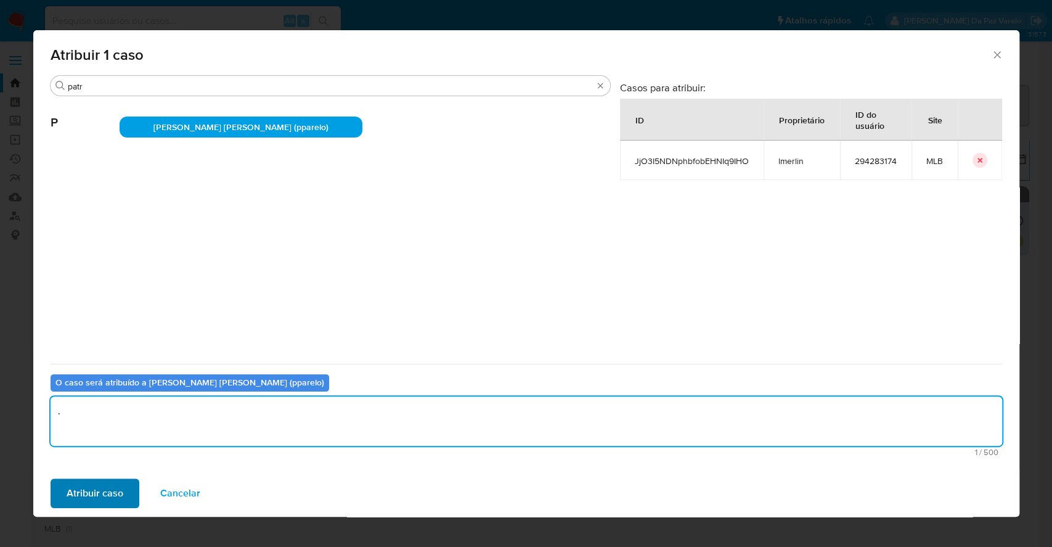
type textarea "."
click at [70, 489] on span "Atribuir caso" at bounding box center [95, 492] width 57 height 27
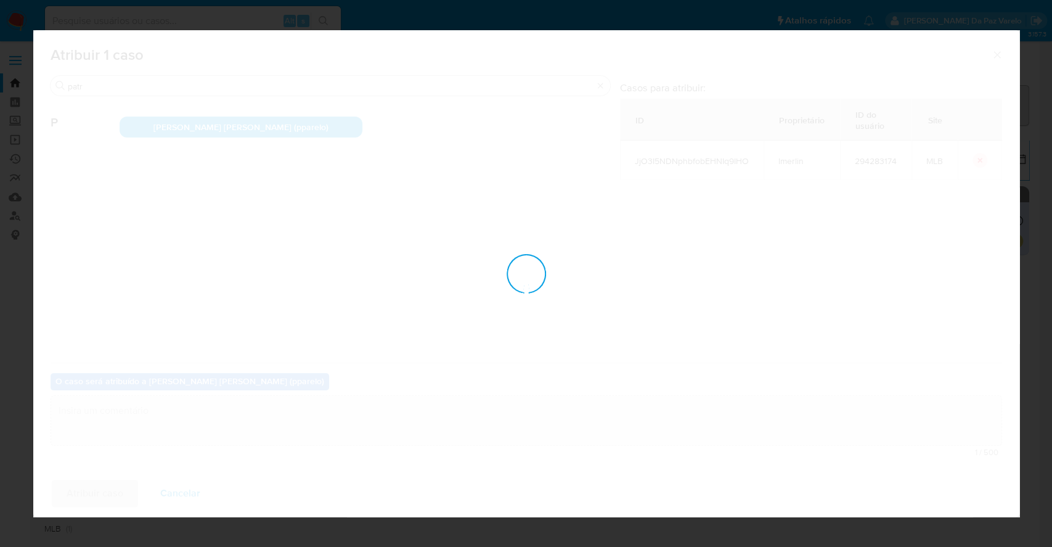
checkbox input "false"
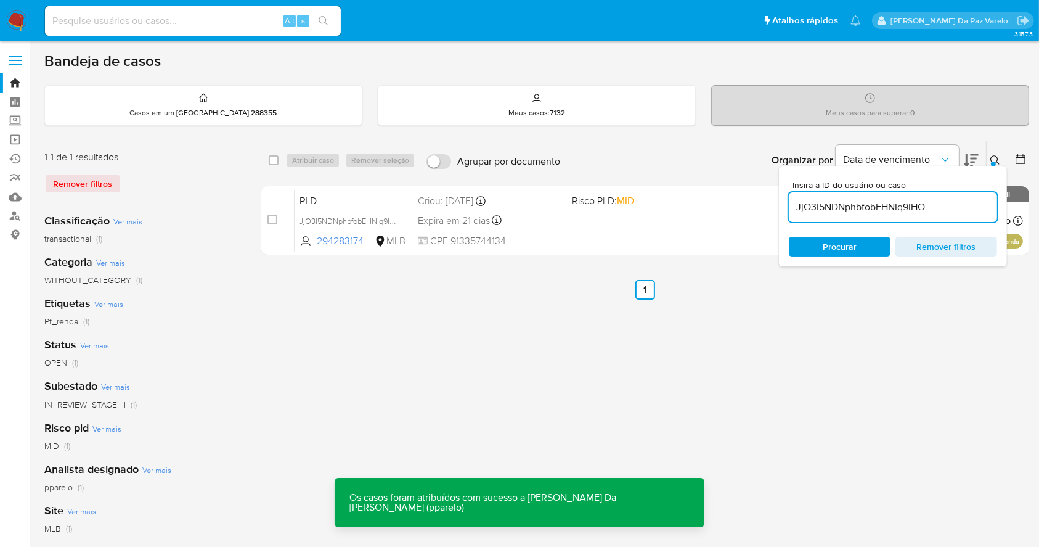
click at [979, 292] on ul "Anterior 1 Seguinte" at bounding box center [645, 290] width 768 height 20
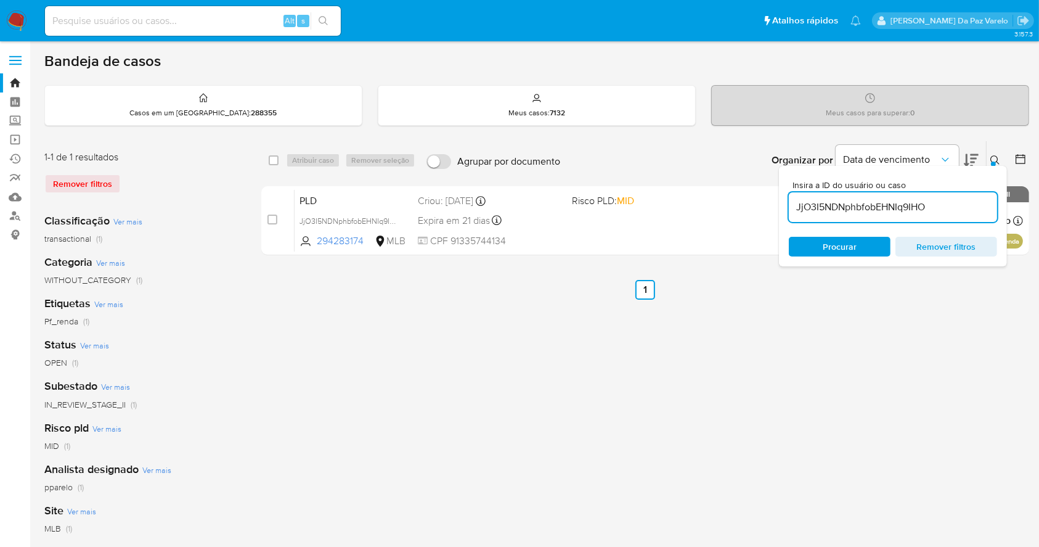
click at [993, 166] on div "Insira a ID do usuário ou caso JjO3I5NDNphbfobEHNIq9IHO Procurar Remover filtros" at bounding box center [893, 216] width 228 height 100
click at [993, 158] on icon at bounding box center [995, 160] width 10 height 10
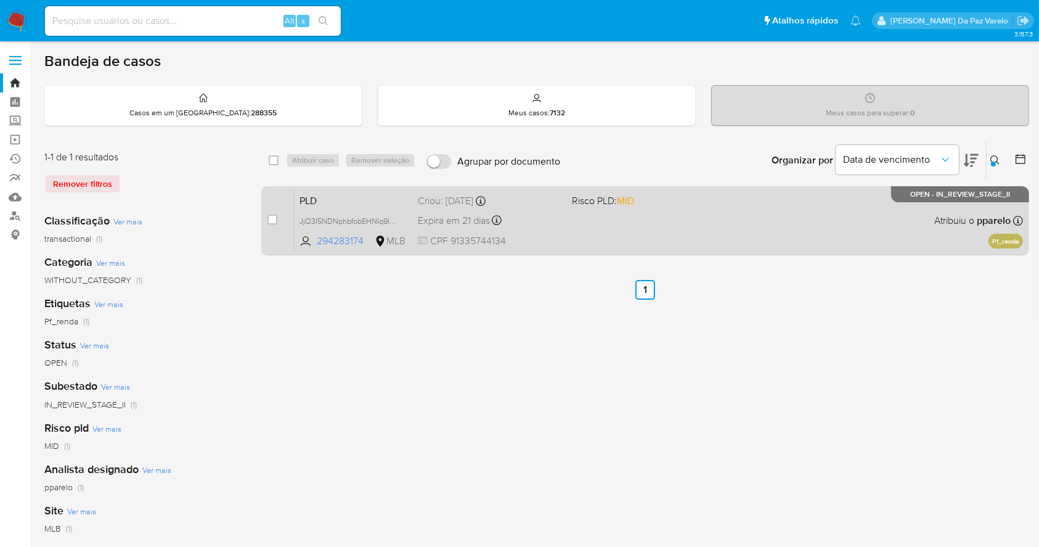
click at [816, 235] on div "PLD JjO3I5NDNphbfobEHNIq9IHO 294283174 MLB Risco PLD: MID Criou: 12/08/2025 Cri…" at bounding box center [659, 220] width 728 height 62
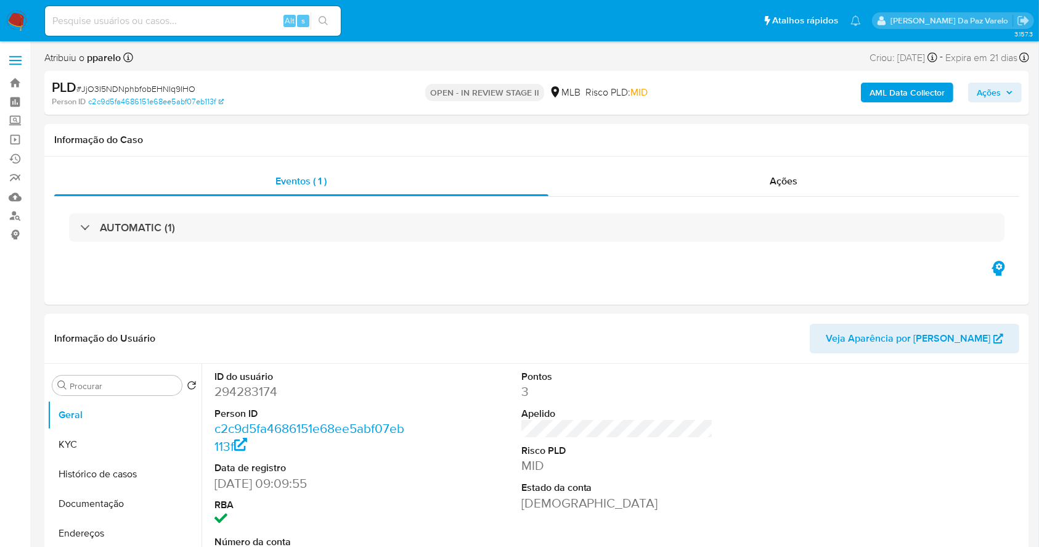
select select "10"
click at [789, 189] on div "Ações" at bounding box center [784, 181] width 471 height 30
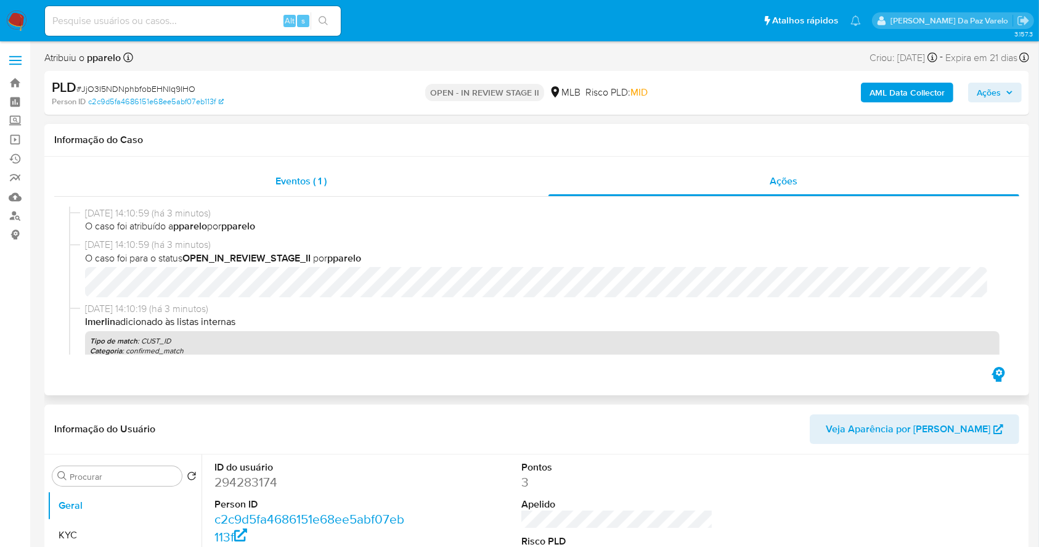
click at [309, 182] on span "Eventos ( 1 )" at bounding box center [301, 181] width 51 height 14
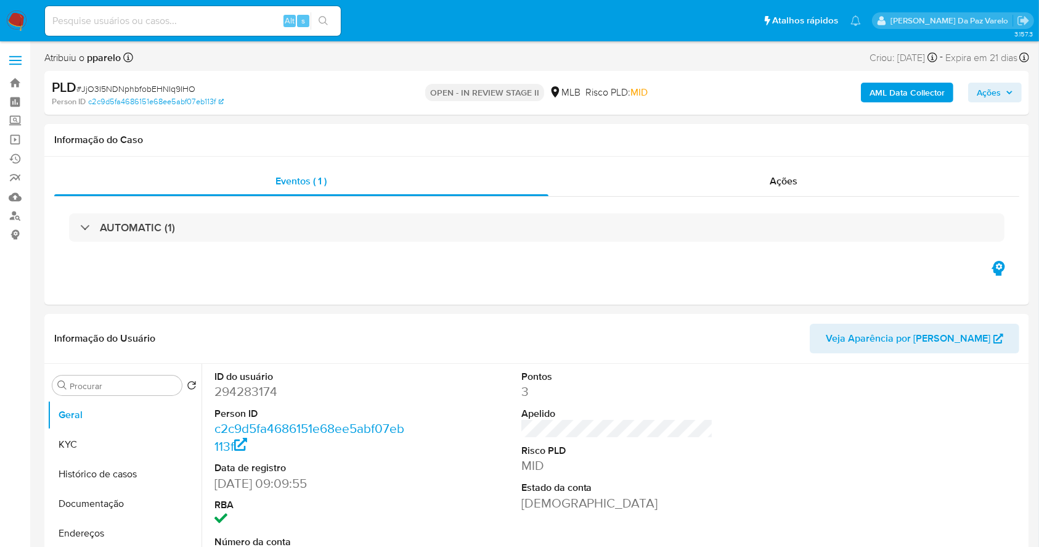
click at [160, 88] on span "# JjO3I5NDNphbfobEHNIq9IHO" at bounding box center [135, 89] width 119 height 12
copy span "JjO3I5NDNphbfobEHNIq9IHO"
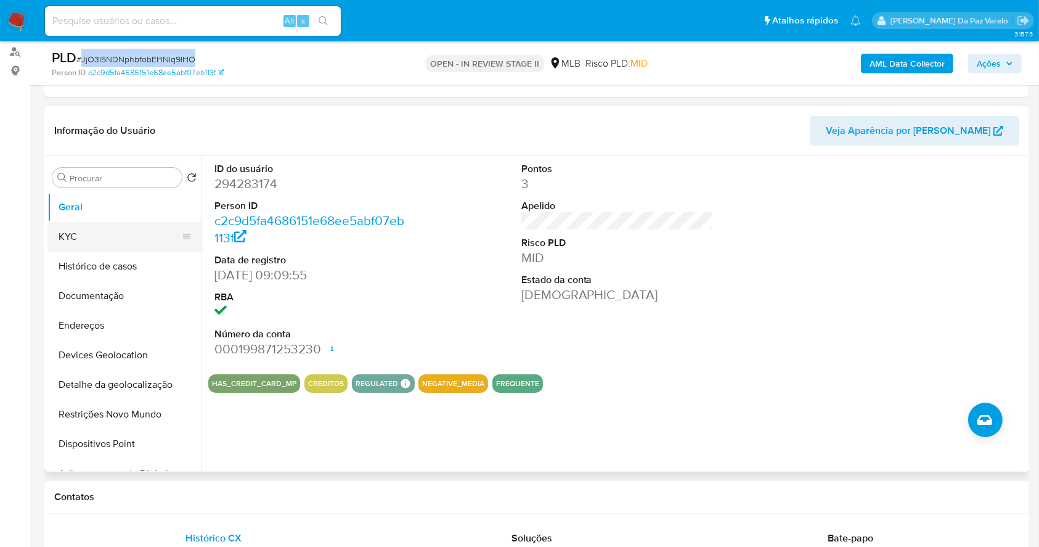
click at [120, 237] on button "KYC" at bounding box center [119, 237] width 144 height 30
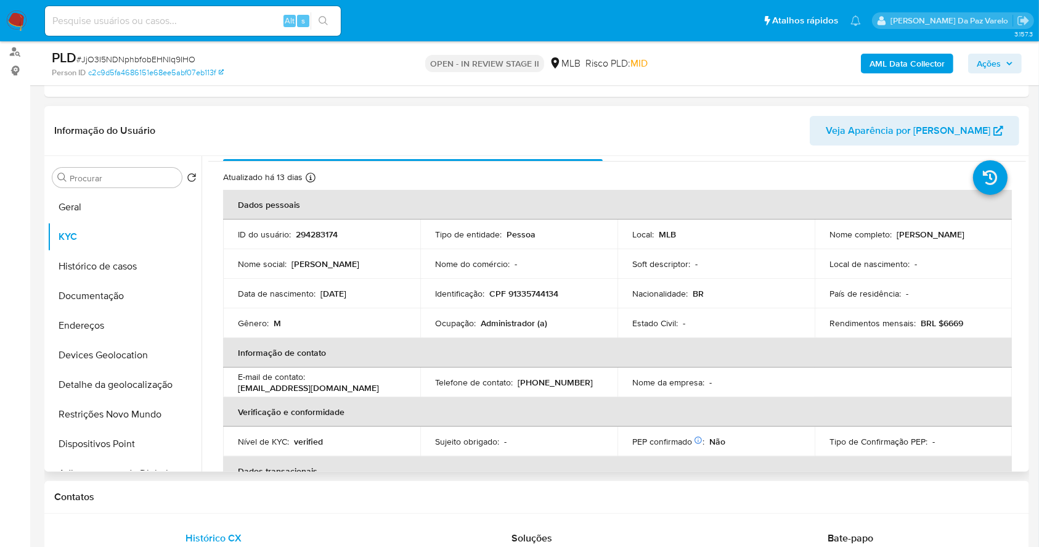
scroll to position [0, 0]
